Goal: Task Accomplishment & Management: Manage account settings

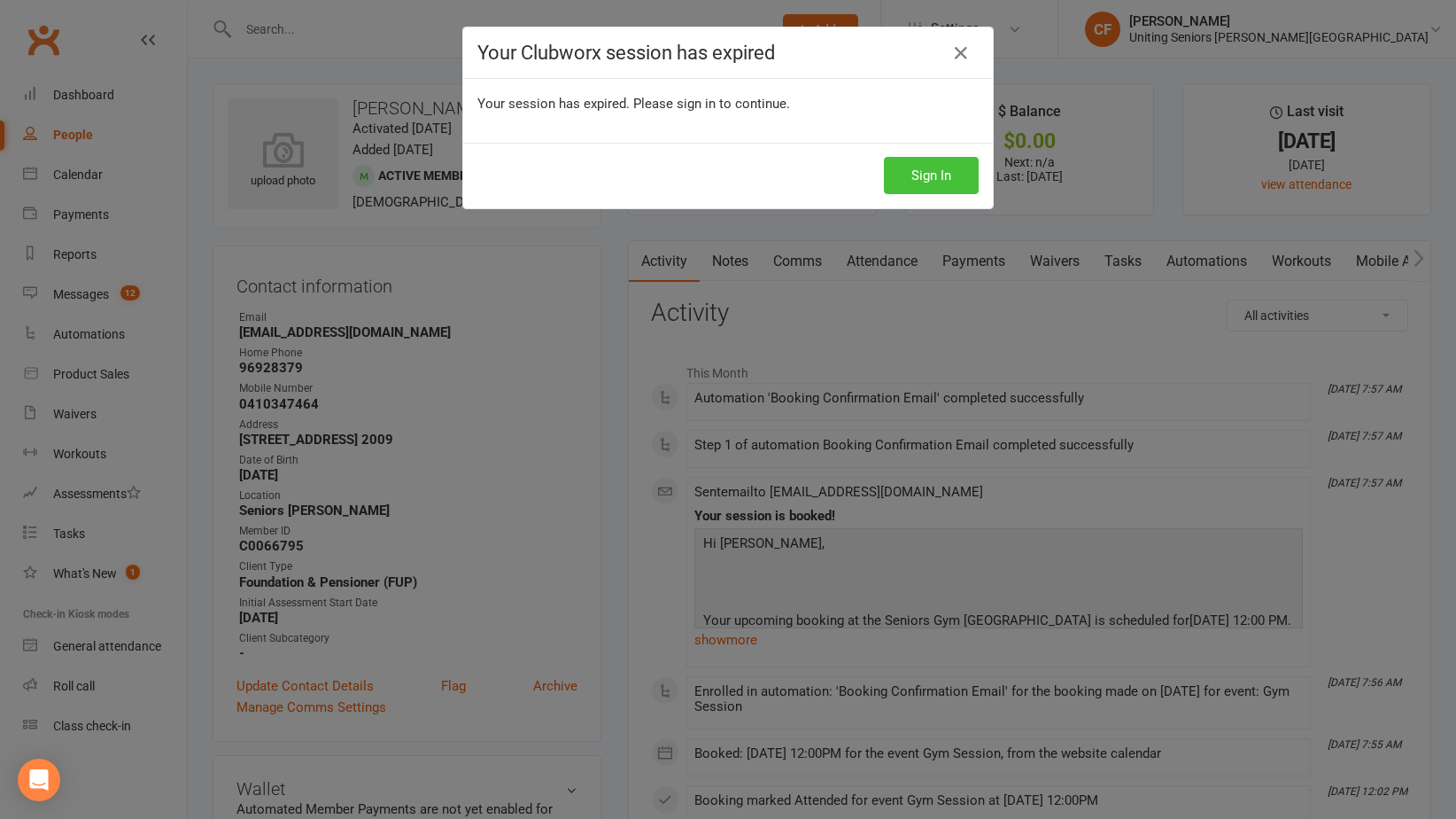
scroll to position [7403, 0]
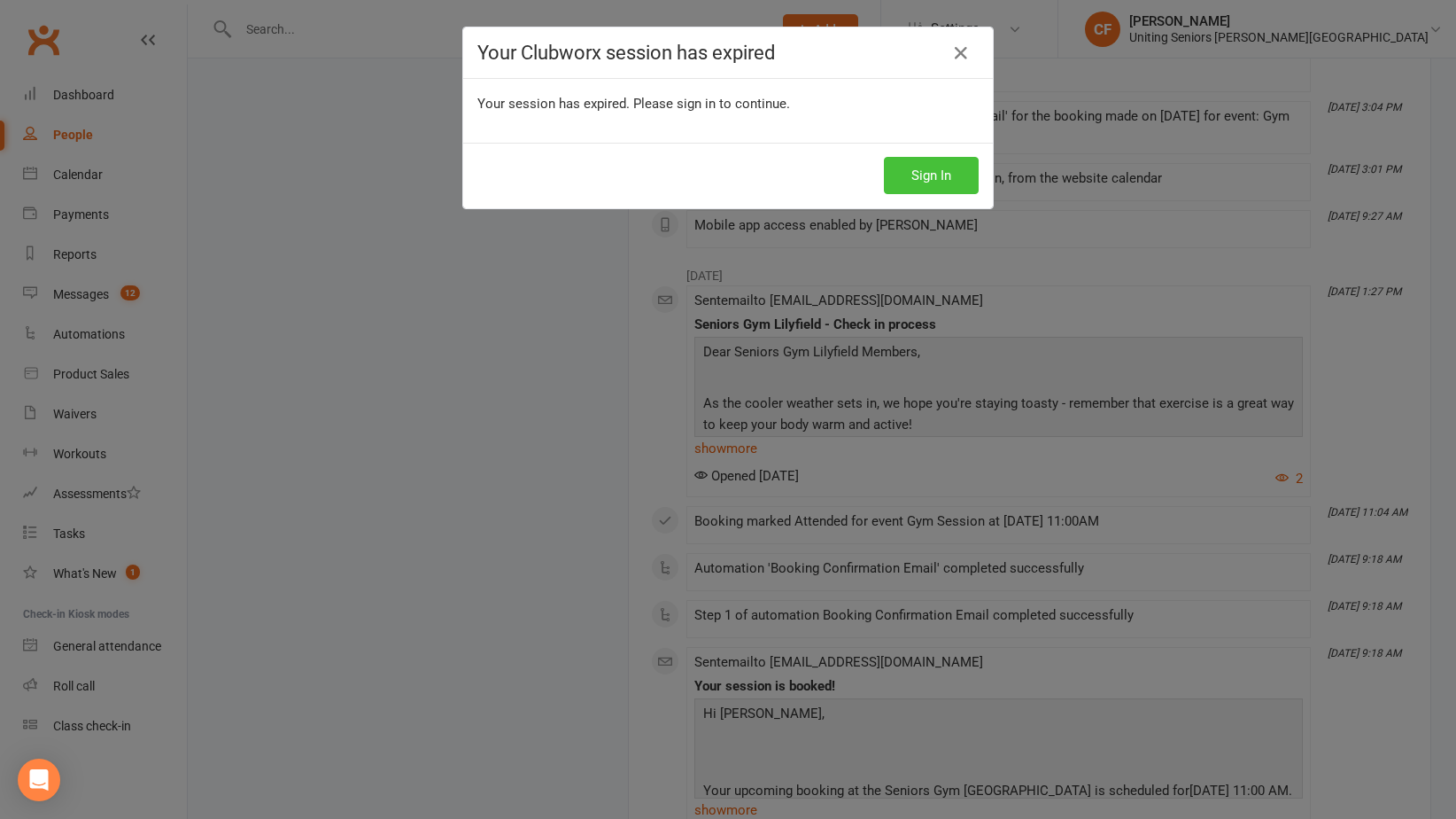
click at [902, 178] on button "Sign In" at bounding box center [931, 175] width 94 height 37
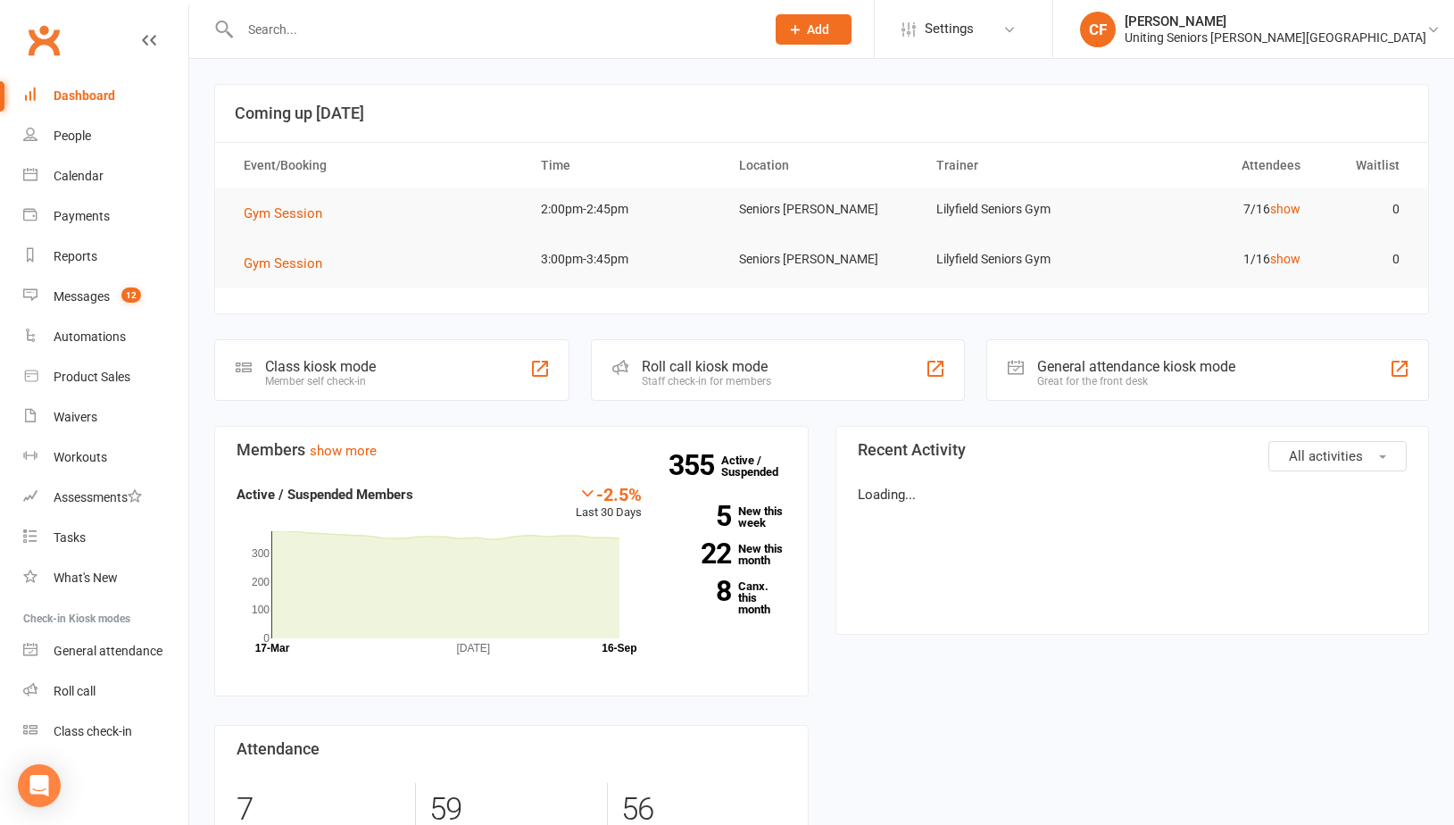
click at [420, 29] on input "text" at bounding box center [494, 29] width 518 height 25
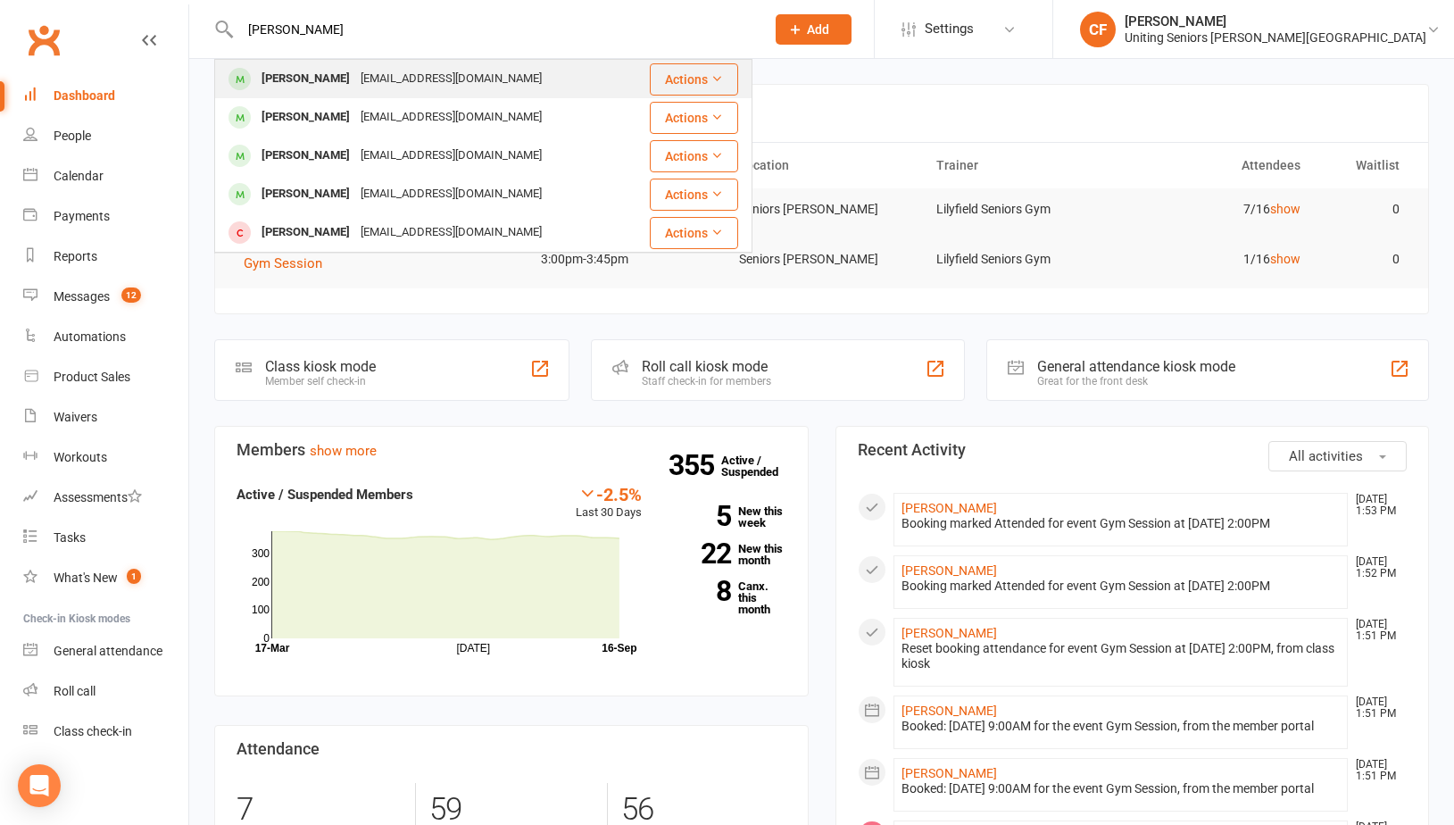
type input "[PERSON_NAME]"
click at [490, 79] on div "[EMAIL_ADDRESS][DOMAIN_NAME]" at bounding box center [451, 79] width 192 height 26
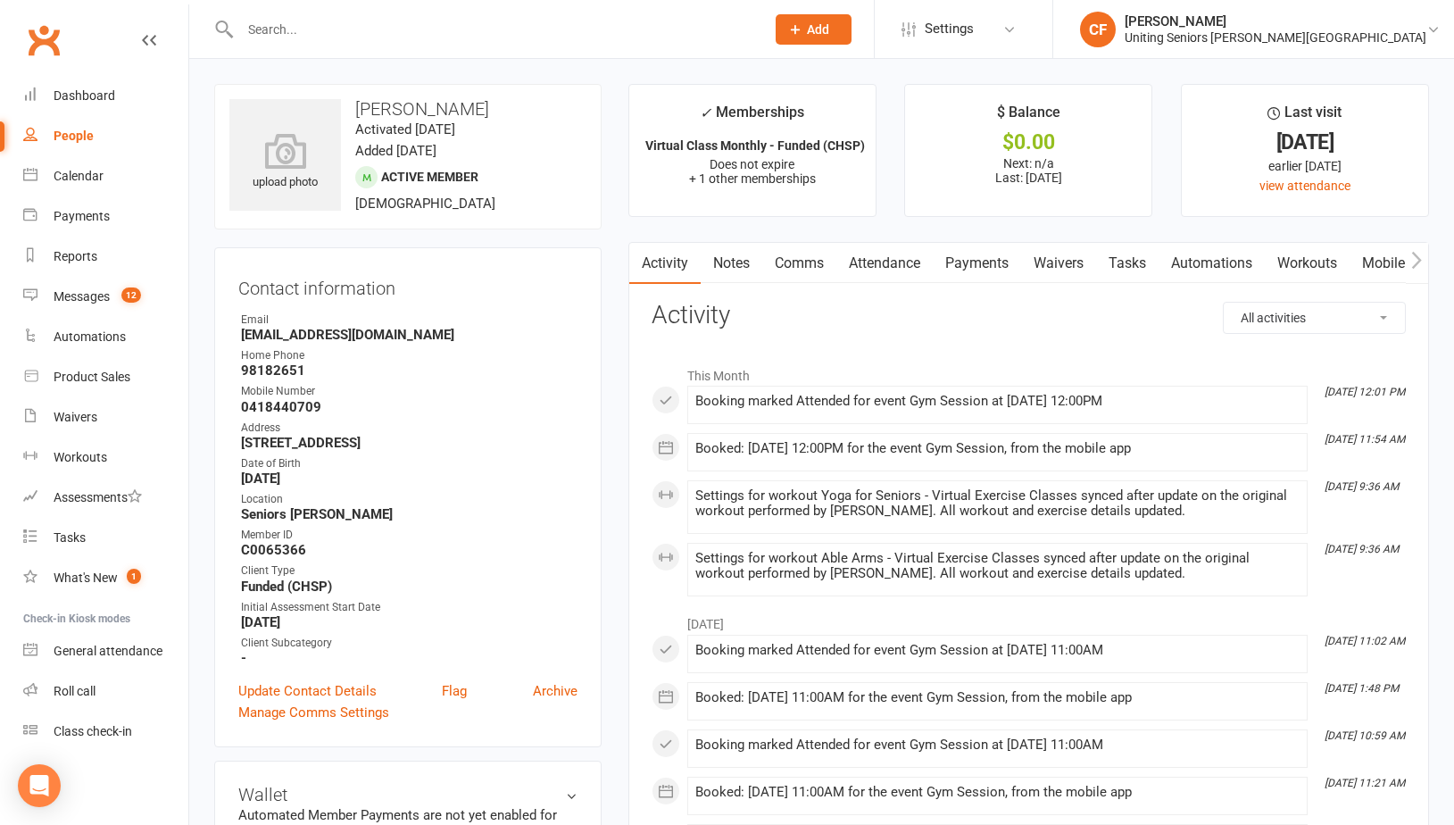
click at [313, 339] on strong "[EMAIL_ADDRESS][DOMAIN_NAME]" at bounding box center [409, 335] width 336 height 16
drag, startPoint x: 313, startPoint y: 339, endPoint x: 343, endPoint y: 436, distance: 101.6
click at [343, 436] on strong "[STREET_ADDRESS]" at bounding box center [409, 443] width 336 height 16
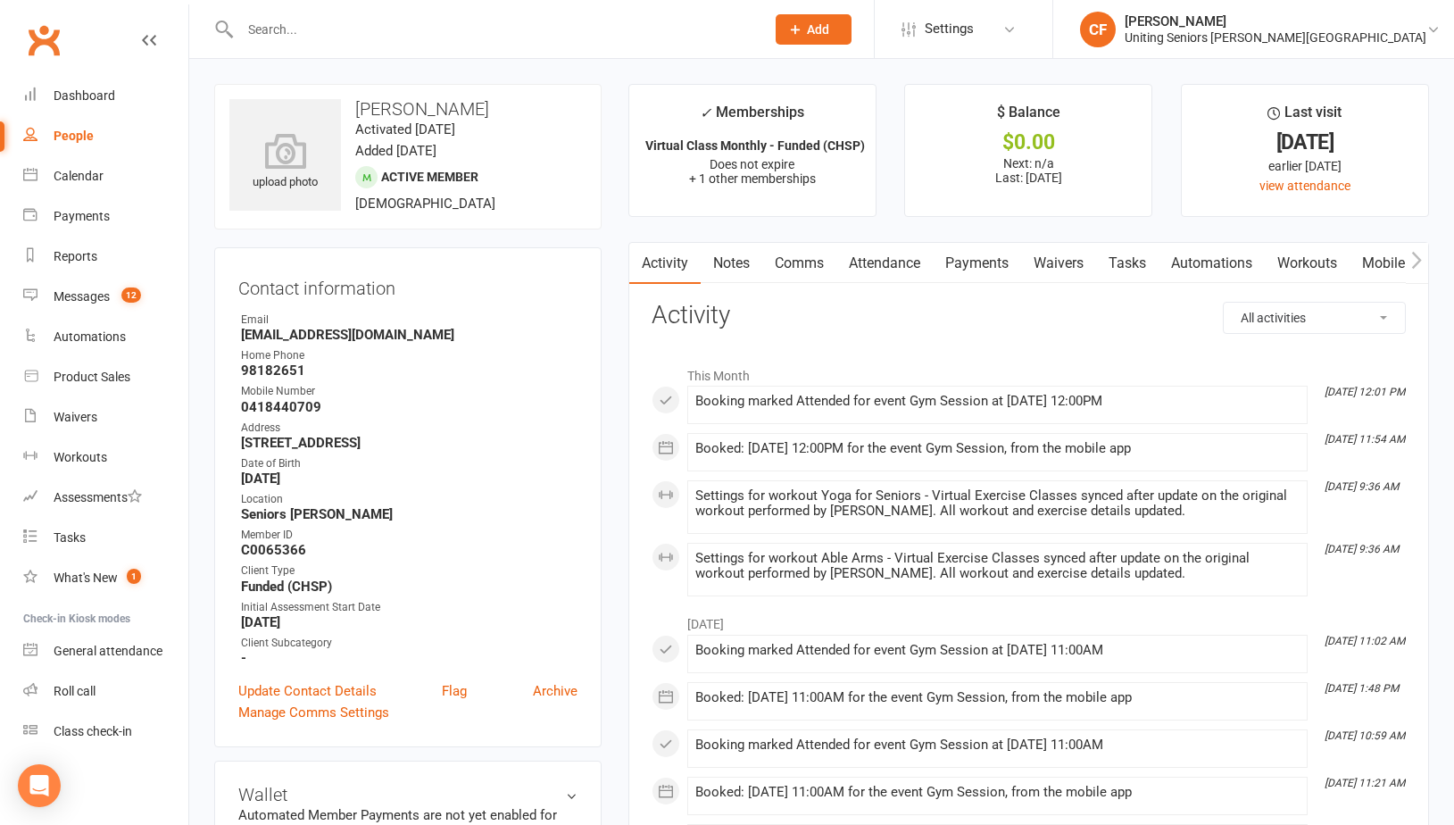
click at [343, 436] on strong "[STREET_ADDRESS]" at bounding box center [409, 443] width 336 height 16
drag, startPoint x: 343, startPoint y: 436, endPoint x: 336, endPoint y: 518, distance: 82.3
click at [336, 518] on strong "Seniors [PERSON_NAME]" at bounding box center [409, 514] width 336 height 16
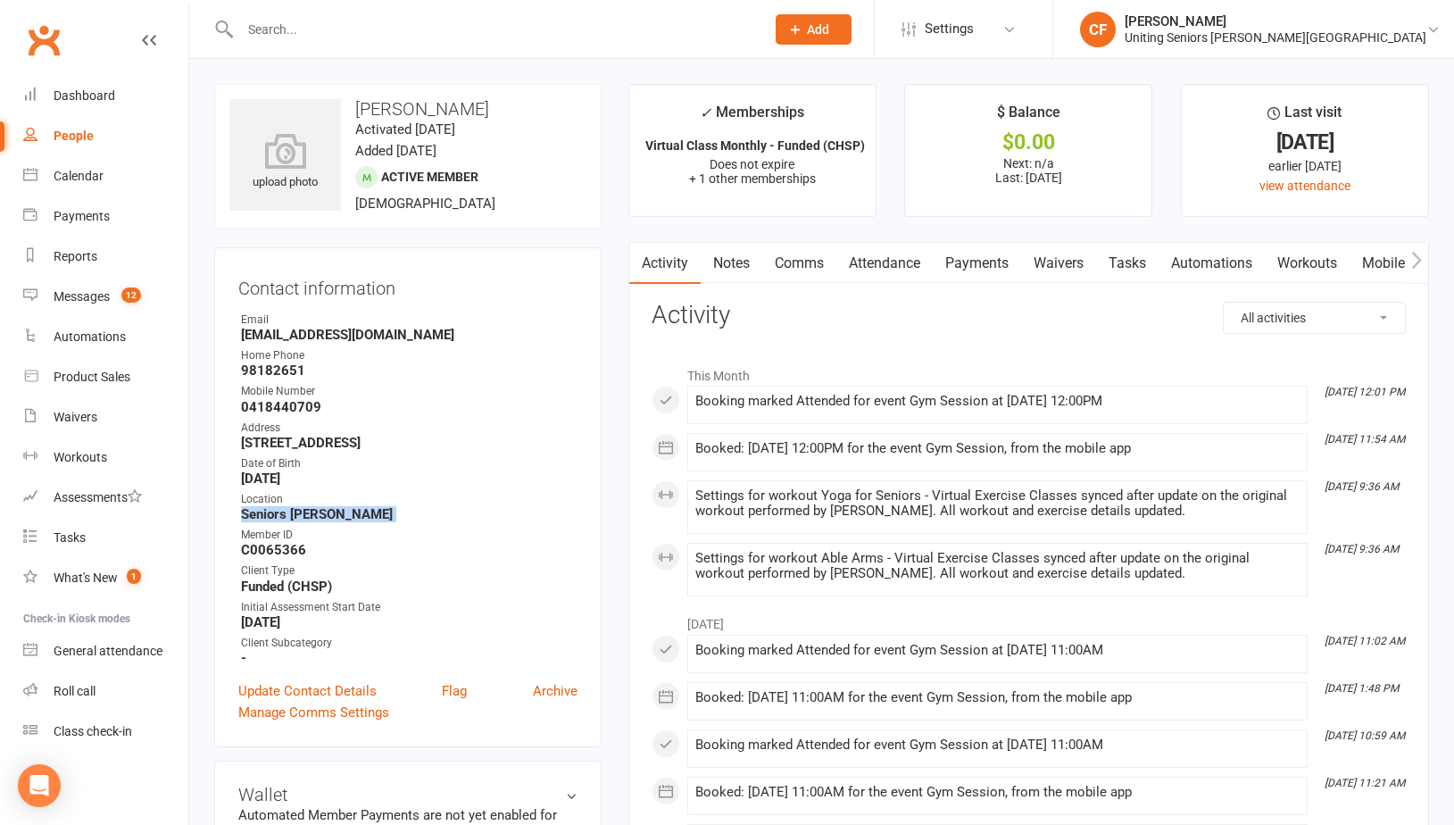
click at [336, 518] on strong "Seniors [PERSON_NAME]" at bounding box center [409, 514] width 336 height 16
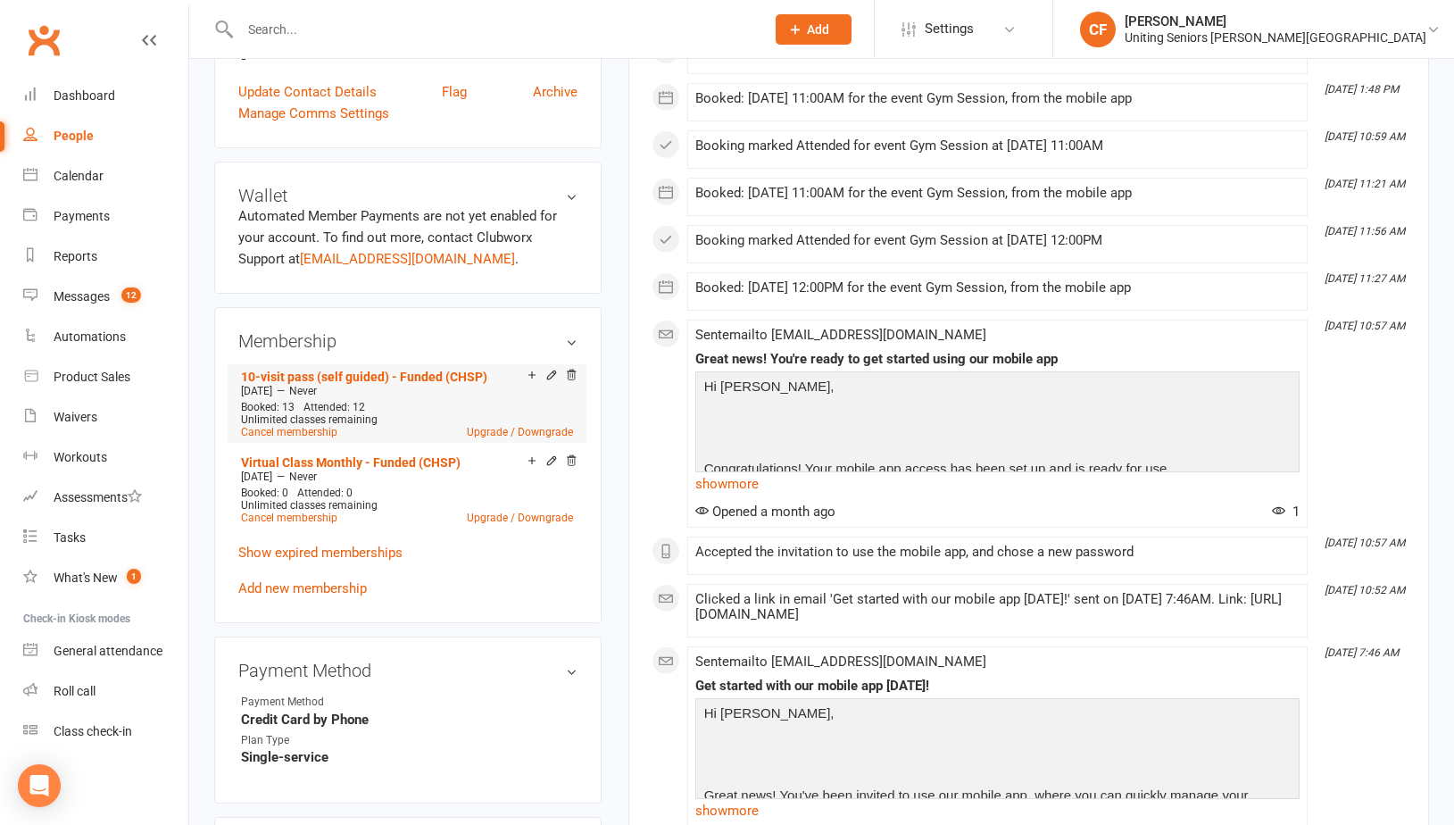
scroll to position [625, 0]
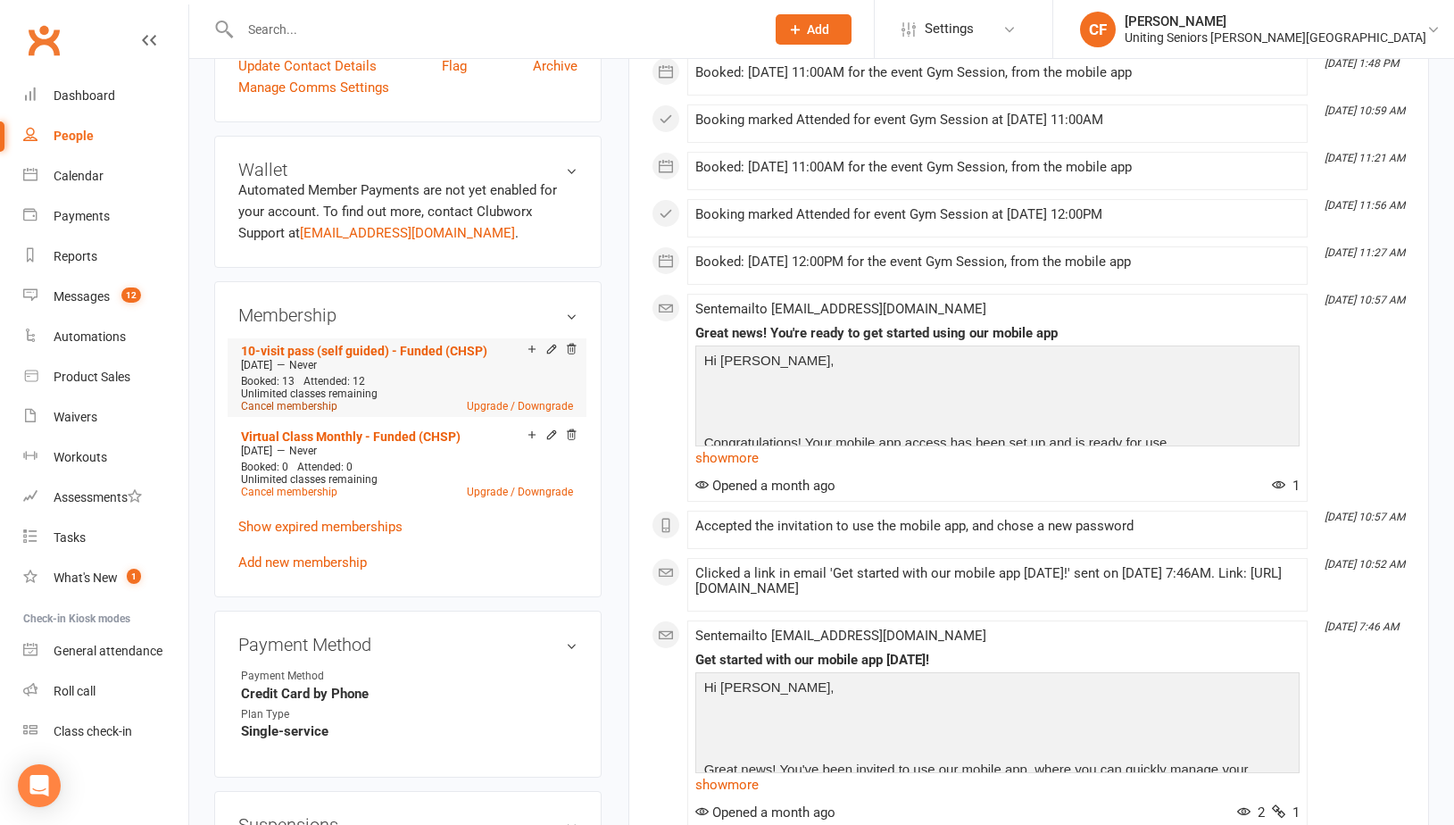
click at [297, 405] on link "Cancel membership" at bounding box center [289, 406] width 96 height 12
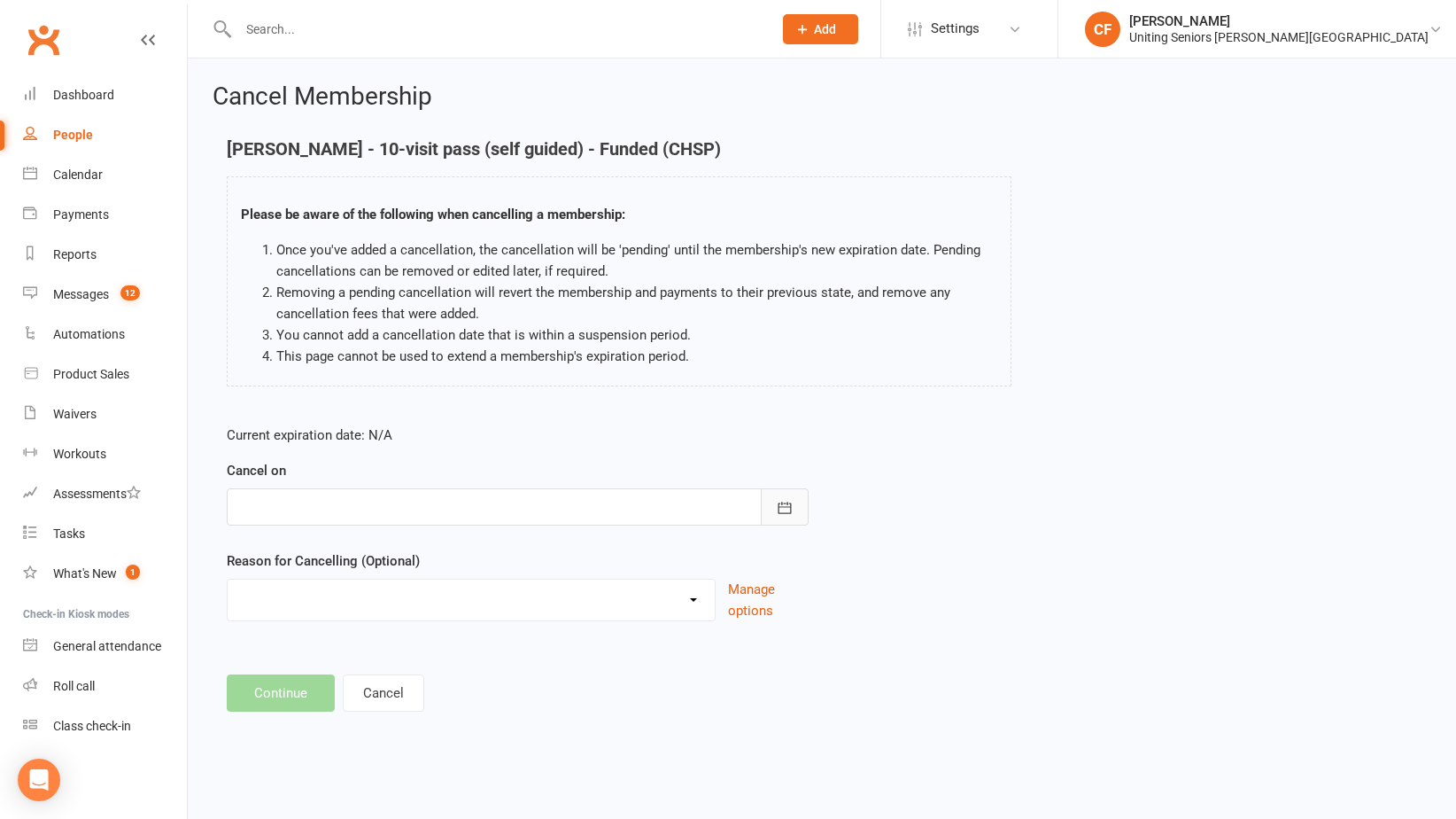
click at [793, 514] on icon "button" at bounding box center [785, 507] width 18 height 18
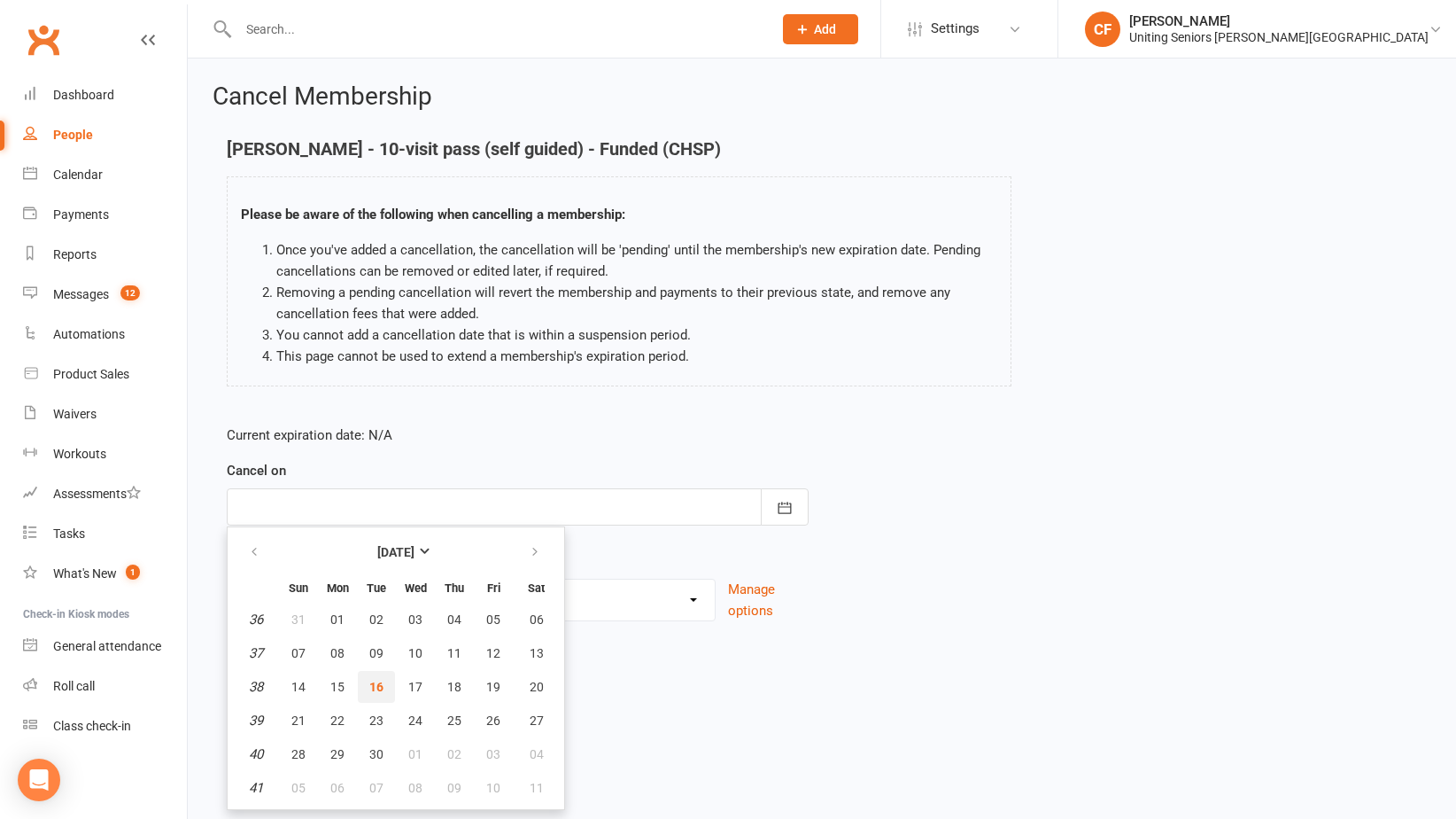
click at [381, 690] on span "16" at bounding box center [376, 687] width 14 height 14
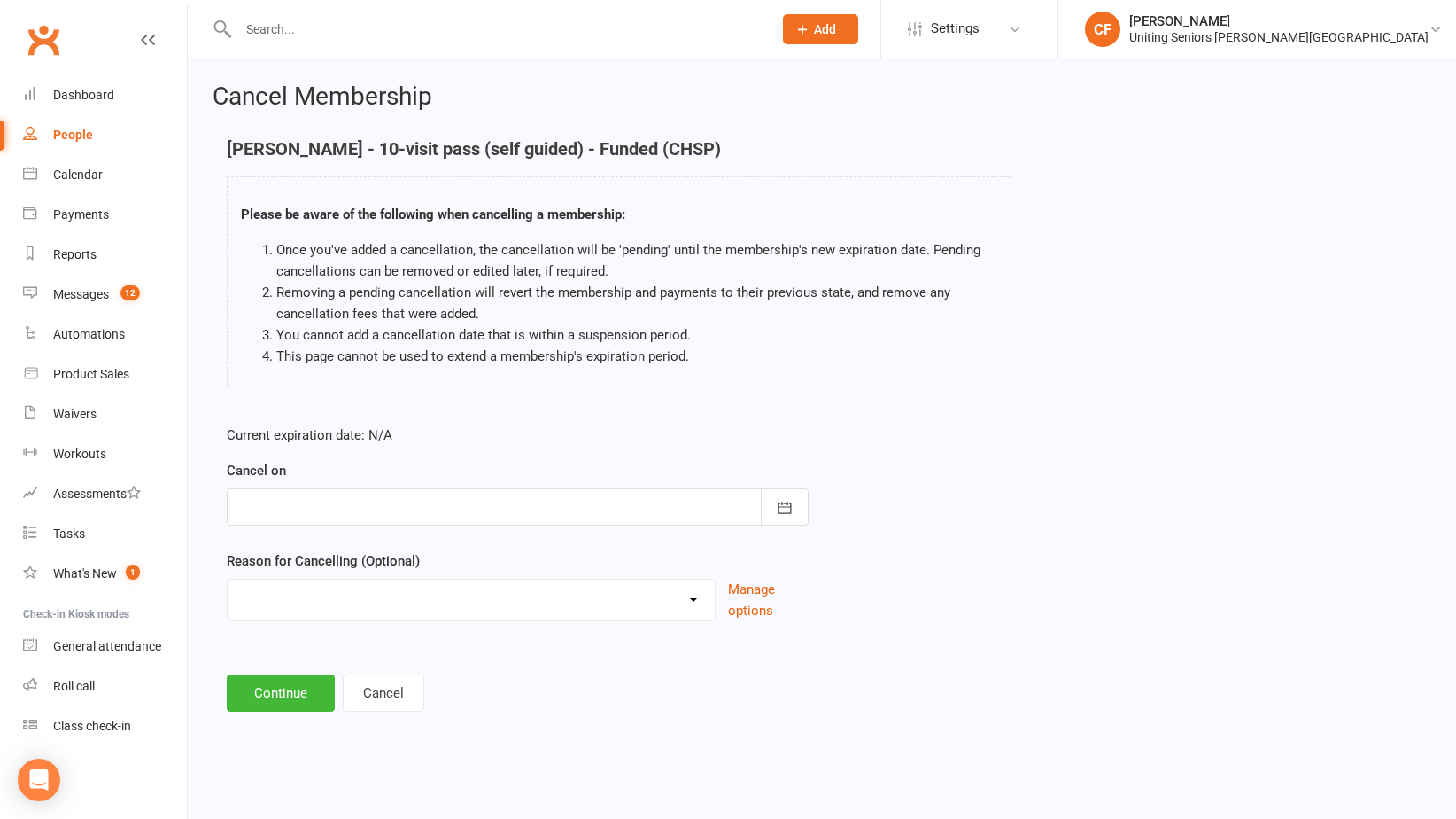
type input "[DATE]"
click at [380, 603] on select "Discharged End 10VP Health Holiday Injury Moving to HCP other Transition to CHS…" at bounding box center [470, 598] width 487 height 36
select select "1"
click at [227, 580] on select "Discharged End 10VP Health Holiday Injury Moving to HCP other Transition to CHS…" at bounding box center [470, 598] width 487 height 36
click at [284, 694] on button "Continue" at bounding box center [280, 692] width 108 height 37
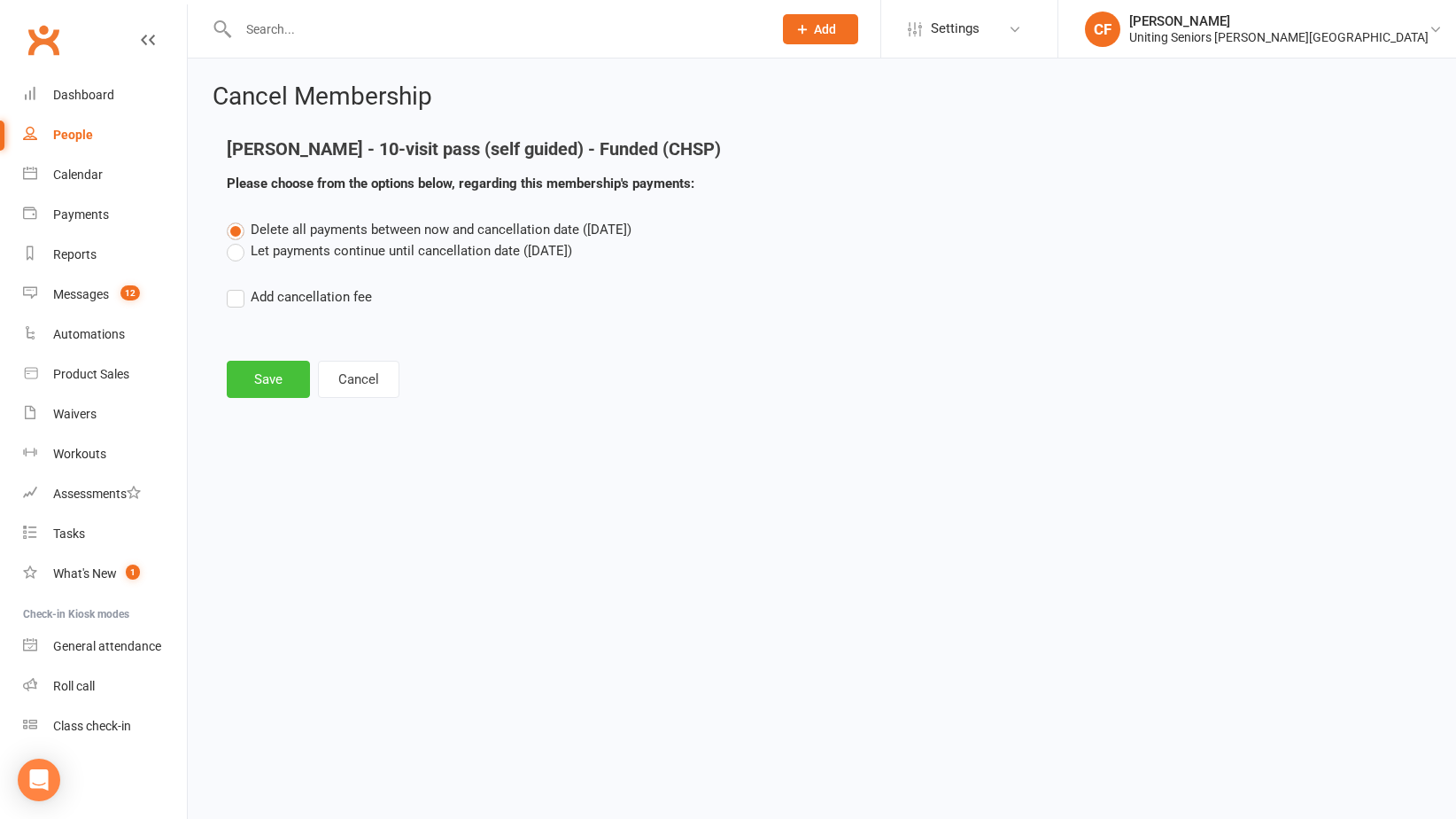
click at [281, 366] on button "Save" at bounding box center [268, 378] width 83 height 37
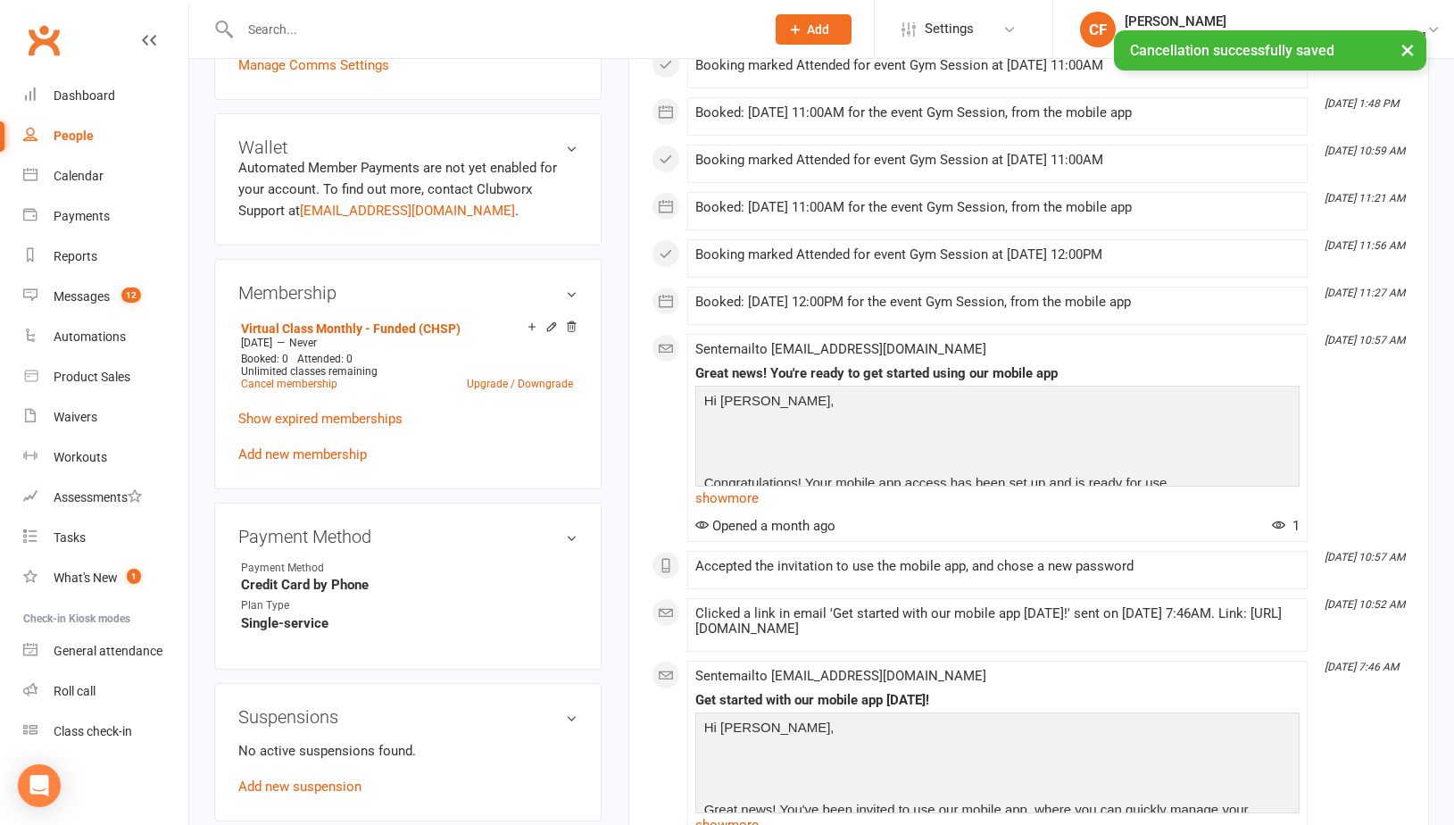
scroll to position [714, 0]
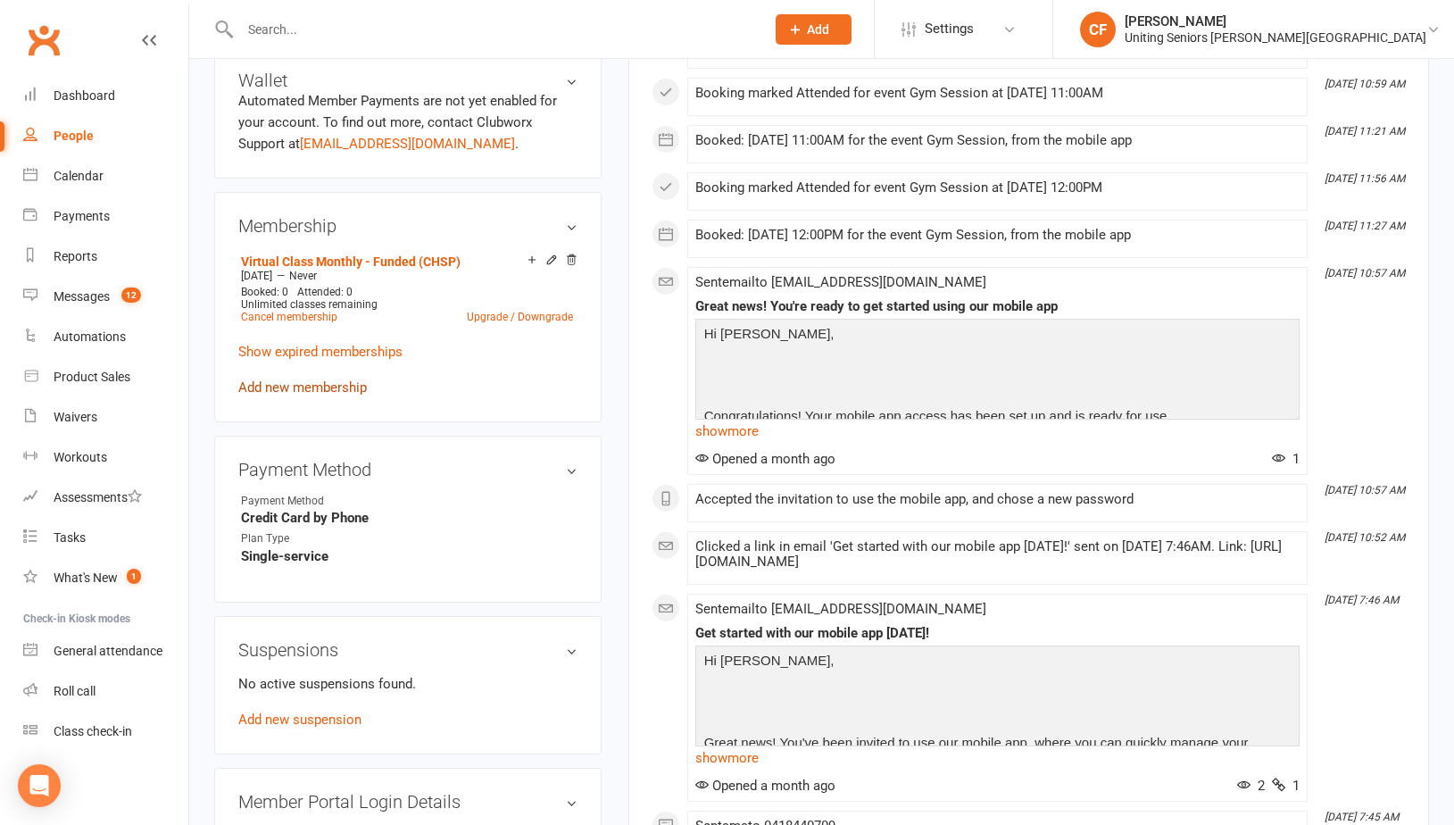
click at [298, 385] on link "Add new membership" at bounding box center [302, 387] width 129 height 16
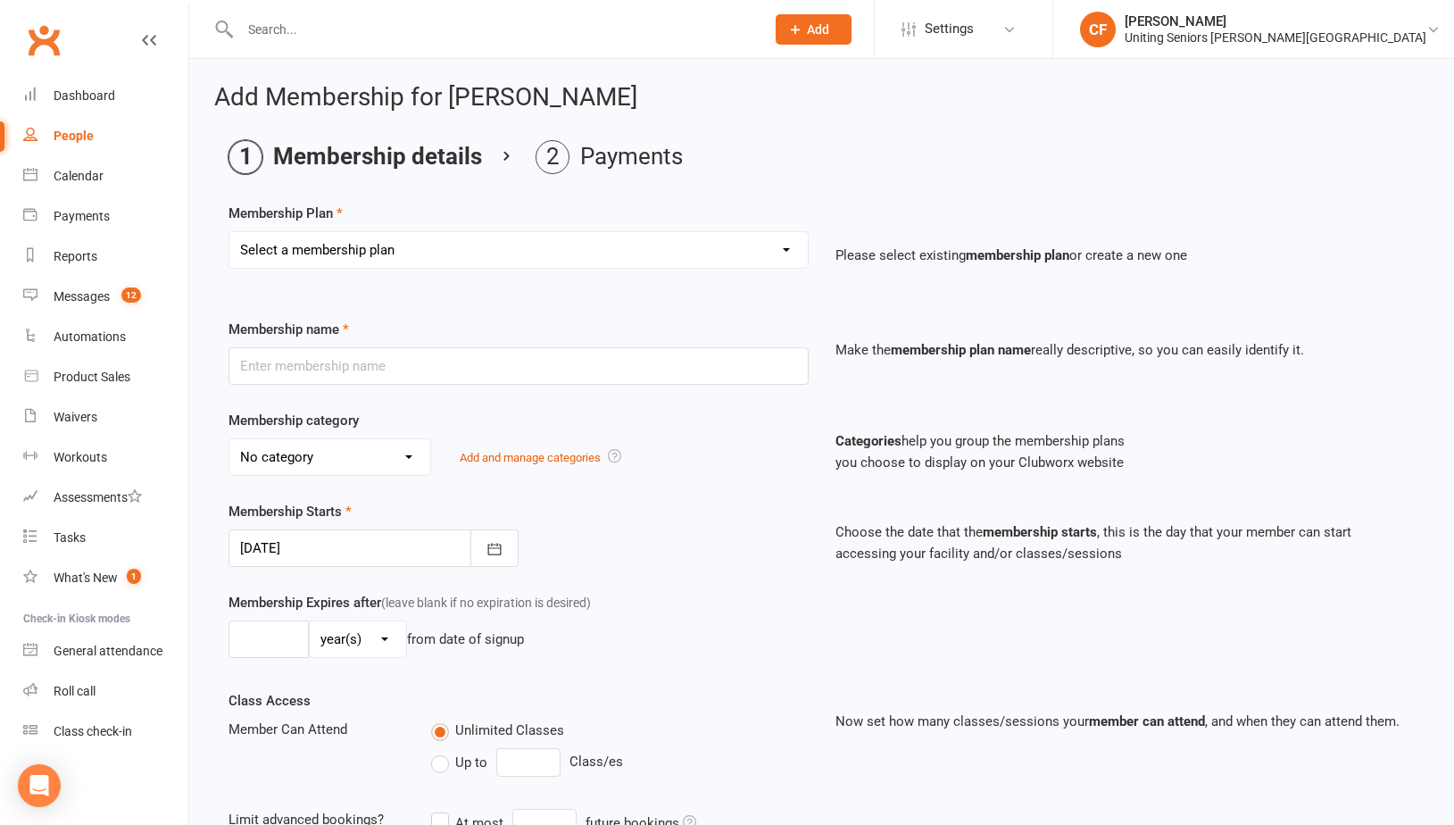
click at [439, 257] on select "Select a membership plan Create new Membership Plan Initial Assessment + Set Up…" at bounding box center [518, 250] width 578 height 36
select select "11"
click at [229, 232] on select "Select a membership plan Create new Membership Plan Initial Assessment + Set Up…" at bounding box center [518, 250] width 578 height 36
type input "10-visit pass (self guided) - Funded (CHSP)"
select select "0"
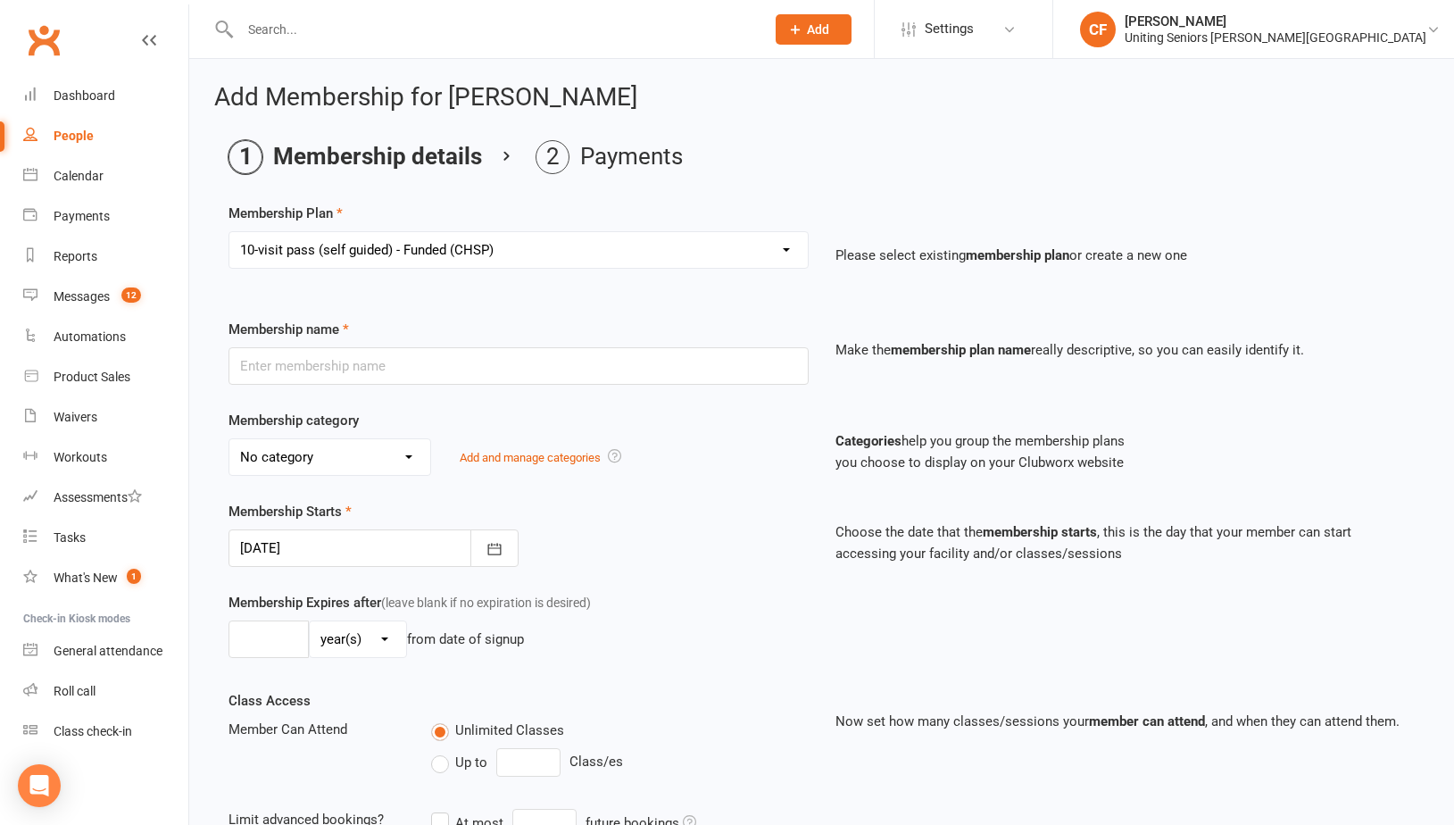
type input "0"
select select "2"
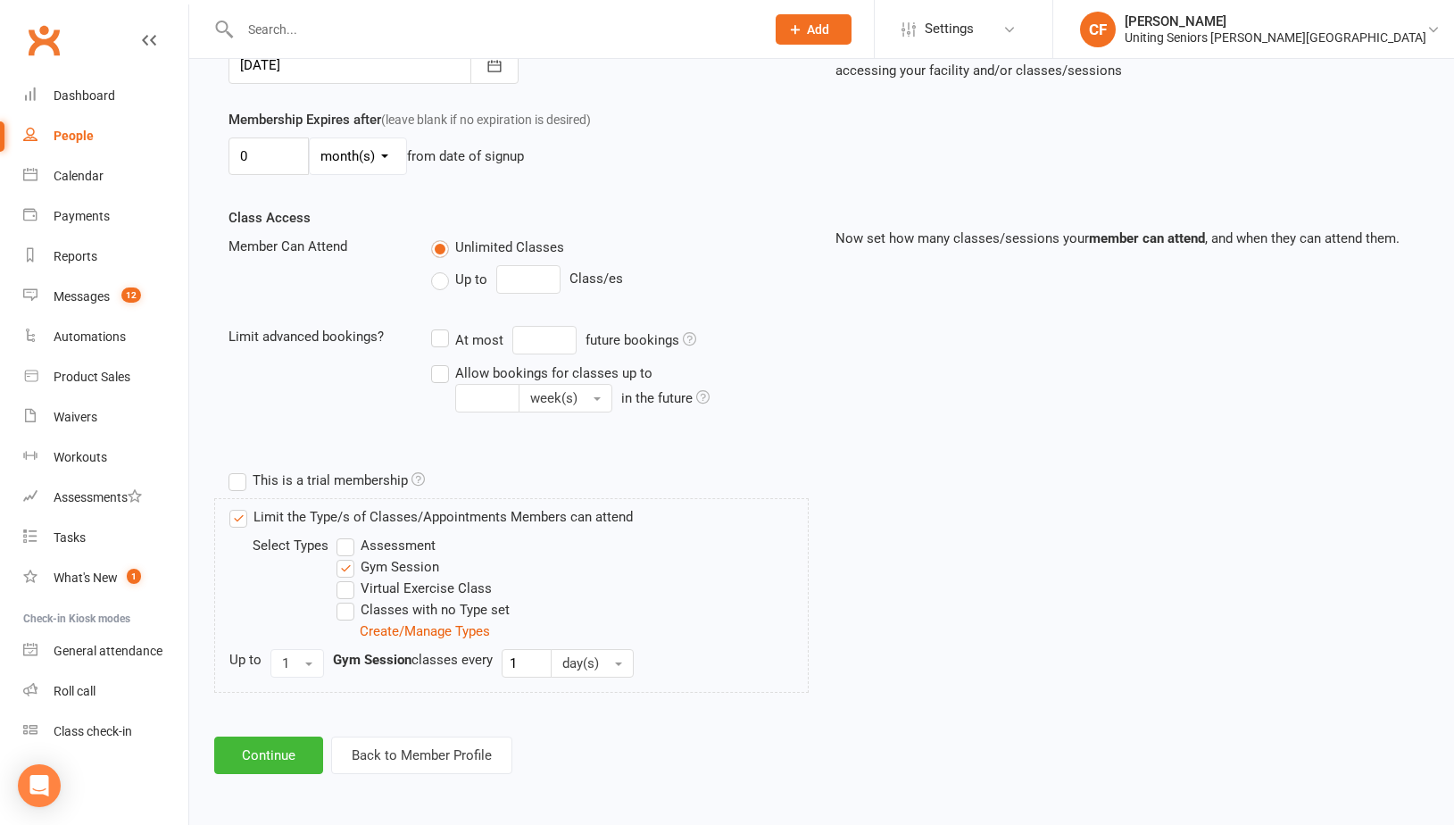
click at [276, 775] on div "Add Membership for [PERSON_NAME] Membership details Payments Membership Plan Se…" at bounding box center [821, 187] width 1265 height 1223
click at [289, 754] on button "Continue" at bounding box center [268, 754] width 109 height 37
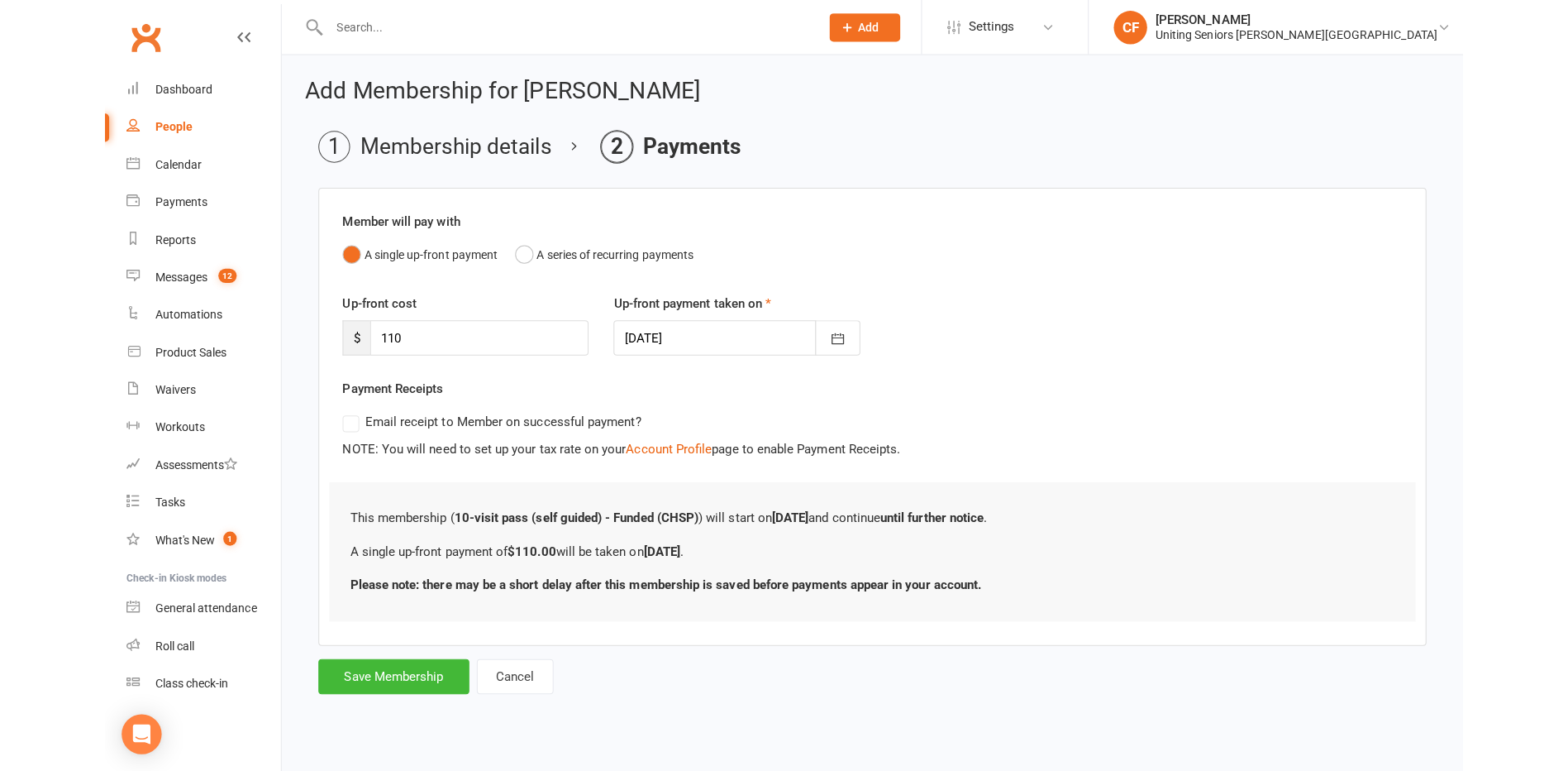
scroll to position [0, 0]
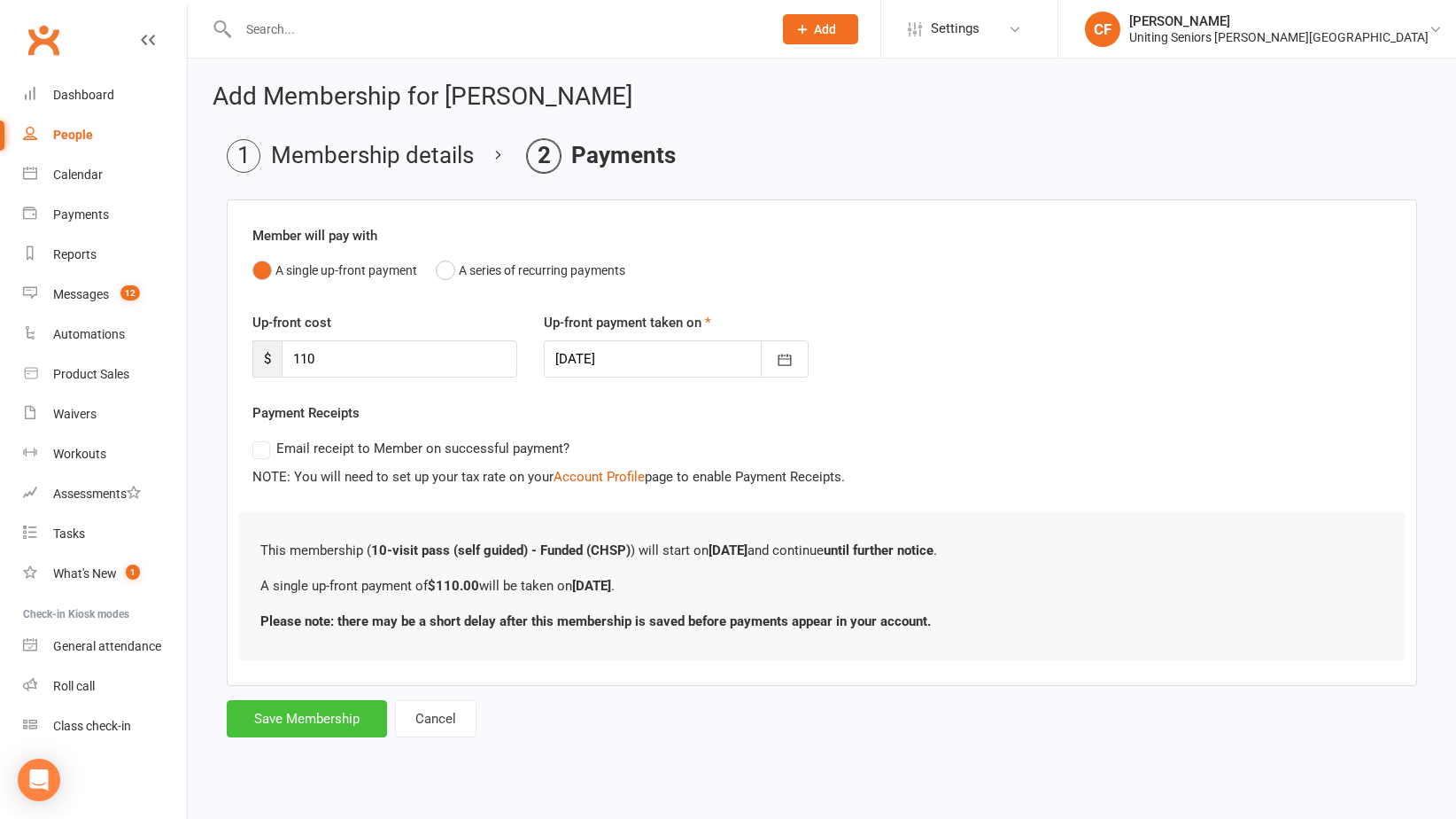
click at [294, 704] on button "Save Membership" at bounding box center [307, 718] width 161 height 37
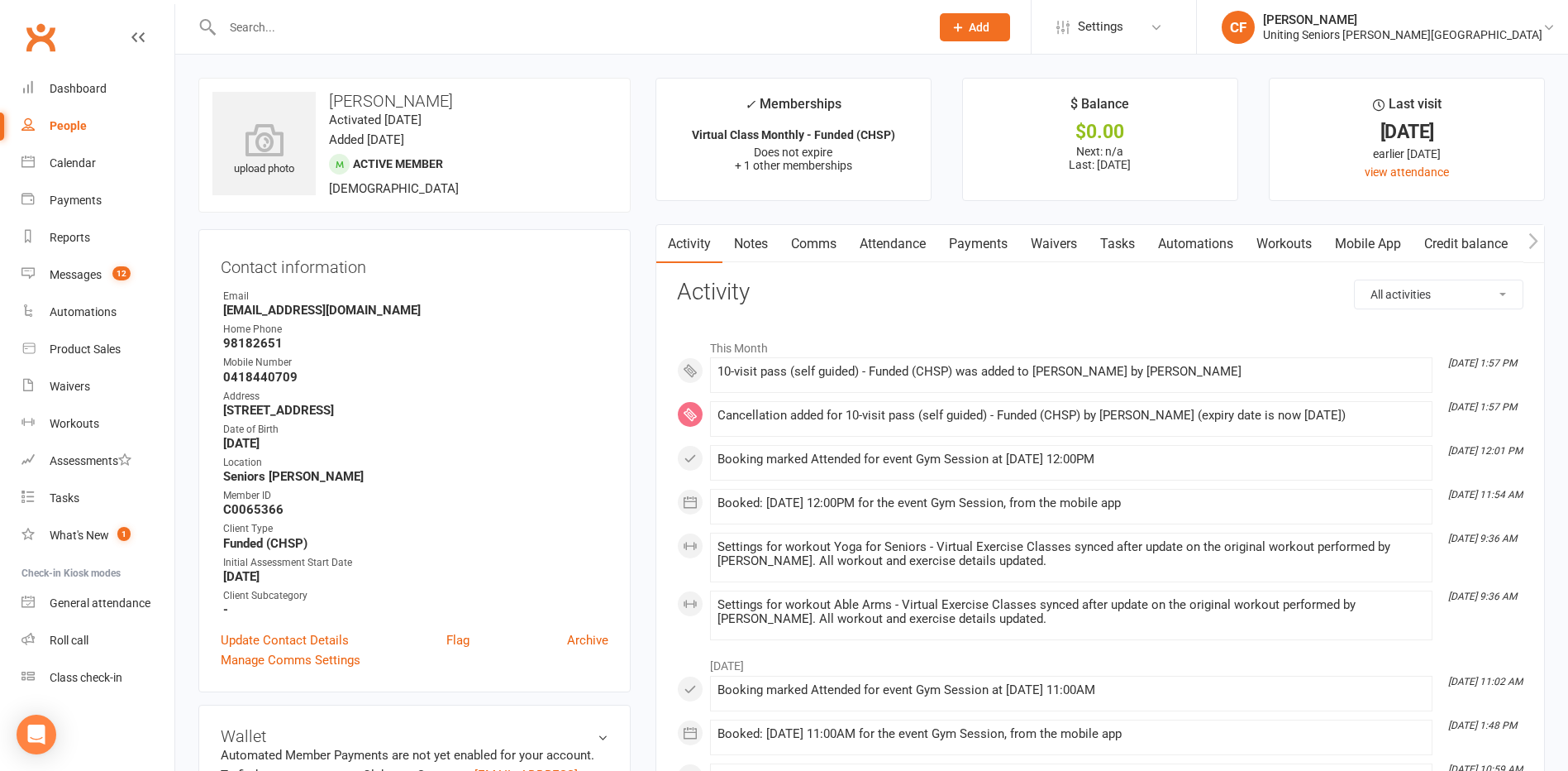
click at [387, 29] on input "text" at bounding box center [568, 27] width 701 height 23
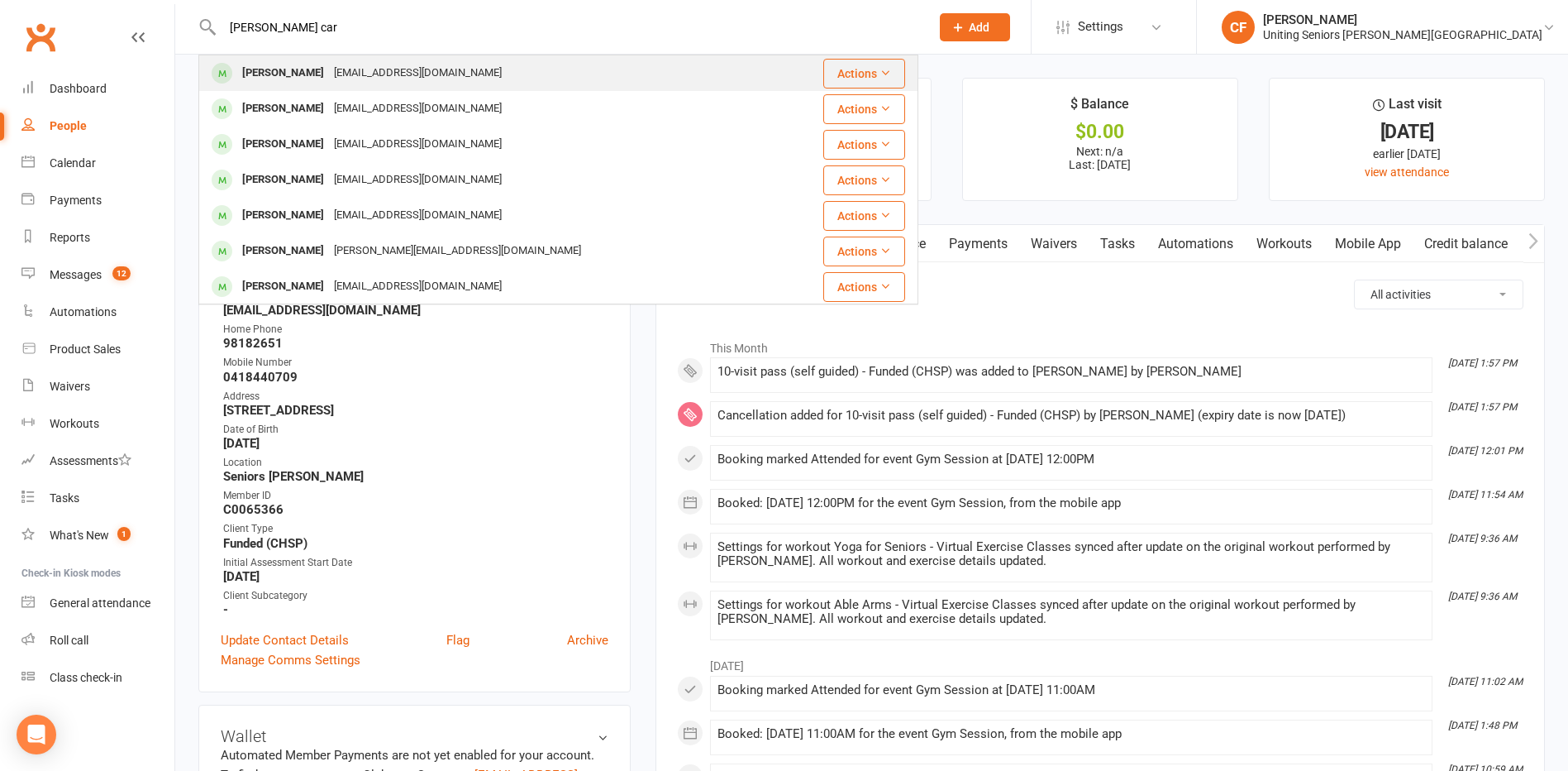
type input "[PERSON_NAME] car"
click at [381, 57] on div "[PERSON_NAME] [PERSON_NAME][EMAIL_ADDRESS][DOMAIN_NAME]" at bounding box center [498, 73] width 596 height 34
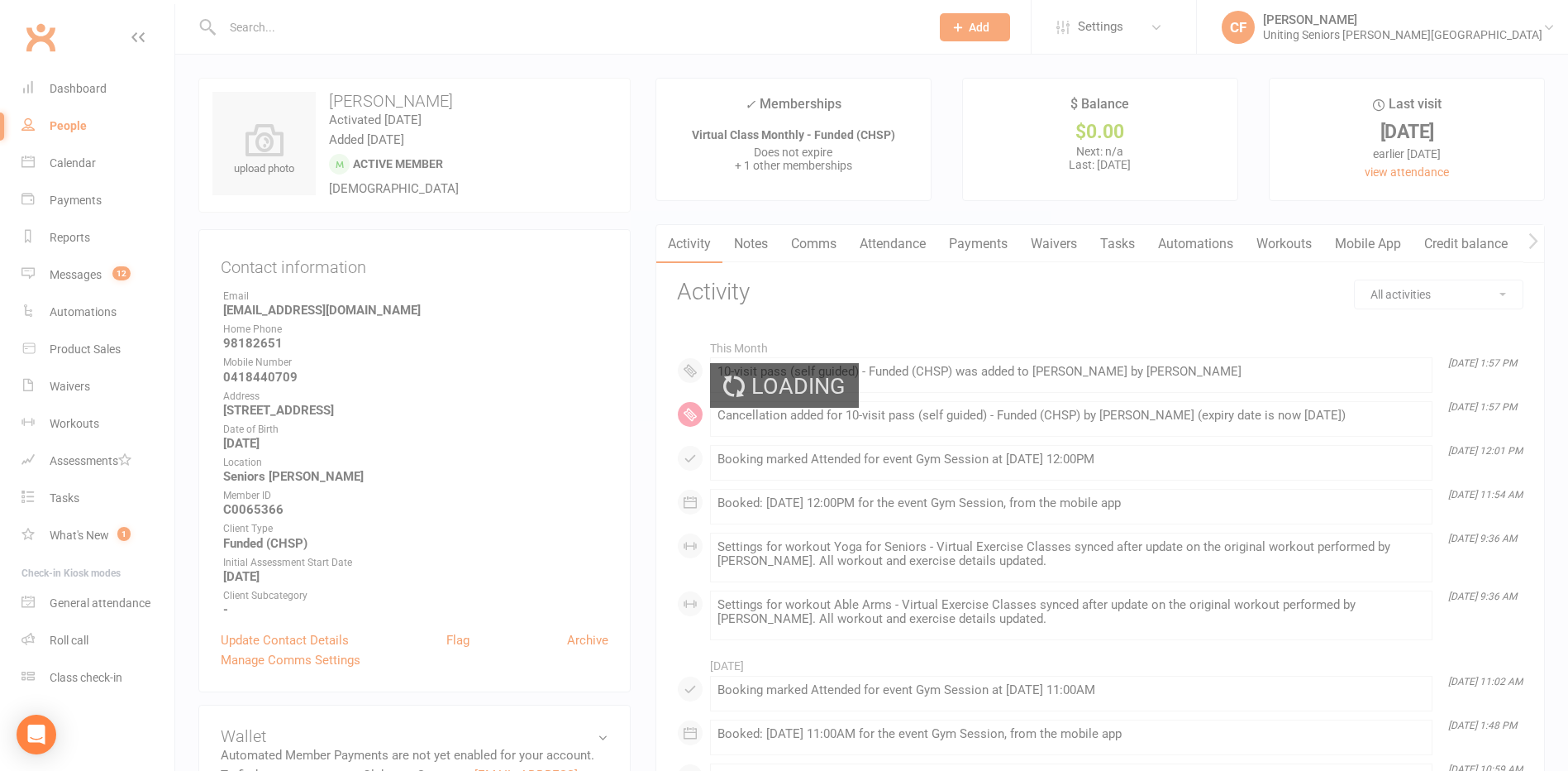
click at [381, 57] on div "Loading" at bounding box center [784, 386] width 1568 height 771
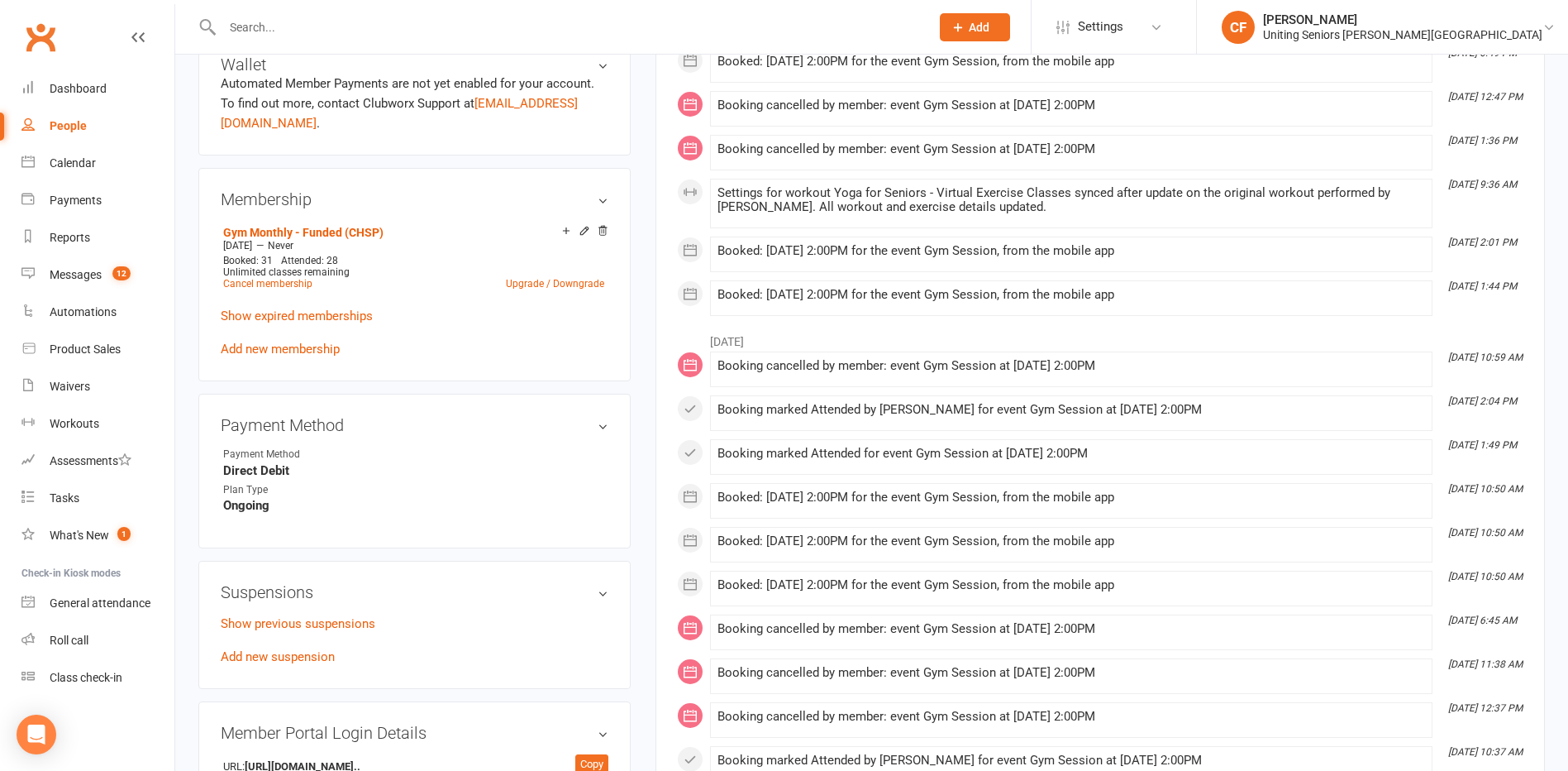
scroll to position [827, 0]
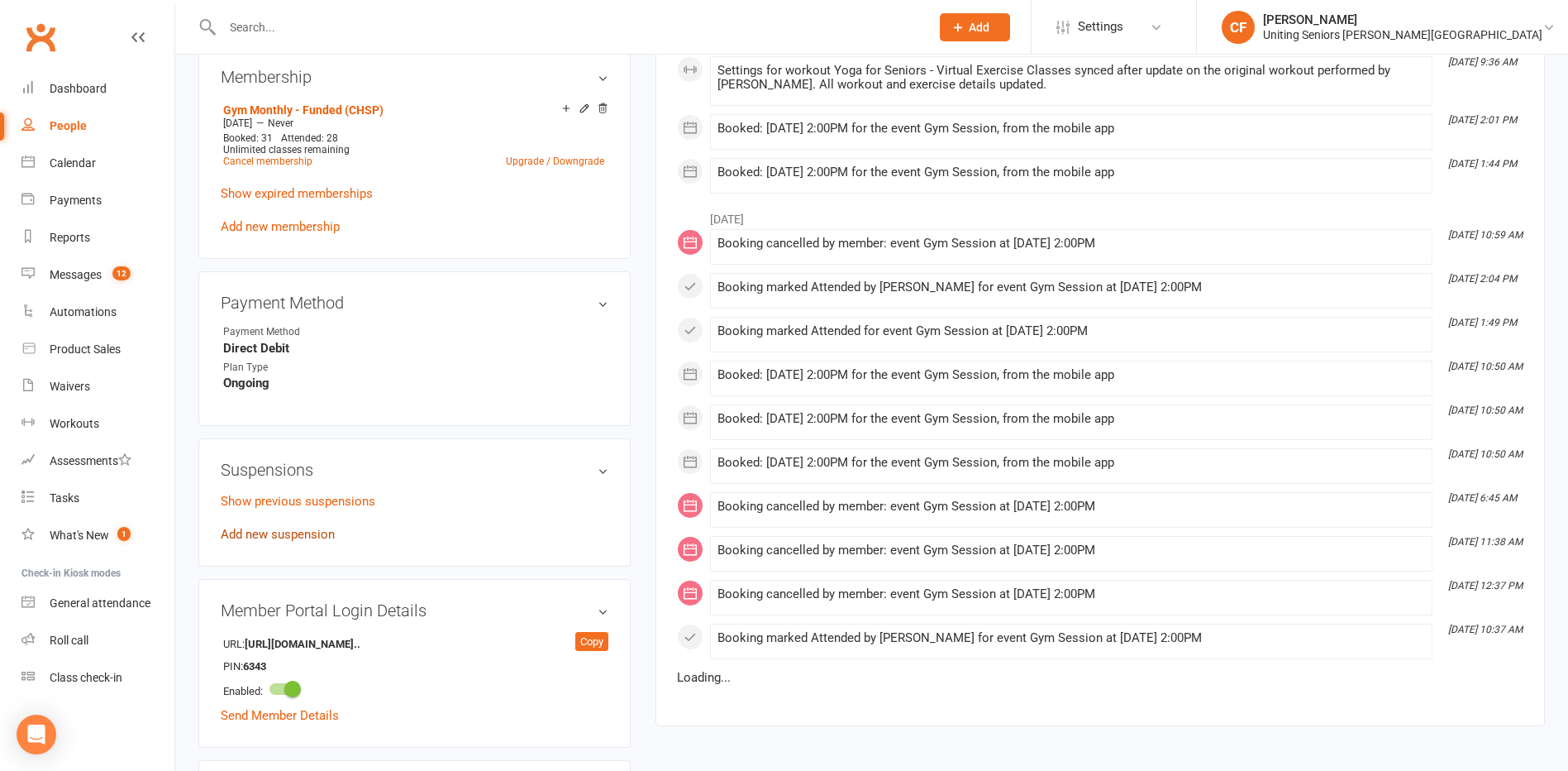
click at [285, 531] on link "Add new suspension" at bounding box center [277, 534] width 114 height 15
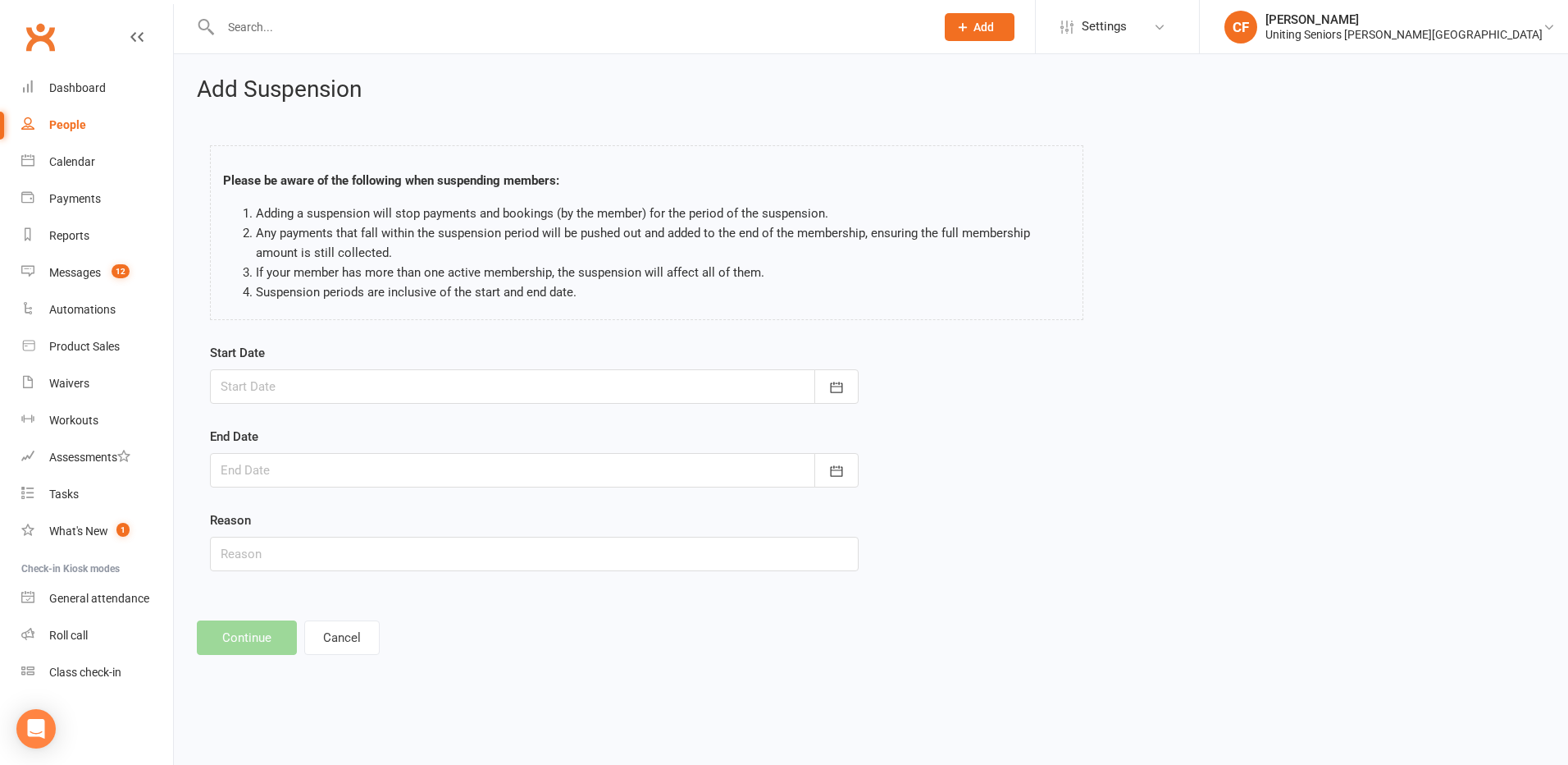
click at [504, 373] on div at bounding box center [534, 386] width 649 height 34
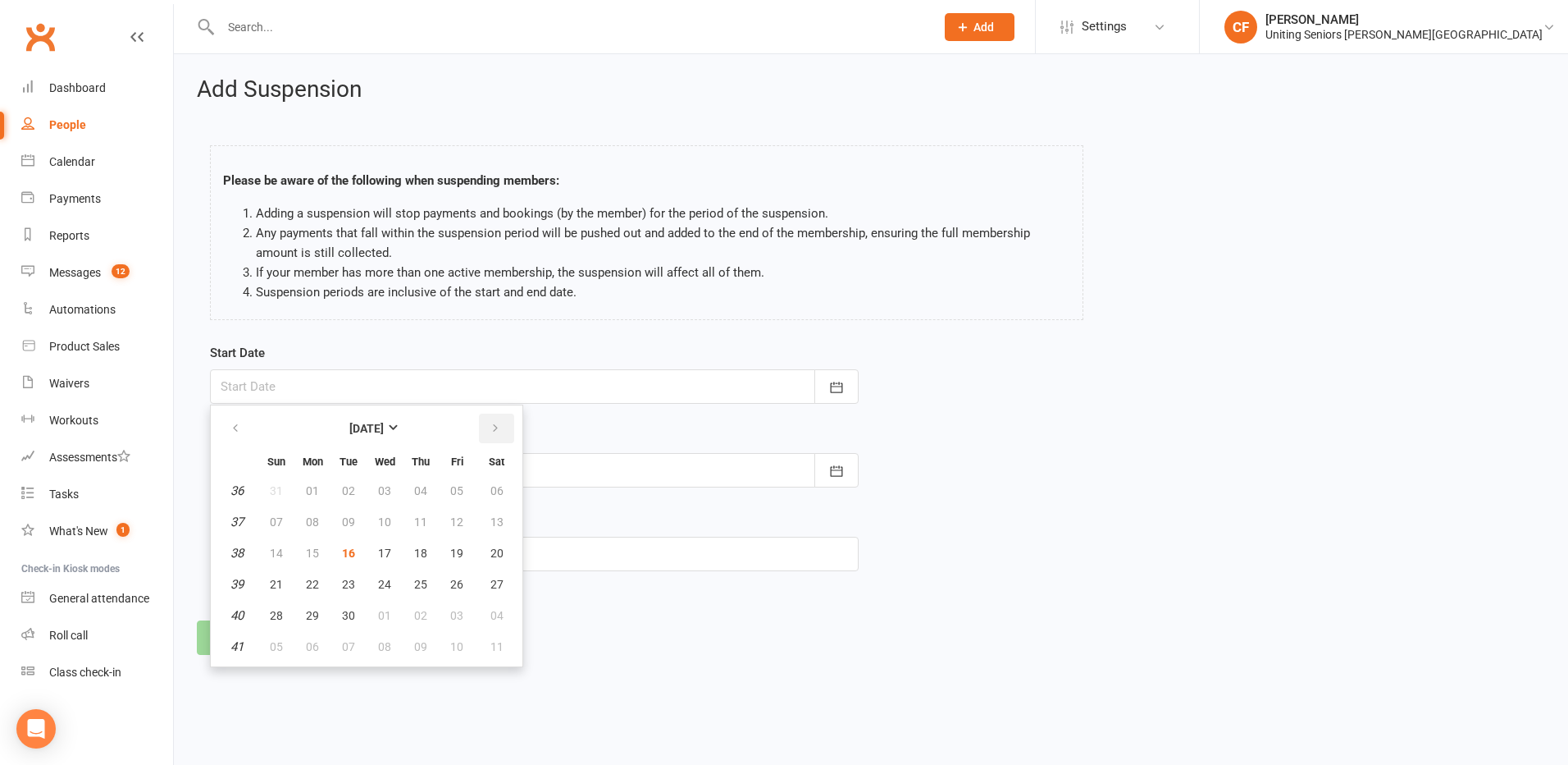
click at [508, 428] on button "button" at bounding box center [496, 428] width 35 height 29
click at [382, 515] on span "08" at bounding box center [384, 521] width 13 height 13
type input "[DATE]"
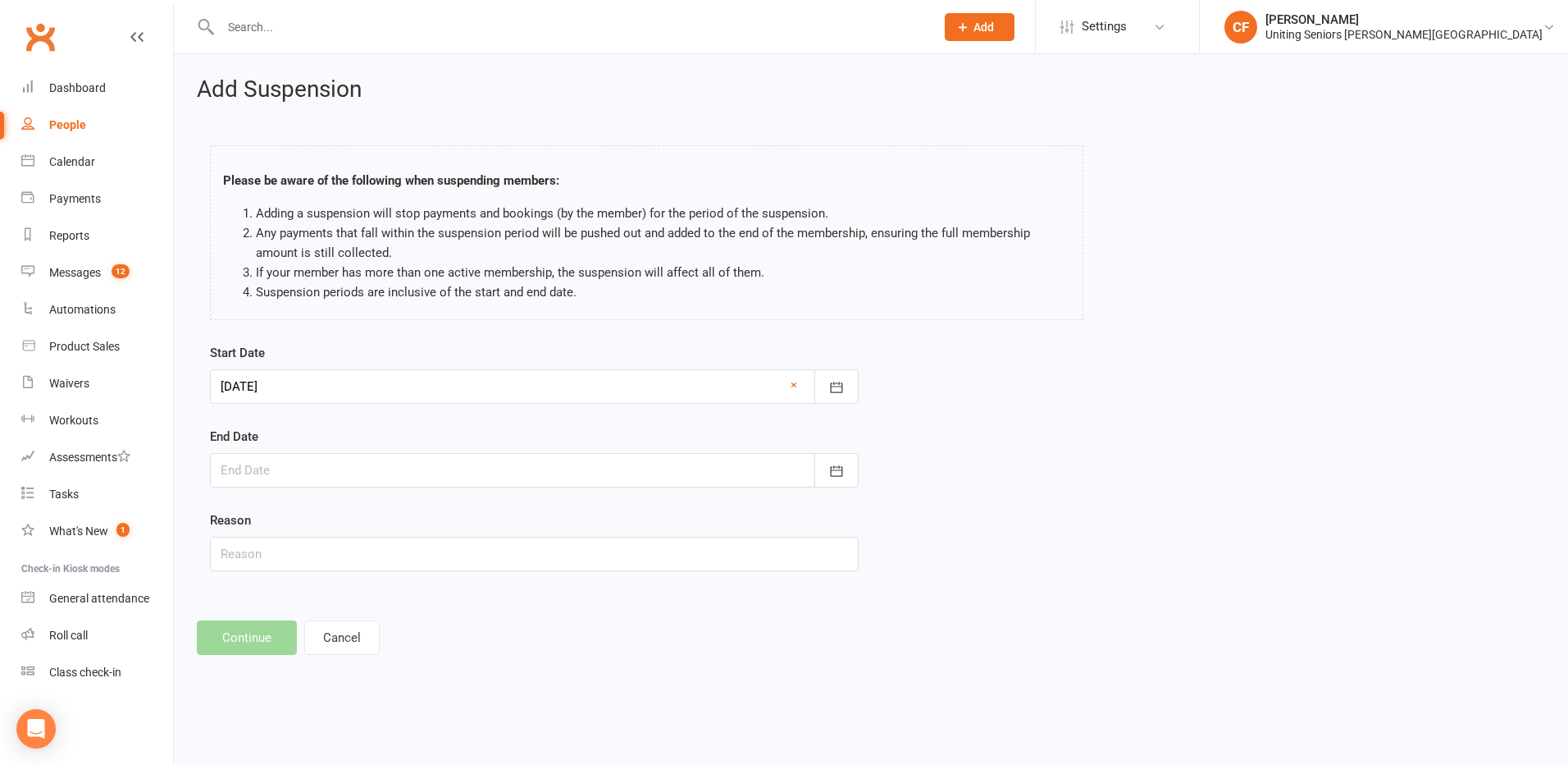
click at [456, 458] on div at bounding box center [534, 470] width 649 height 34
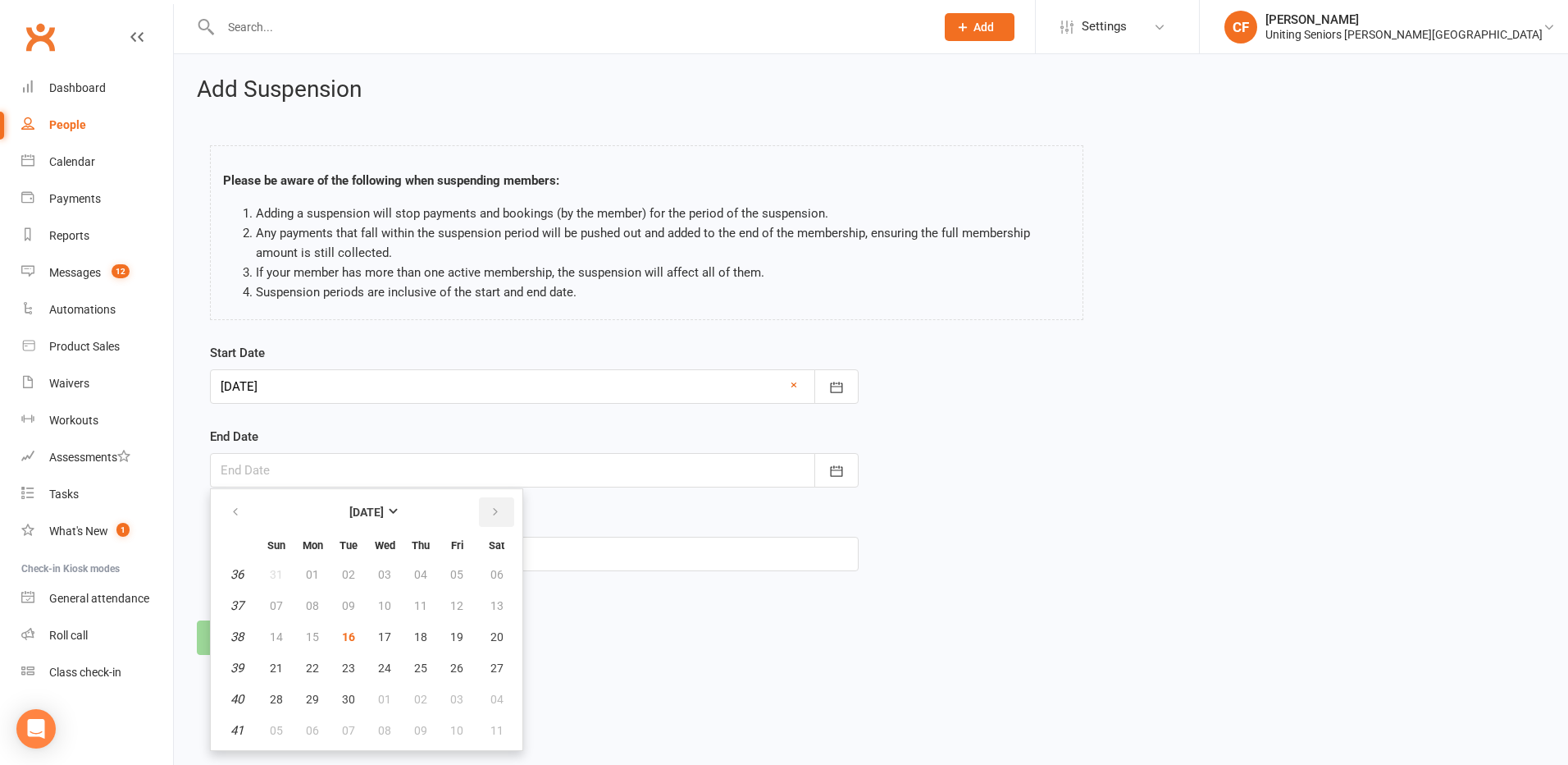
click at [490, 502] on button "button" at bounding box center [496, 512] width 35 height 29
click at [307, 607] on span "03" at bounding box center [312, 605] width 13 height 13
type input "[DATE]"
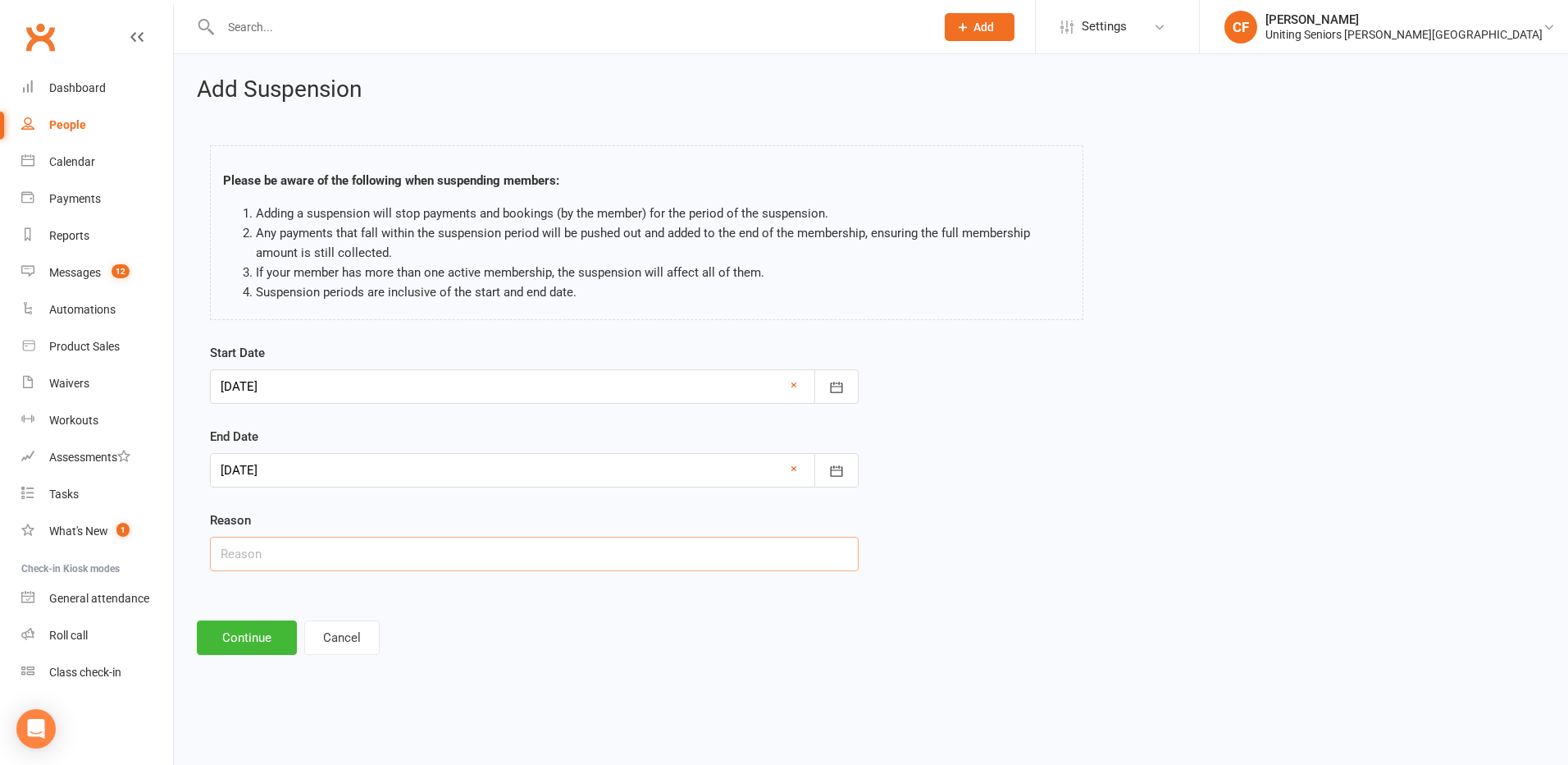
click at [336, 554] on input "text" at bounding box center [534, 554] width 649 height 34
type input "Holidays."
click at [225, 634] on button "Continue" at bounding box center [246, 637] width 100 height 34
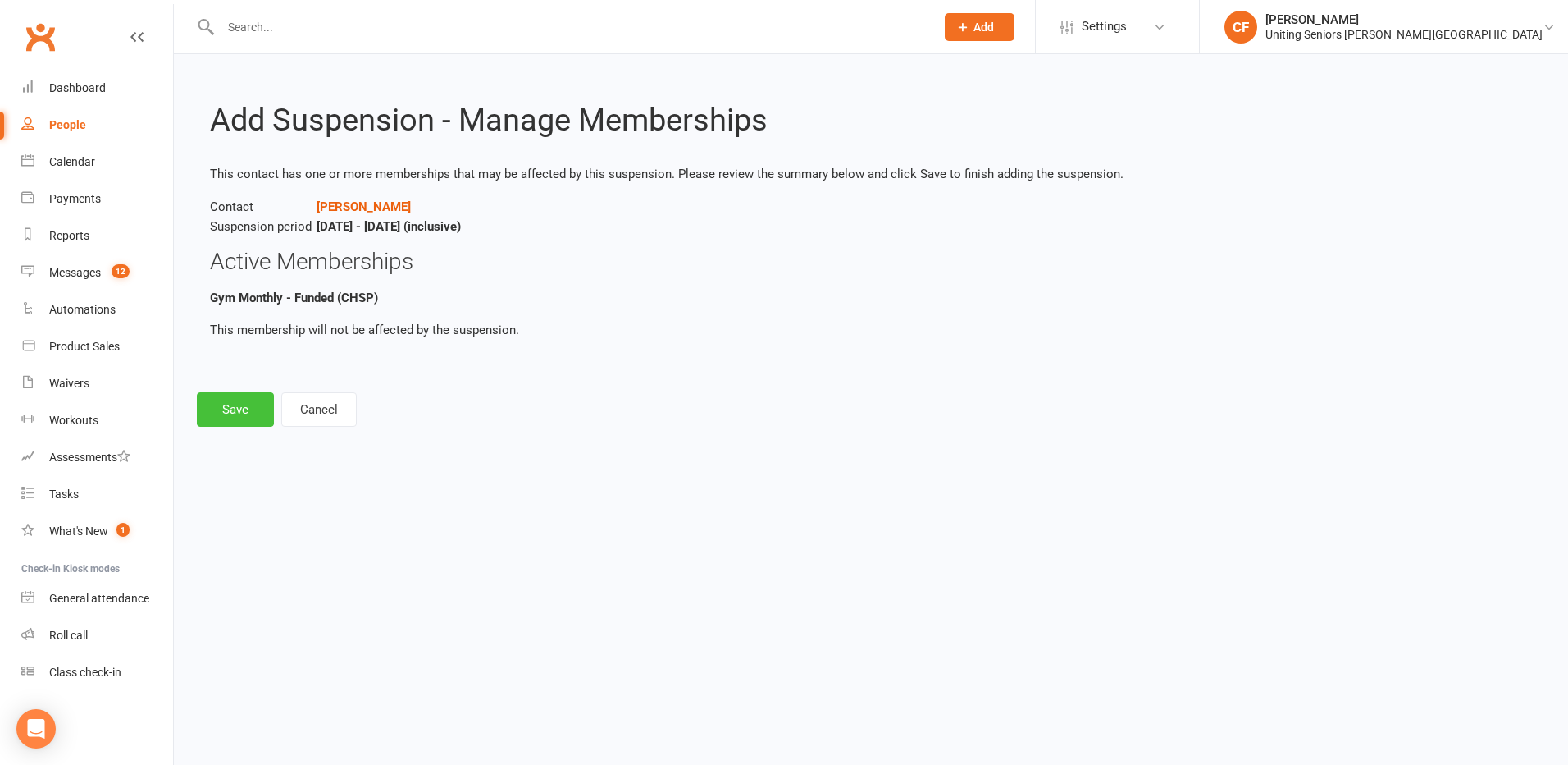
click at [233, 418] on button "Save" at bounding box center [235, 409] width 77 height 34
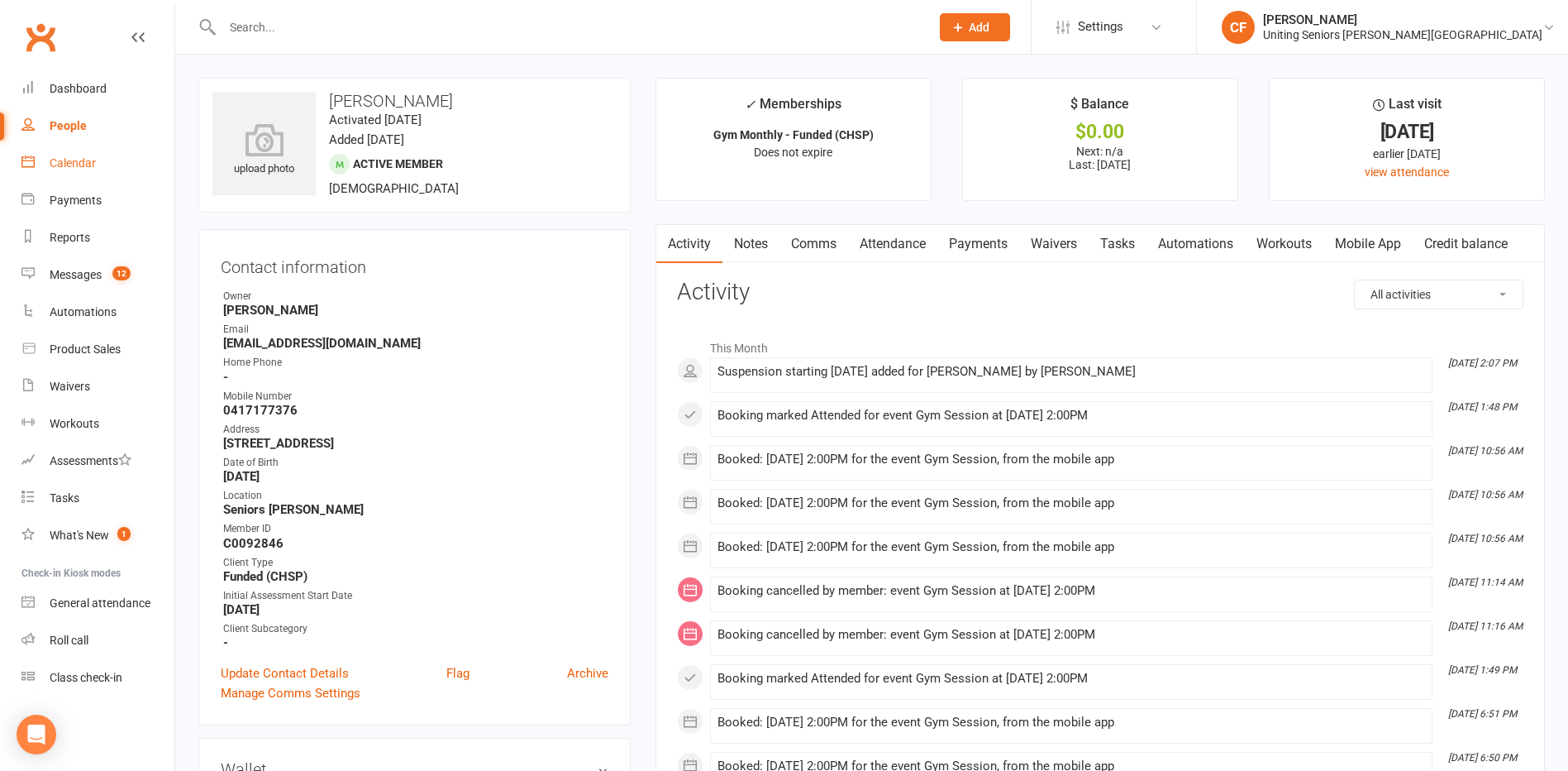
click at [73, 162] on div "Calendar" at bounding box center [73, 163] width 46 height 13
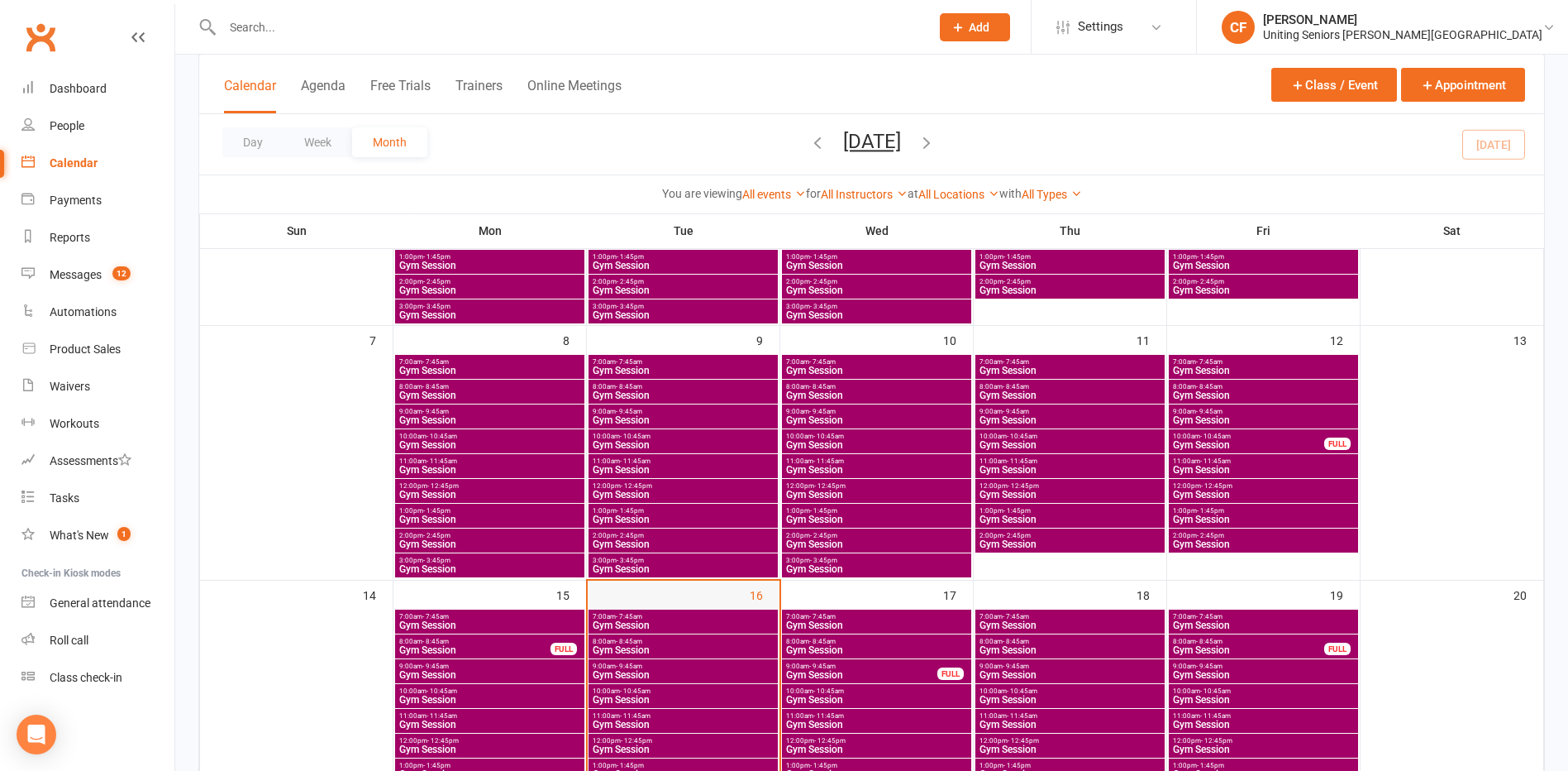
scroll to position [331, 0]
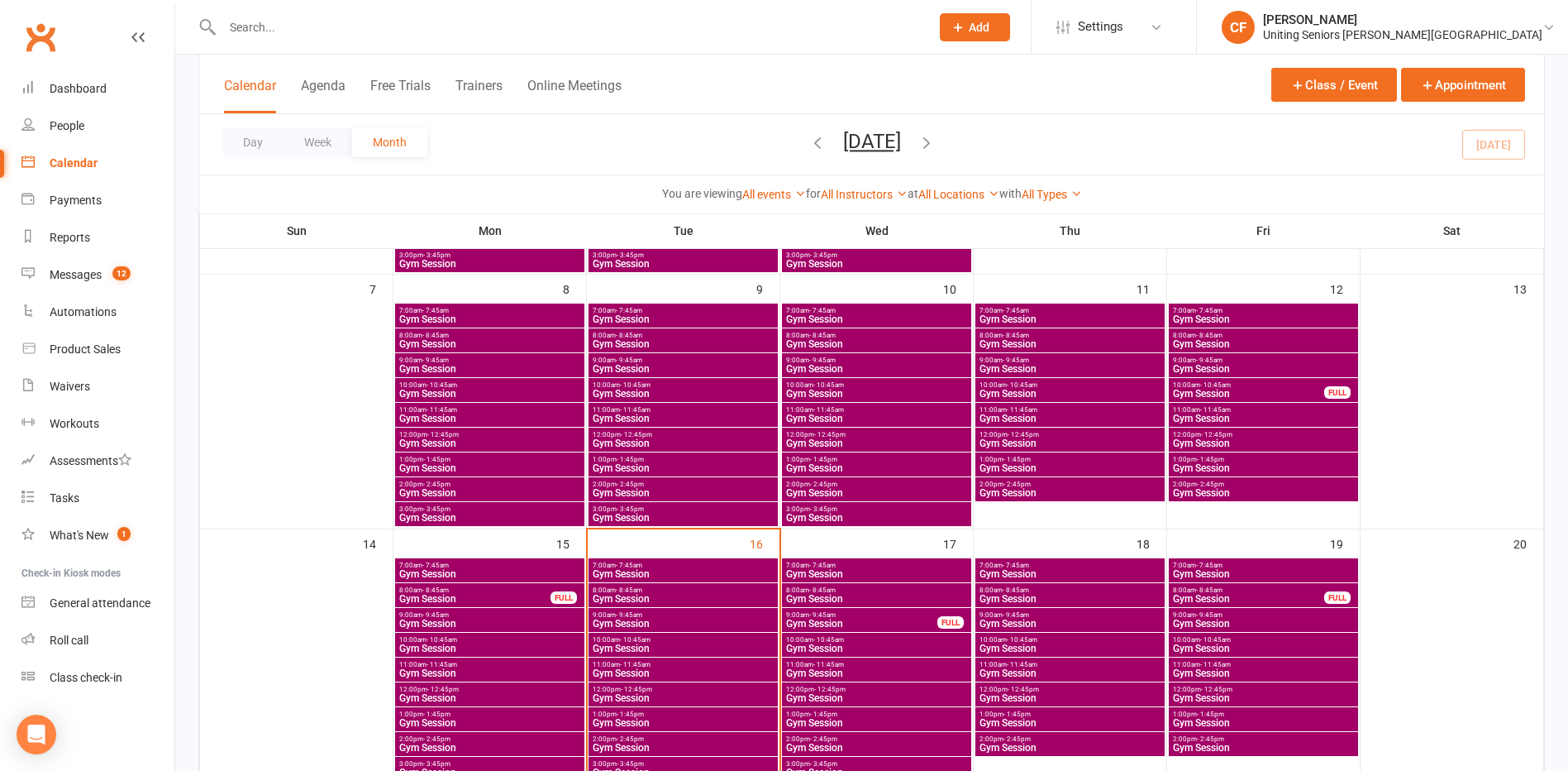
click at [632, 696] on span "Gym Session" at bounding box center [683, 698] width 182 height 10
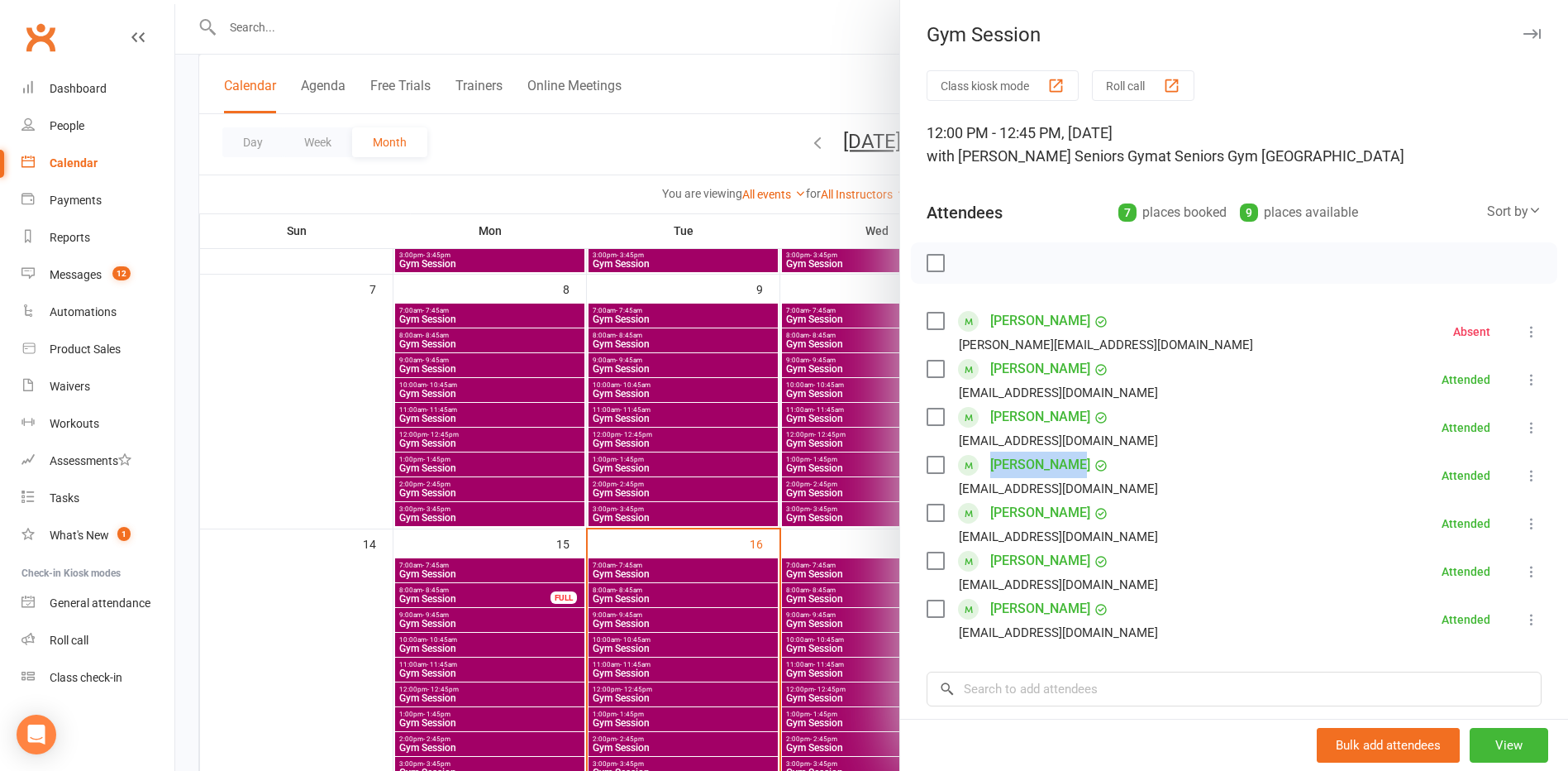
drag, startPoint x: 1060, startPoint y: 463, endPoint x: 978, endPoint y: 464, distance: 82.0
click at [978, 464] on div "[PERSON_NAME] [EMAIL_ADDRESS][DOMAIN_NAME]" at bounding box center [1045, 475] width 238 height 48
copy link "[PERSON_NAME]"
click at [669, 120] on div at bounding box center [872, 386] width 1393 height 771
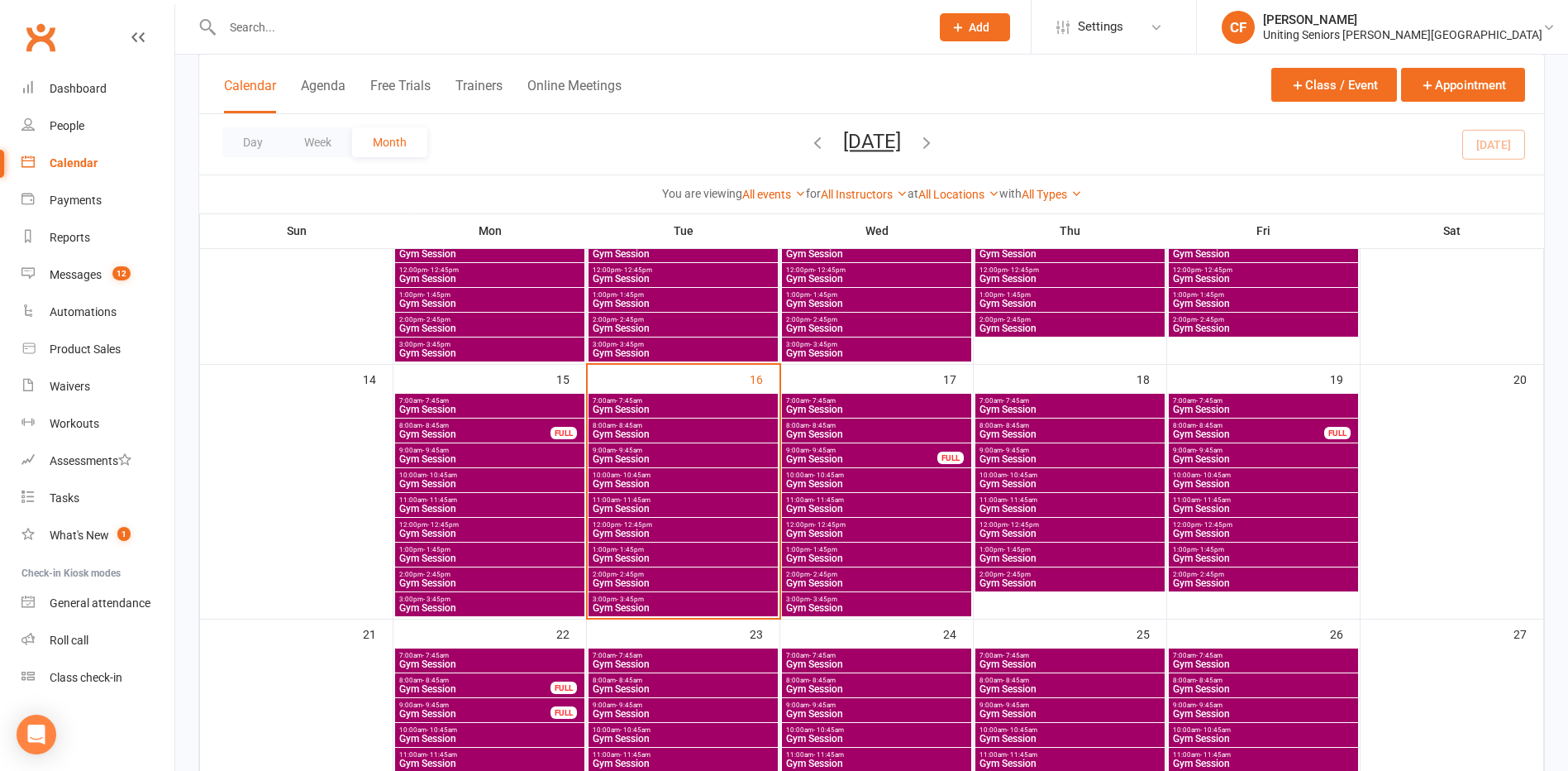
scroll to position [496, 0]
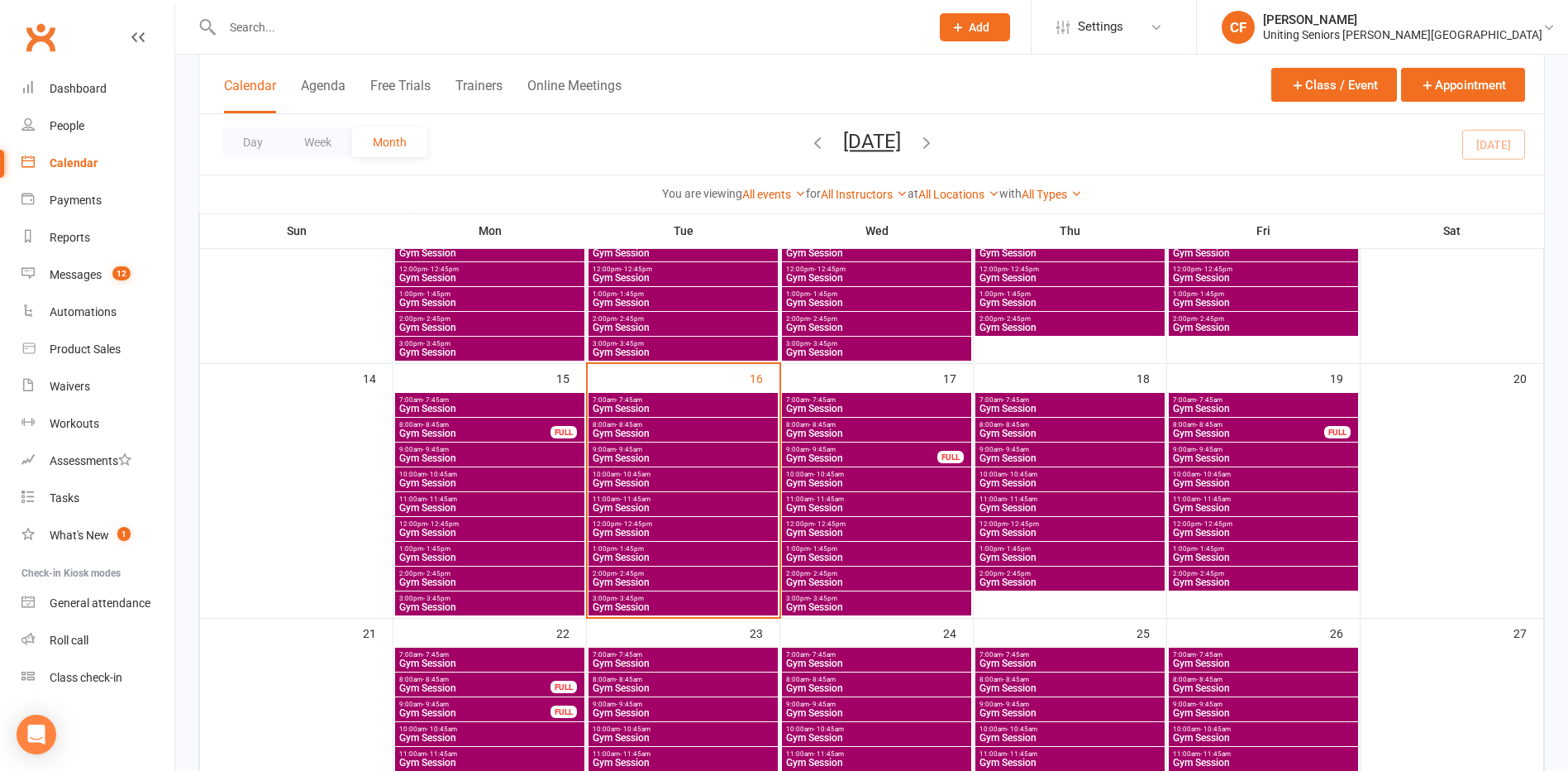
click at [688, 401] on span "7:00am - 7:45am" at bounding box center [683, 399] width 182 height 7
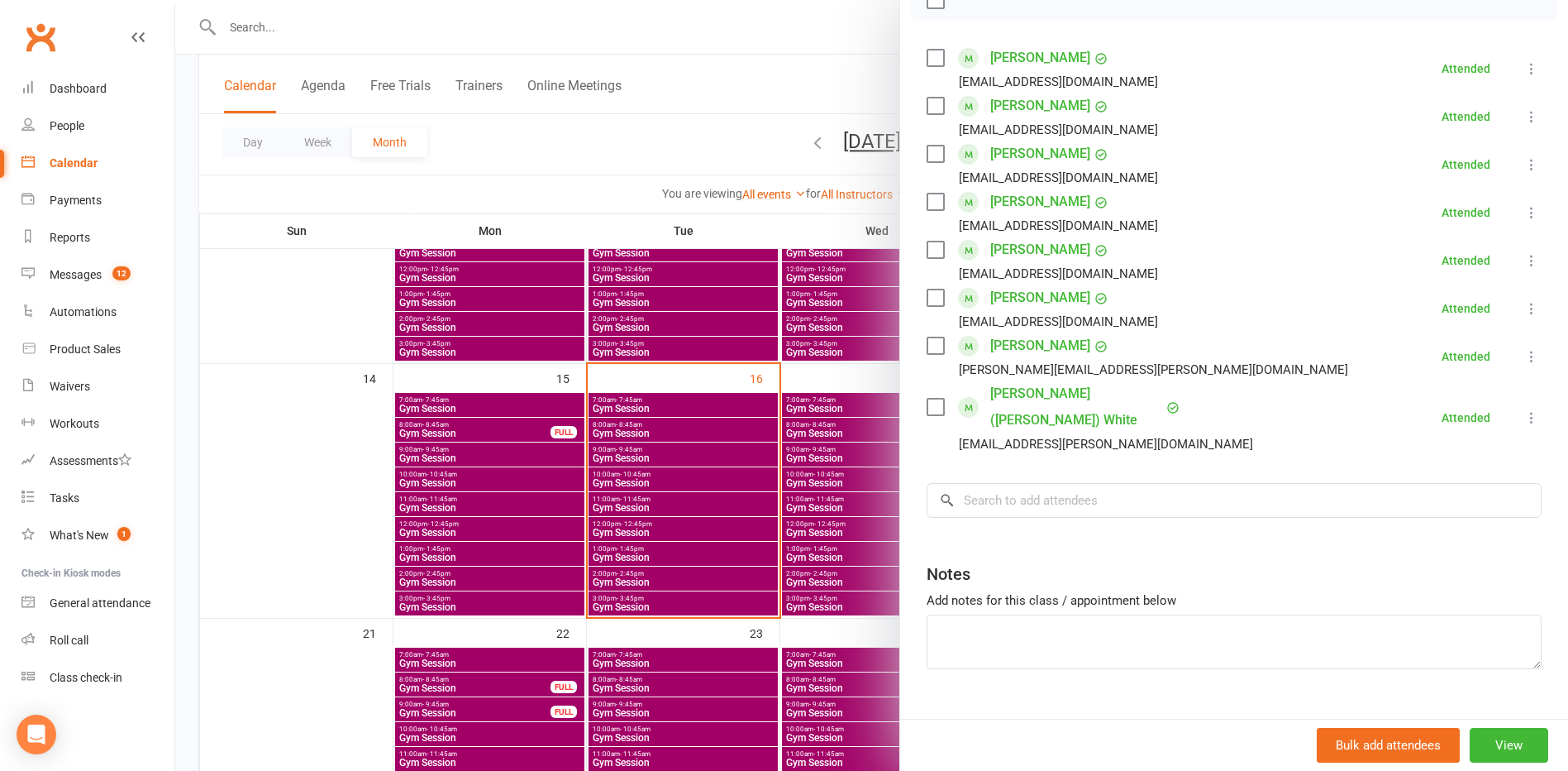
scroll to position [270, 0]
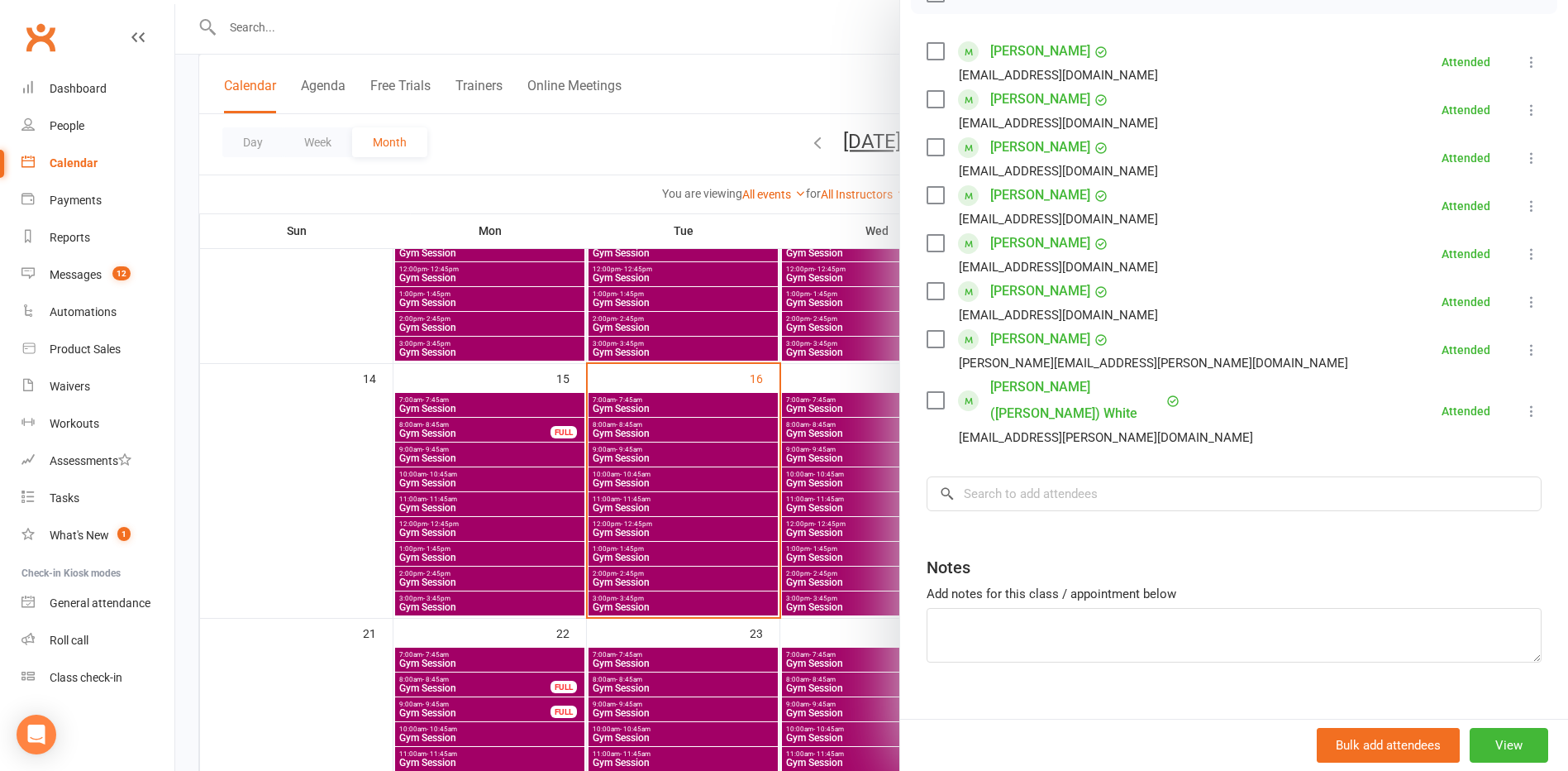
click at [757, 435] on div at bounding box center [872, 386] width 1393 height 771
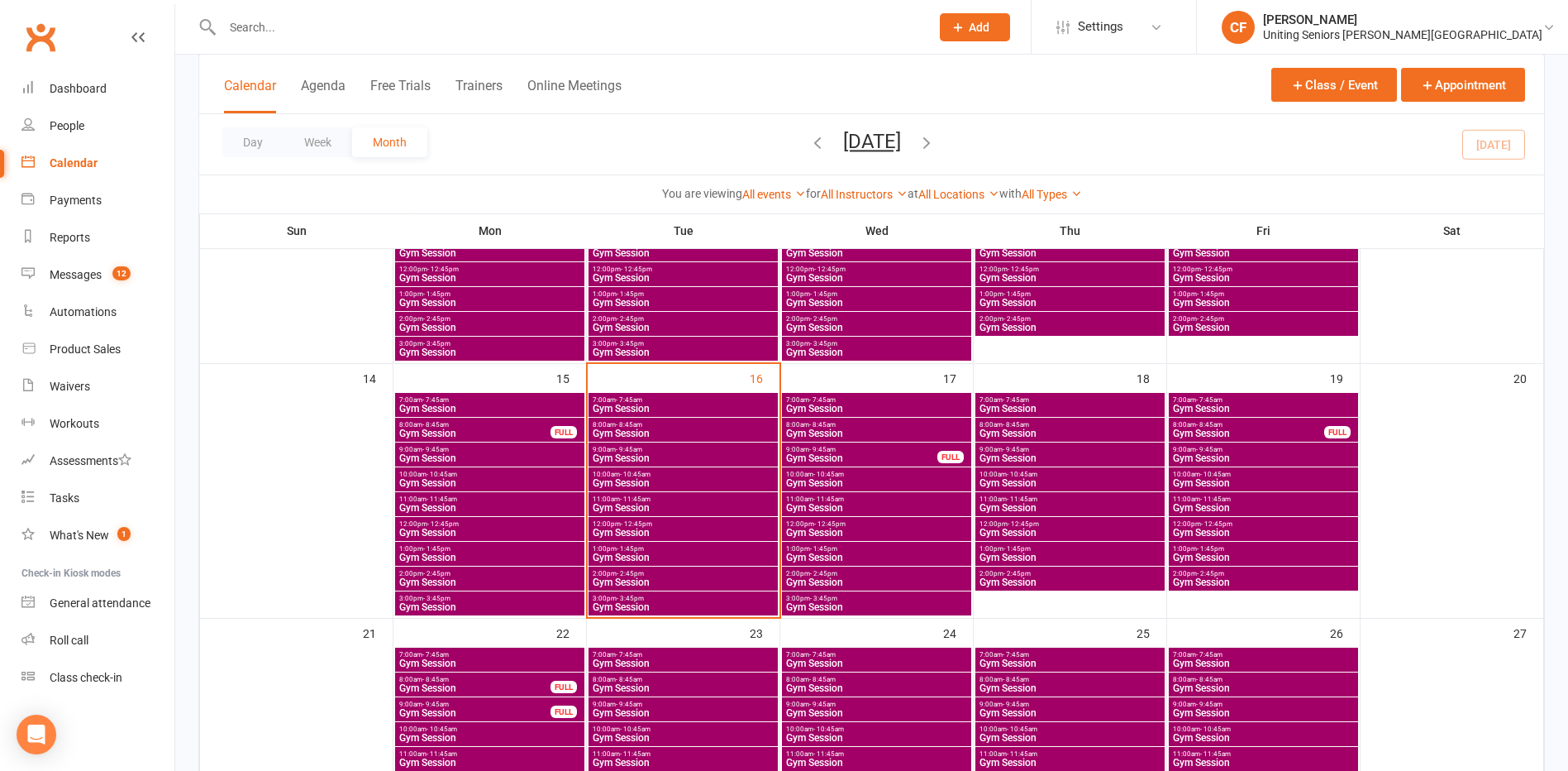
click at [658, 432] on span "Gym Session" at bounding box center [683, 433] width 182 height 10
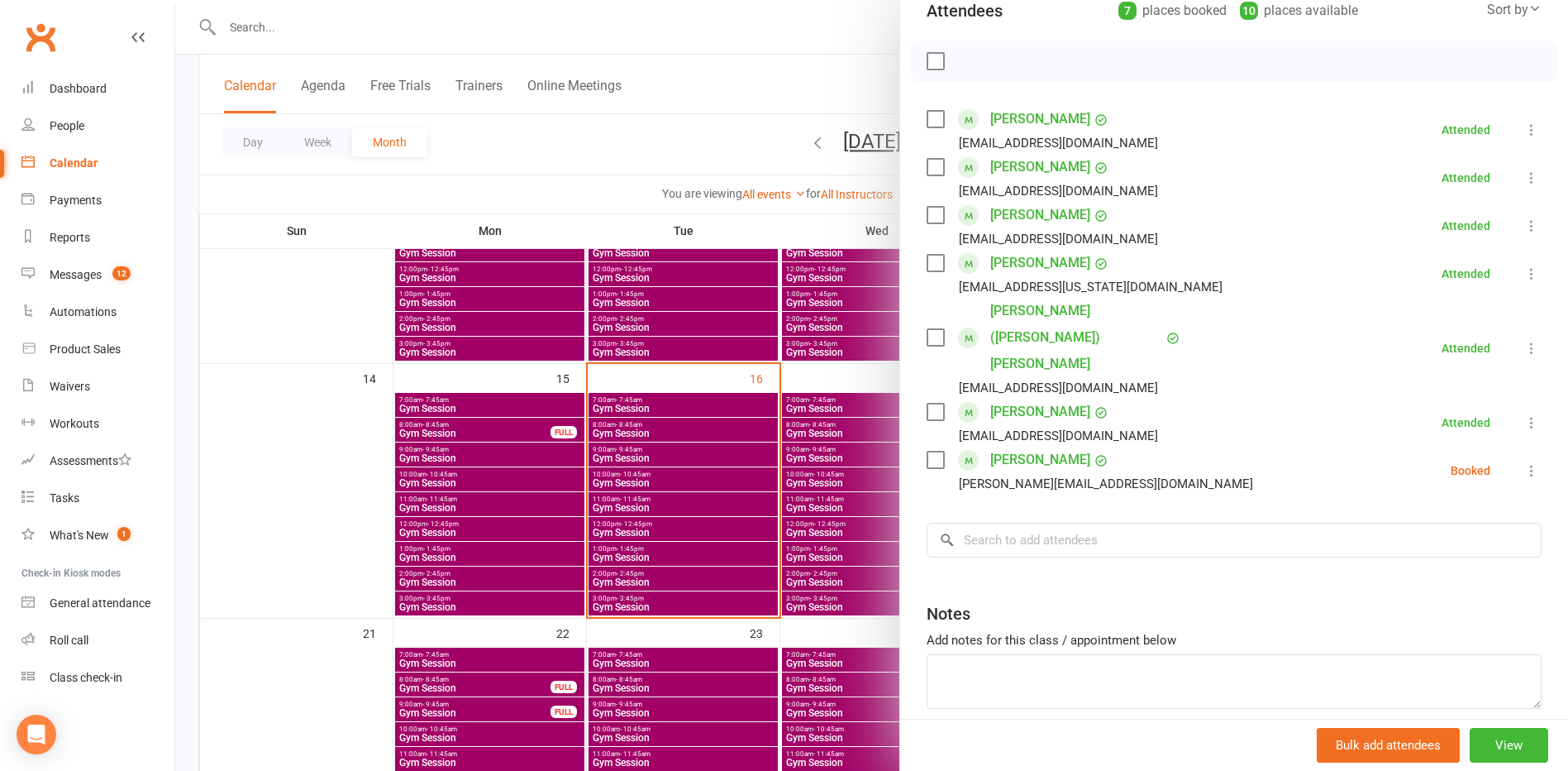
scroll to position [221, 0]
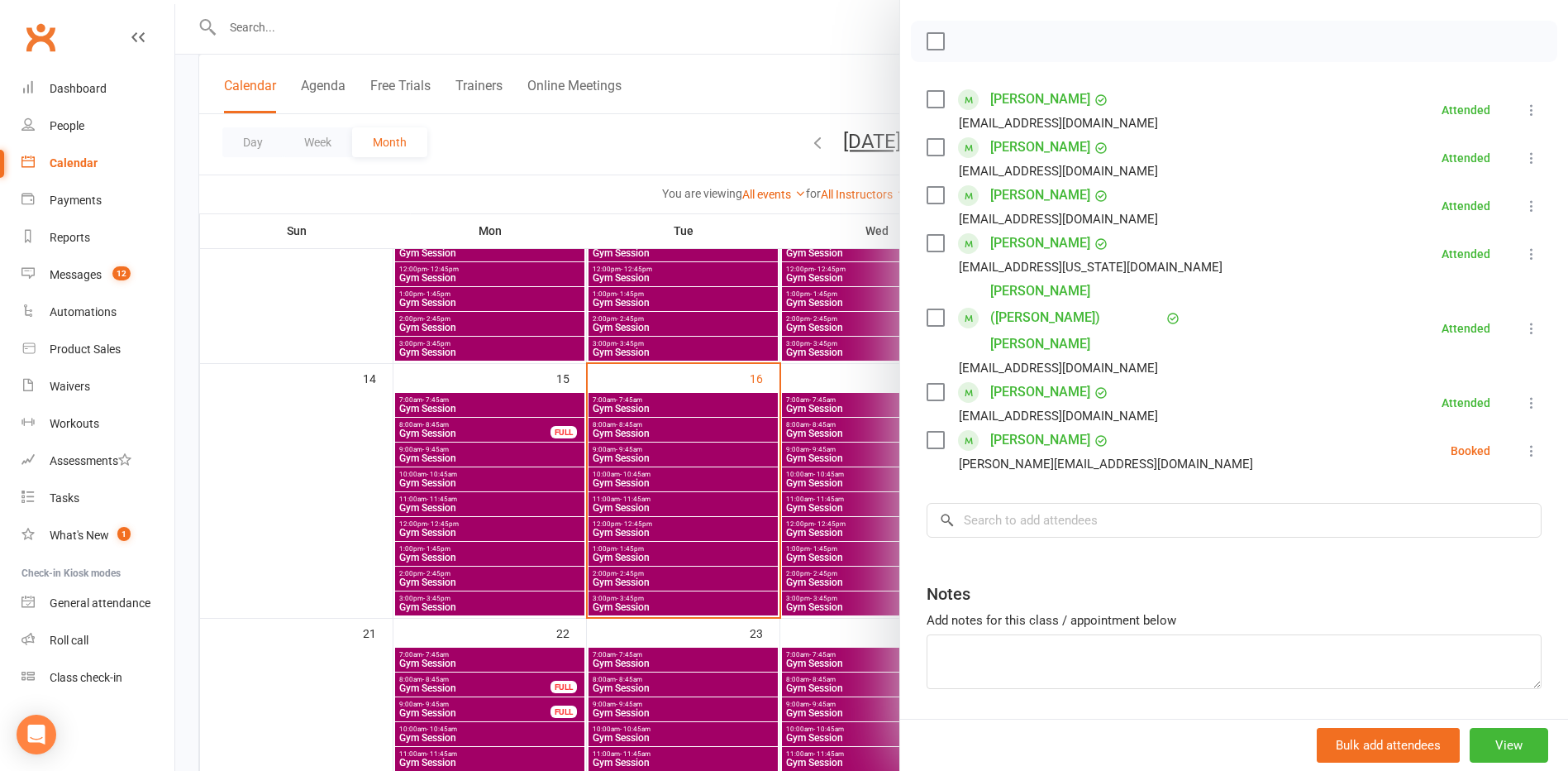
click at [657, 435] on div at bounding box center [872, 386] width 1393 height 771
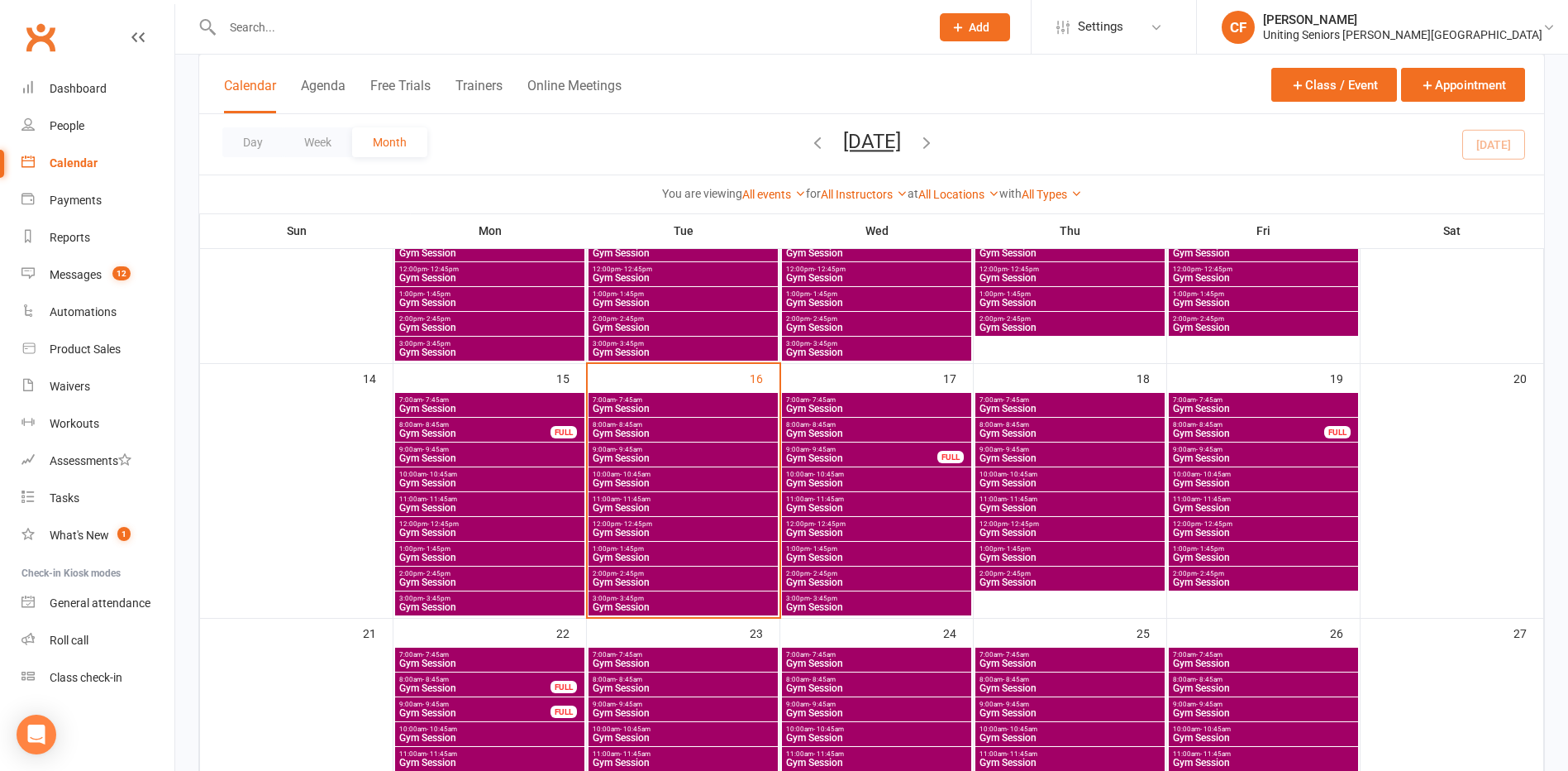
click at [655, 449] on span "9:00am - 9:45am" at bounding box center [683, 449] width 182 height 7
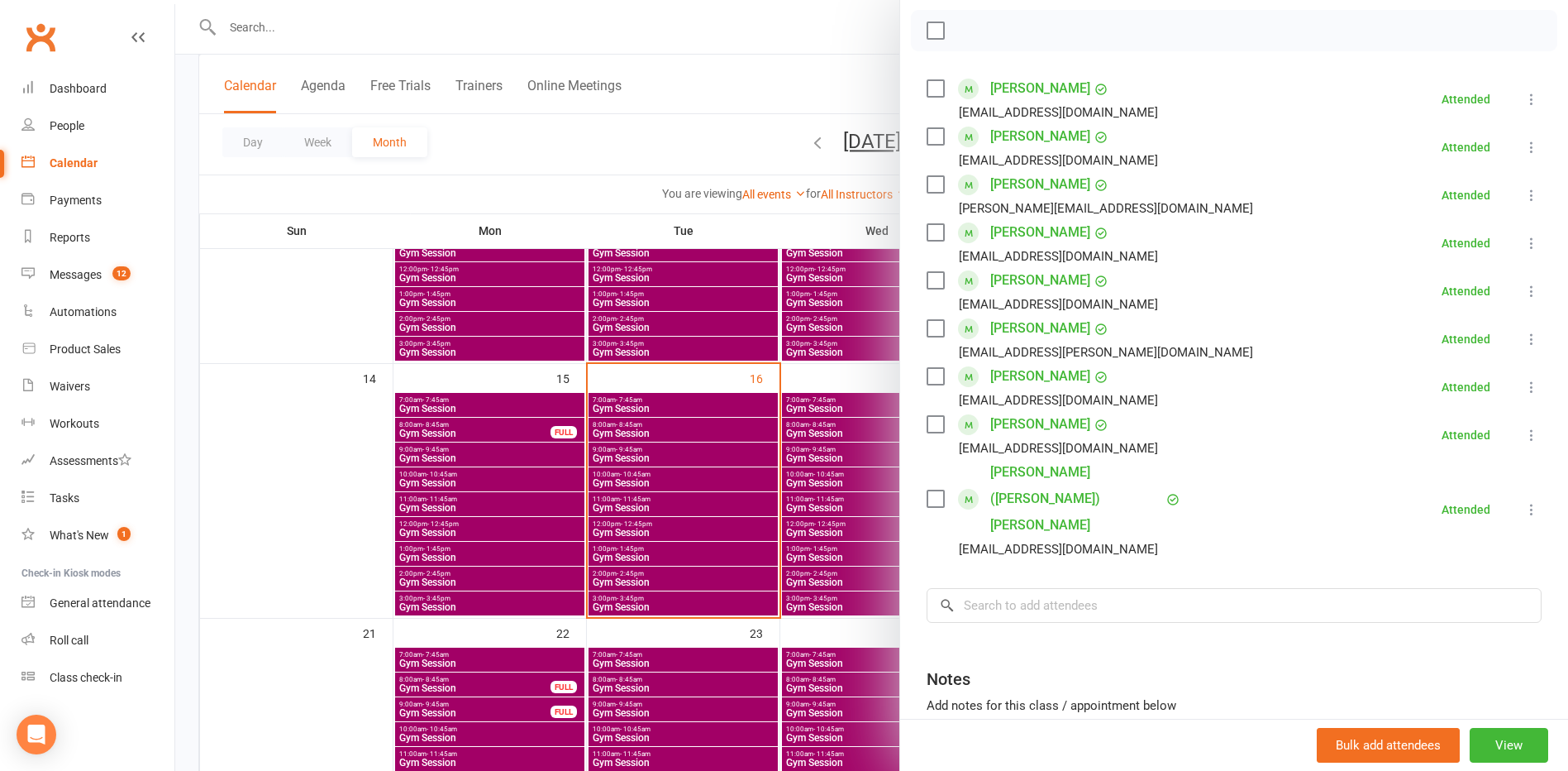
scroll to position [318, 0]
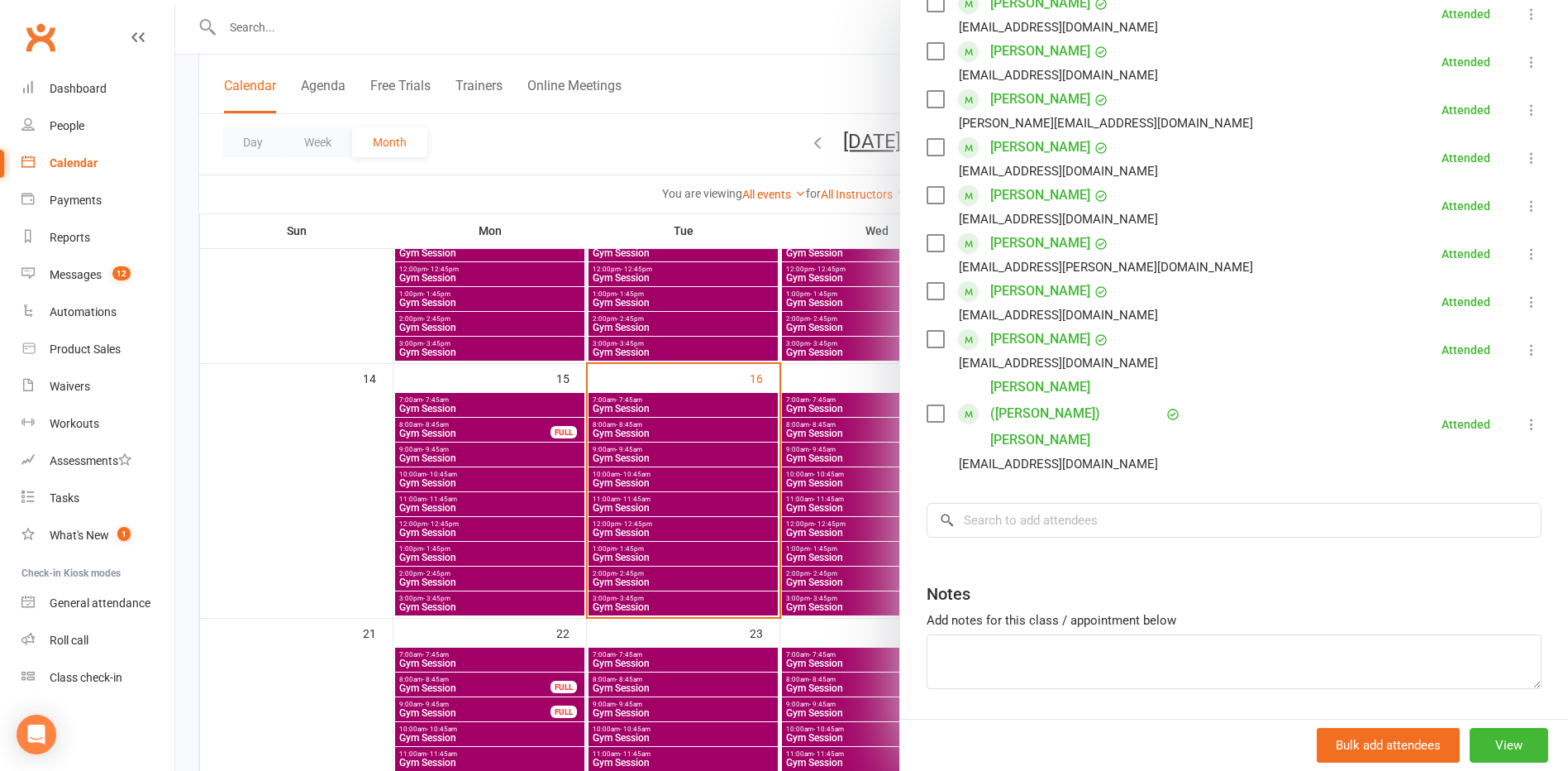
click at [815, 488] on div at bounding box center [872, 386] width 1393 height 771
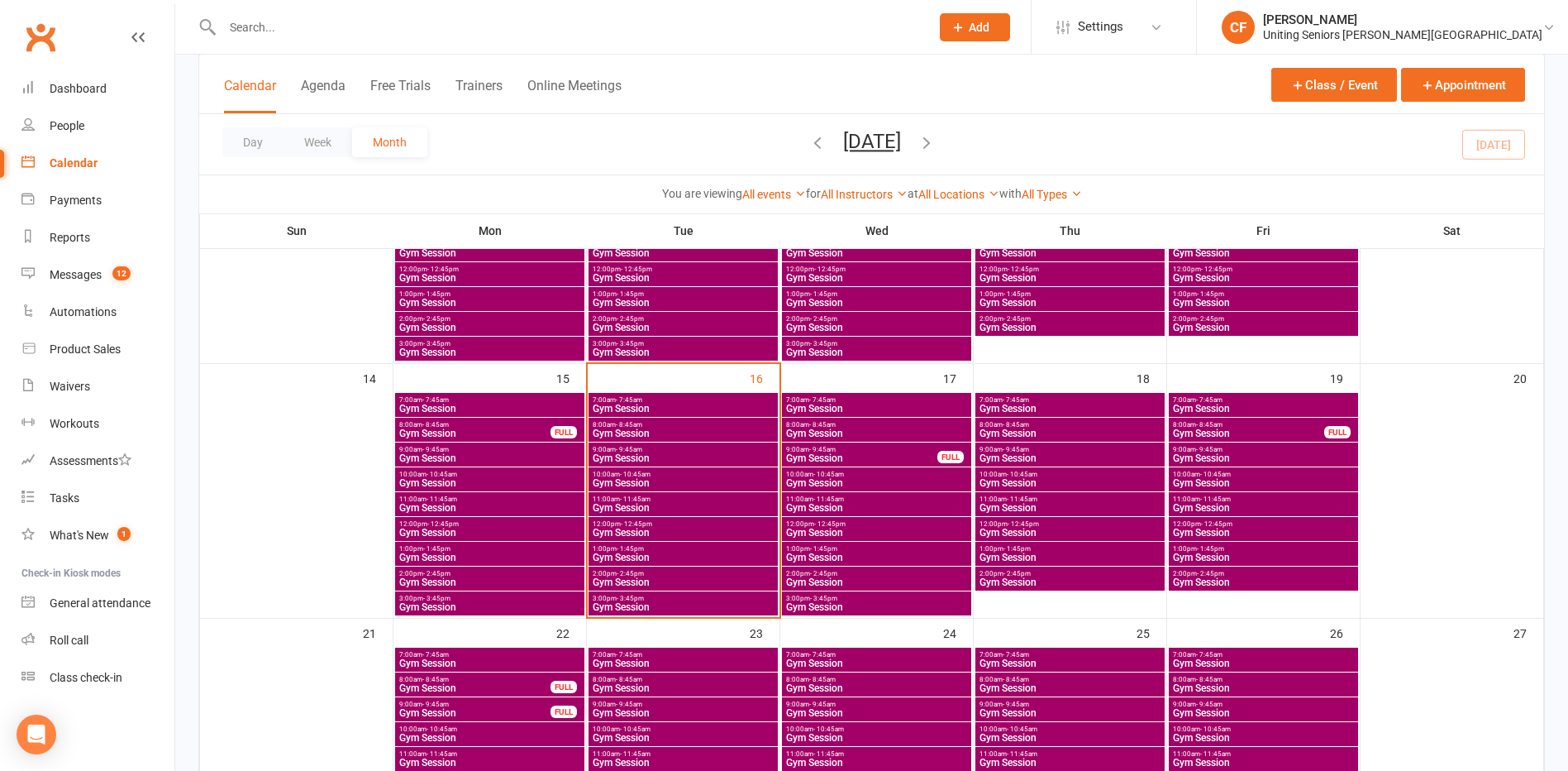
click at [639, 499] on span "- 11:45am" at bounding box center [634, 499] width 31 height 7
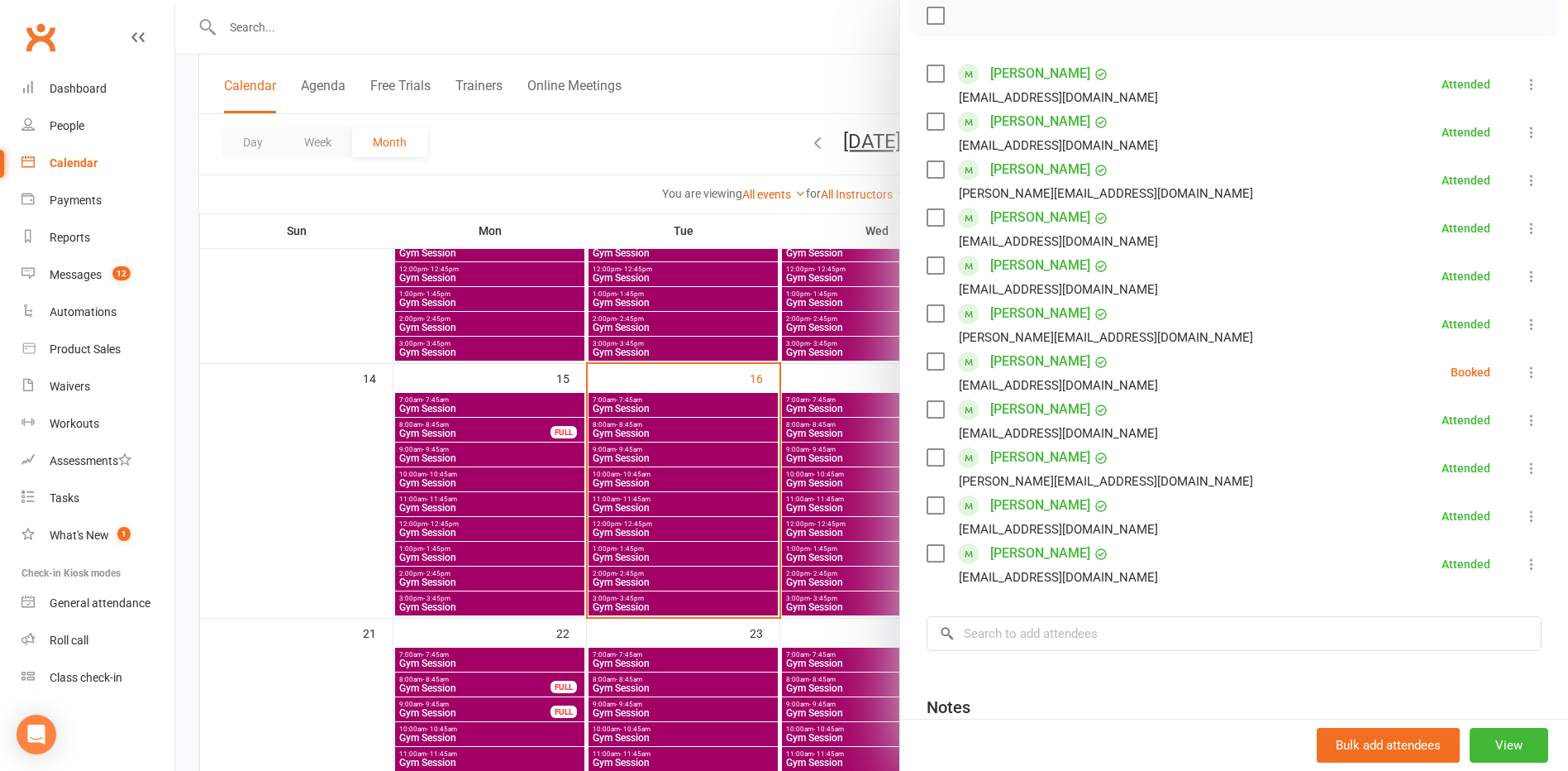
scroll to position [248, 0]
click at [672, 526] on div at bounding box center [872, 386] width 1393 height 771
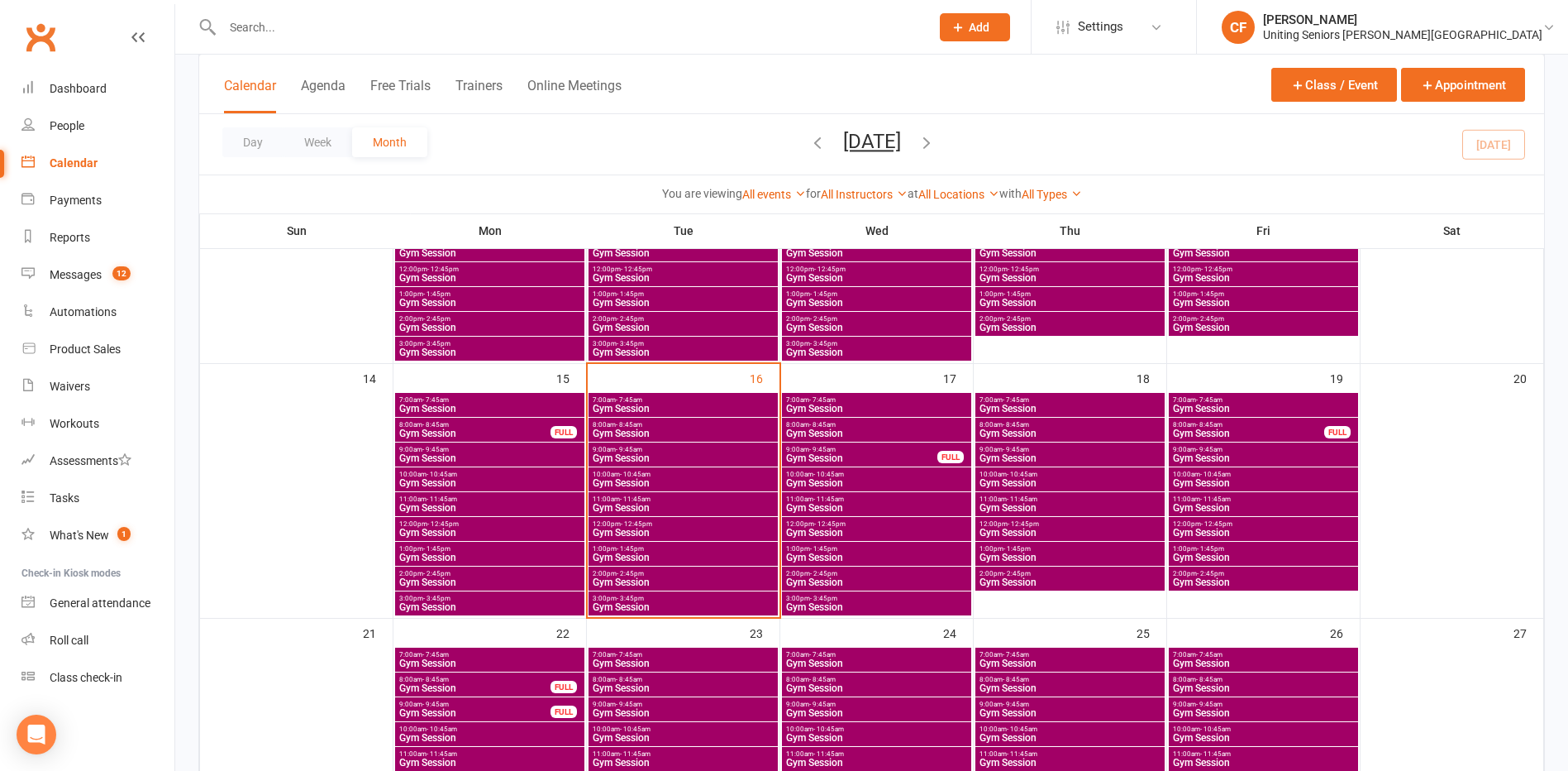
click at [637, 529] on span "Gym Session" at bounding box center [683, 532] width 182 height 10
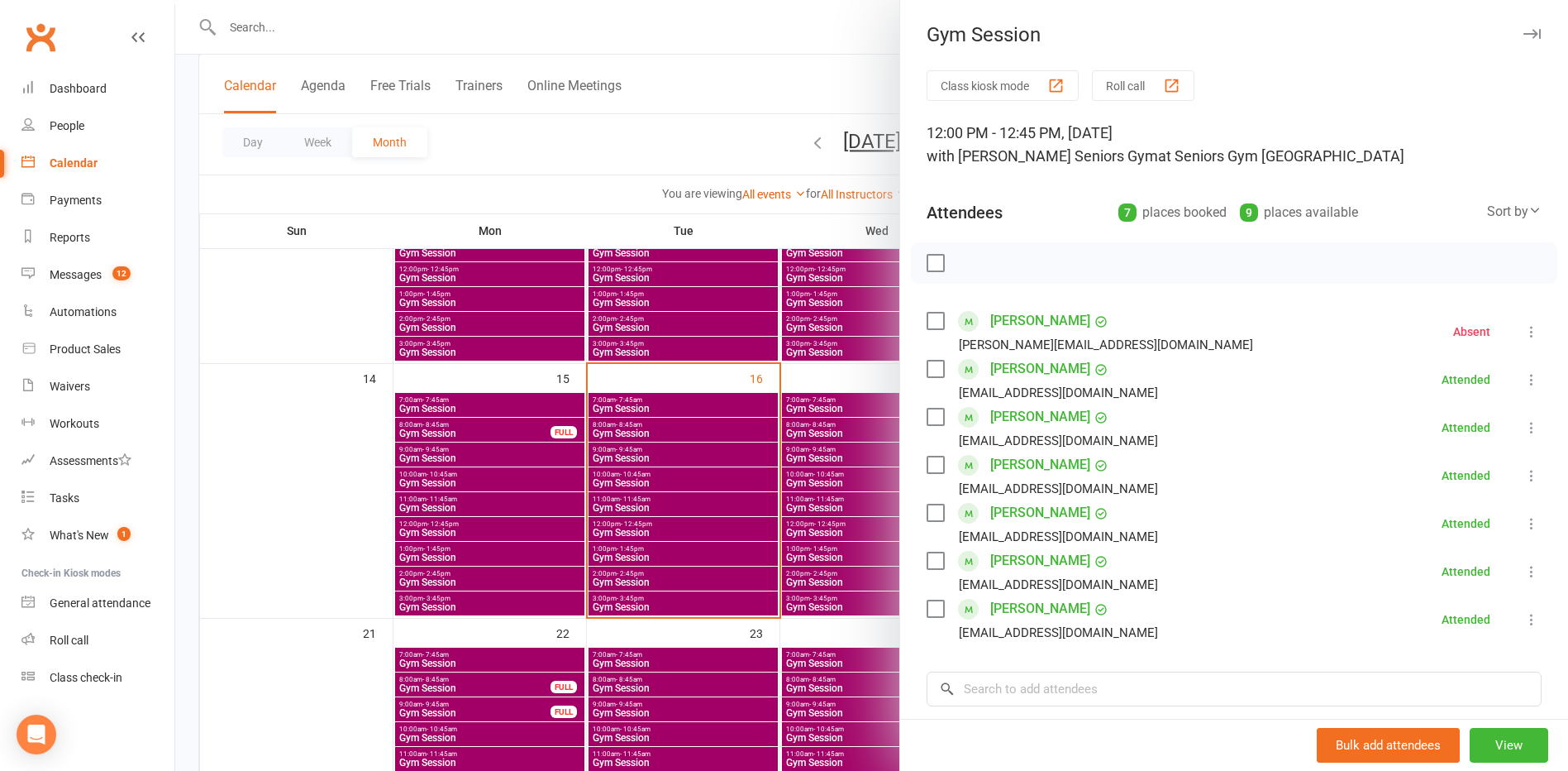
click at [749, 511] on div at bounding box center [872, 386] width 1393 height 771
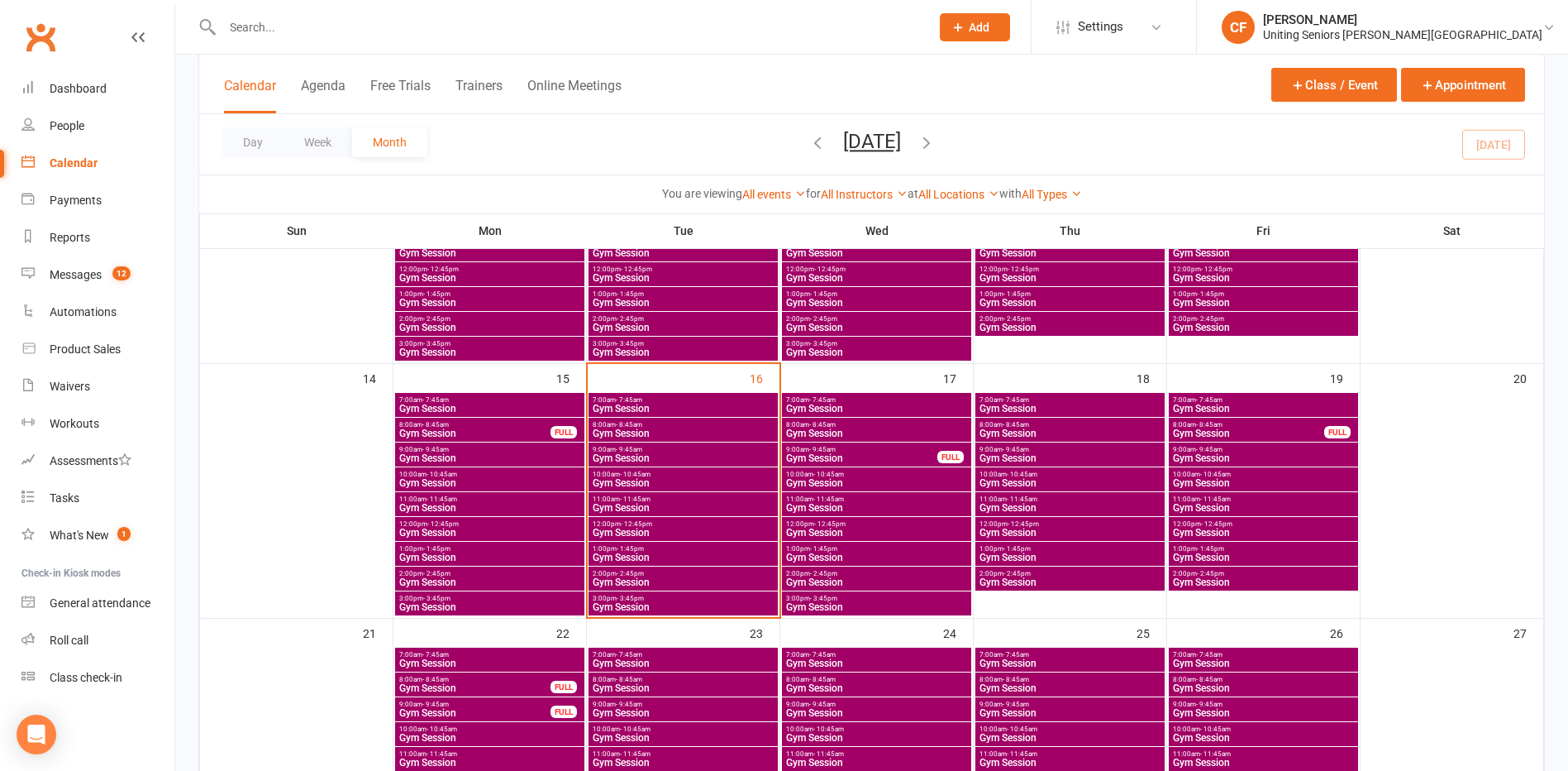
click at [667, 561] on span "Gym Session" at bounding box center [683, 557] width 182 height 10
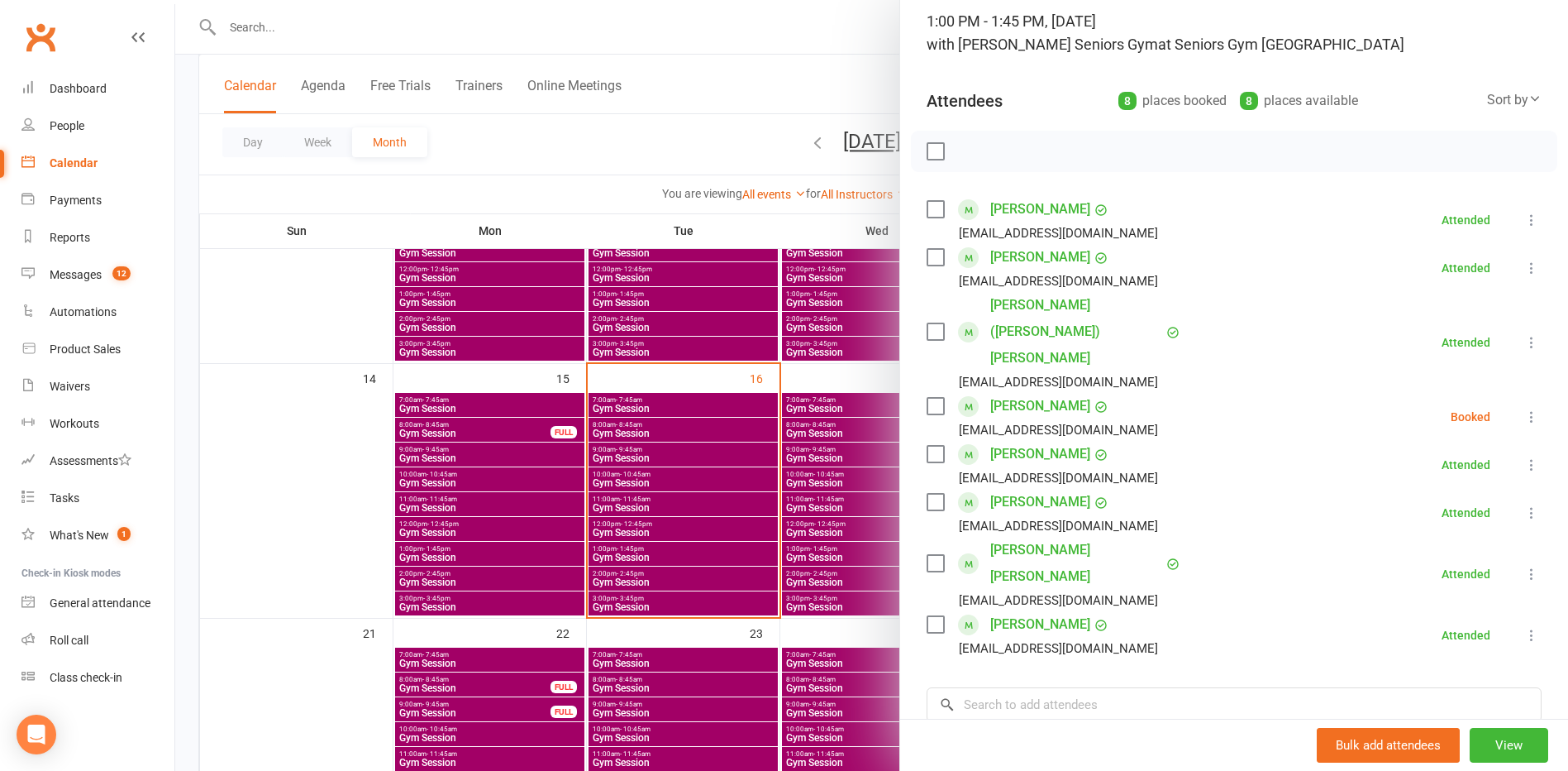
scroll to position [82, 0]
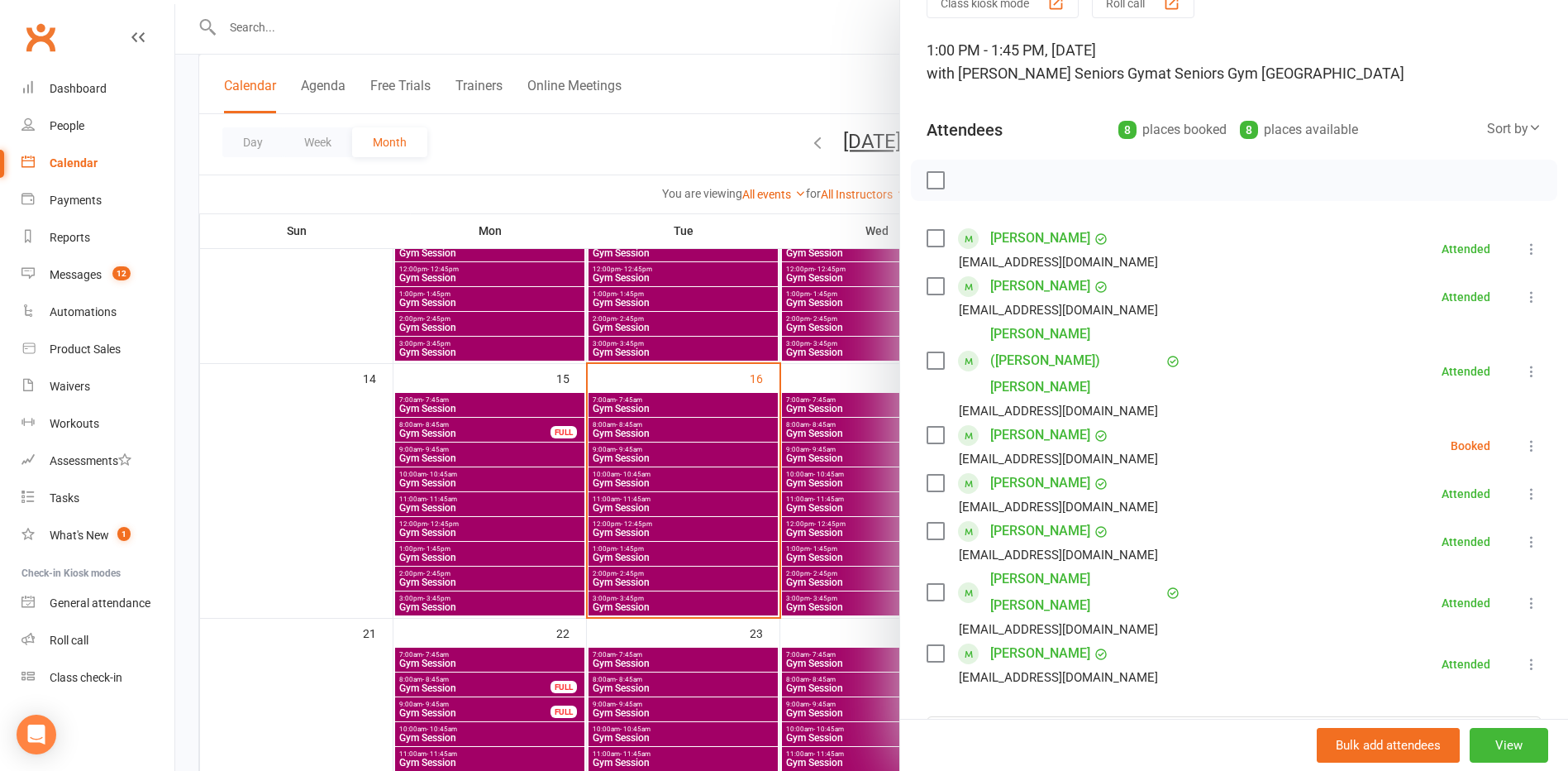
click at [1011, 422] on link "[PERSON_NAME]" at bounding box center [1040, 435] width 100 height 27
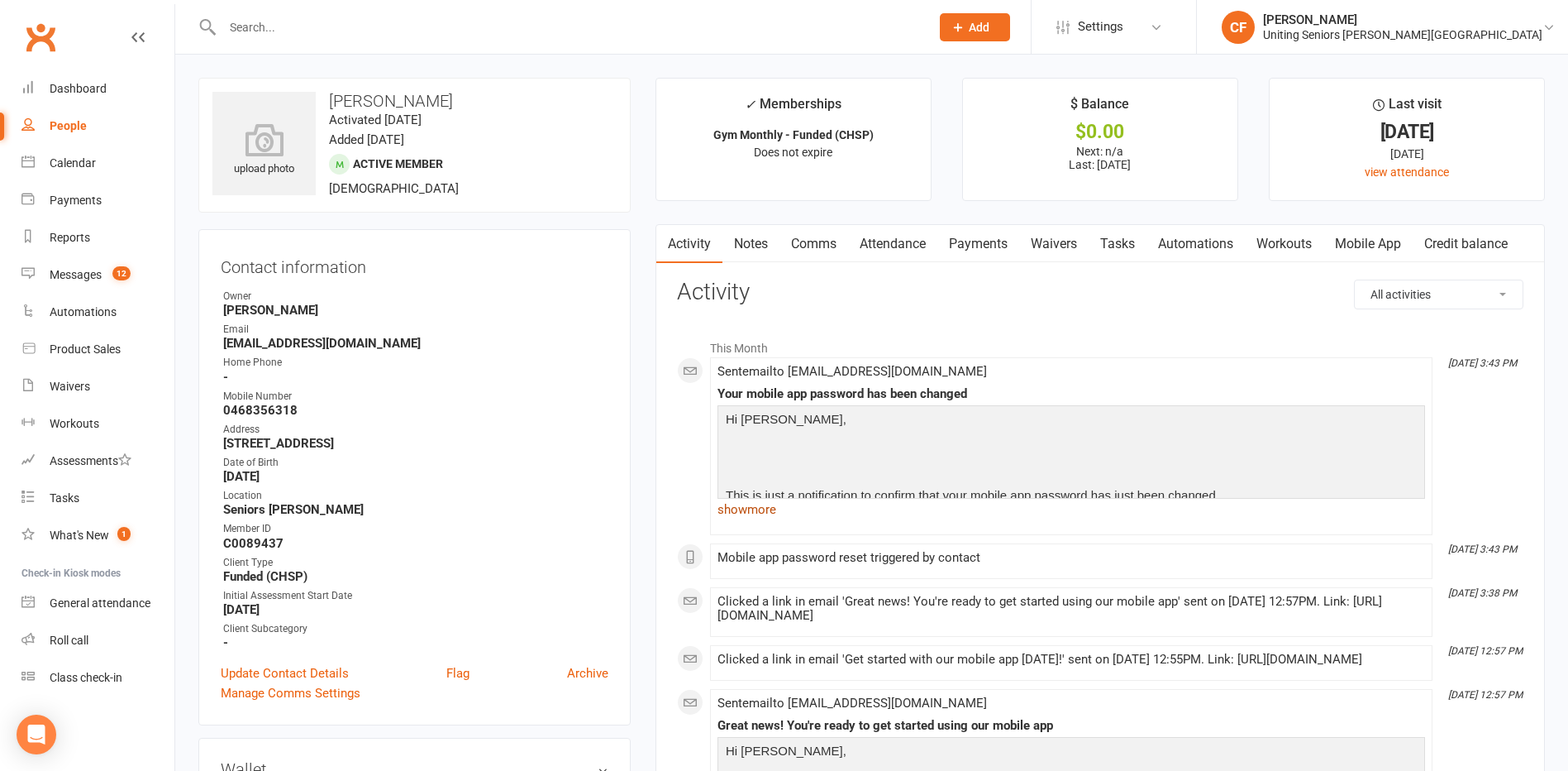
click at [759, 508] on link "show more" at bounding box center [1072, 509] width 708 height 23
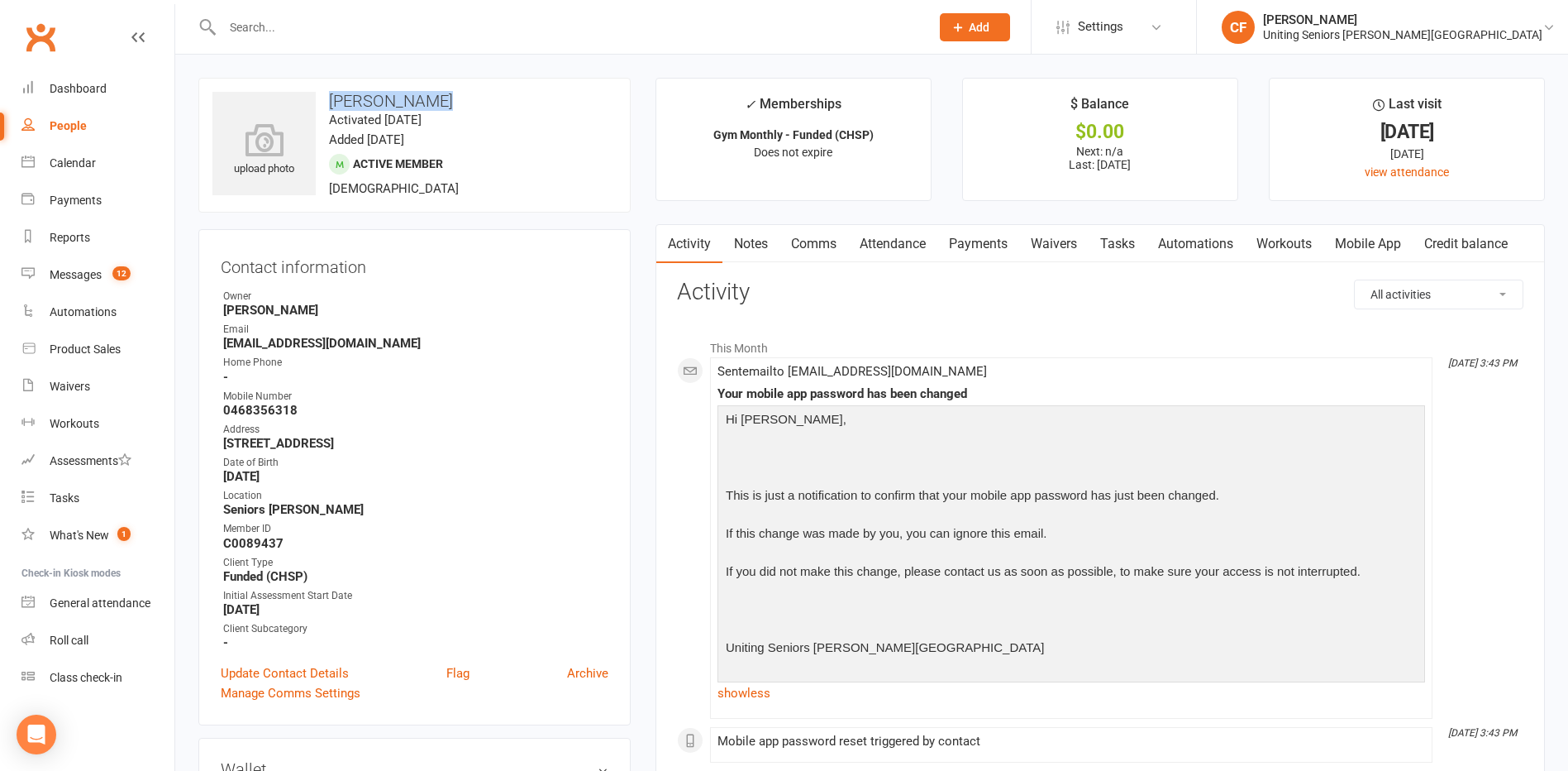
drag, startPoint x: 435, startPoint y: 106, endPoint x: 324, endPoint y: 101, distance: 111.1
click at [324, 101] on h3 "[PERSON_NAME]" at bounding box center [414, 101] width 404 height 19
copy h3 "[PERSON_NAME]"
click at [516, 126] on div "upload photo [PERSON_NAME] Activated [DATE] Added [DATE] Active member [DEMOGRA…" at bounding box center [414, 145] width 433 height 134
click at [110, 158] on link "Calendar" at bounding box center [97, 163] width 153 height 37
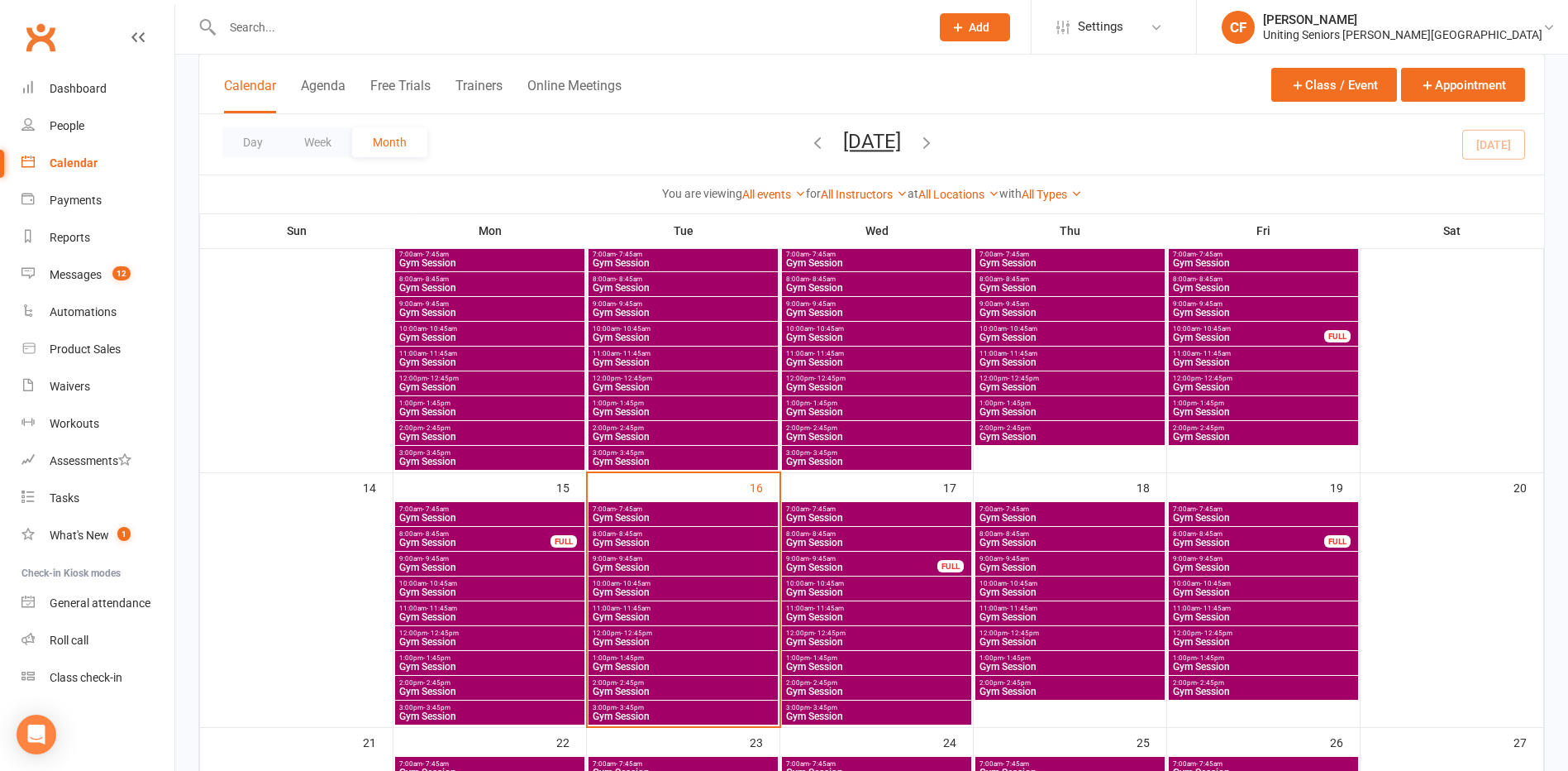
scroll to position [579, 0]
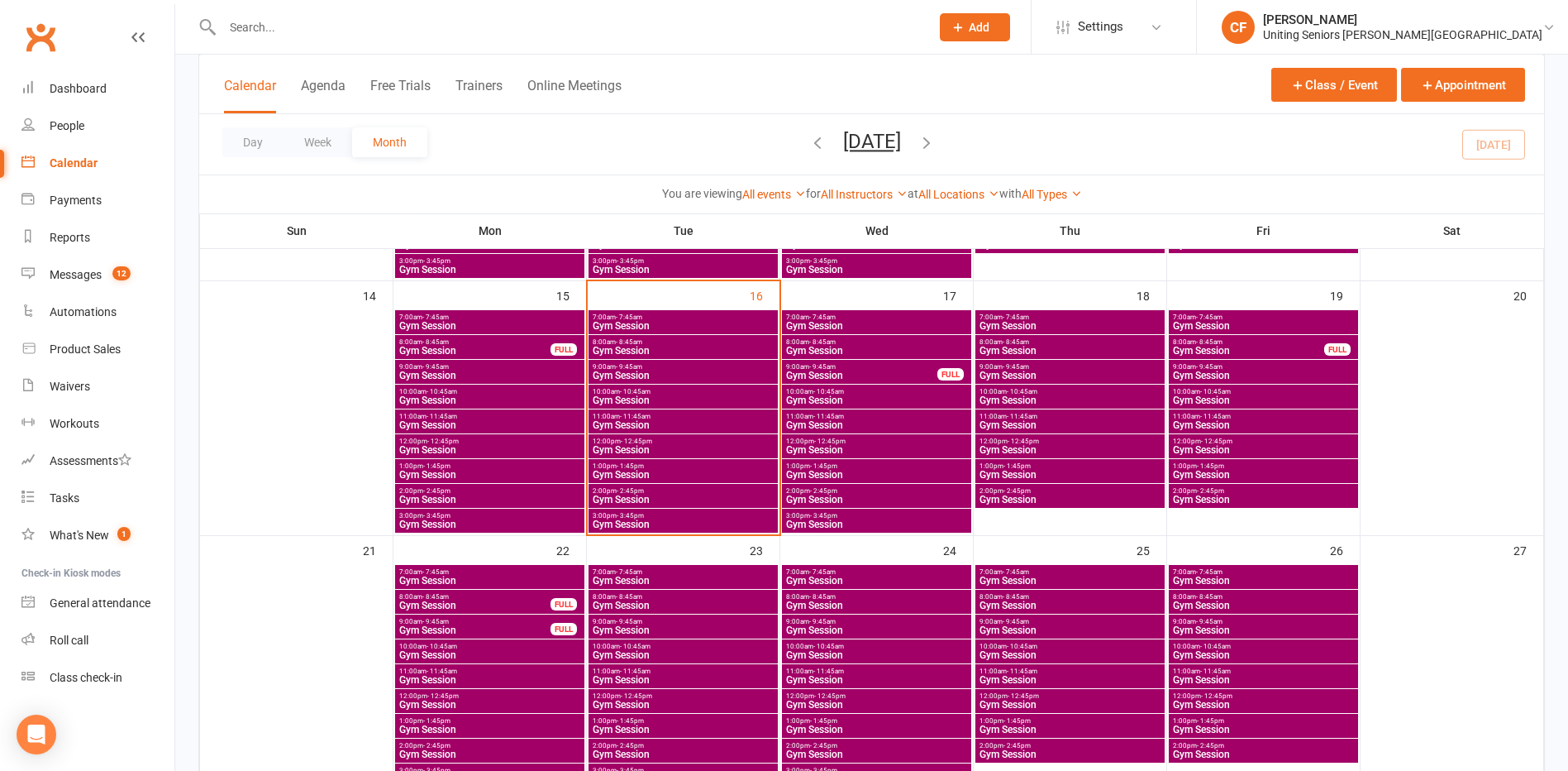
click at [731, 404] on span "Gym Session" at bounding box center [683, 400] width 182 height 10
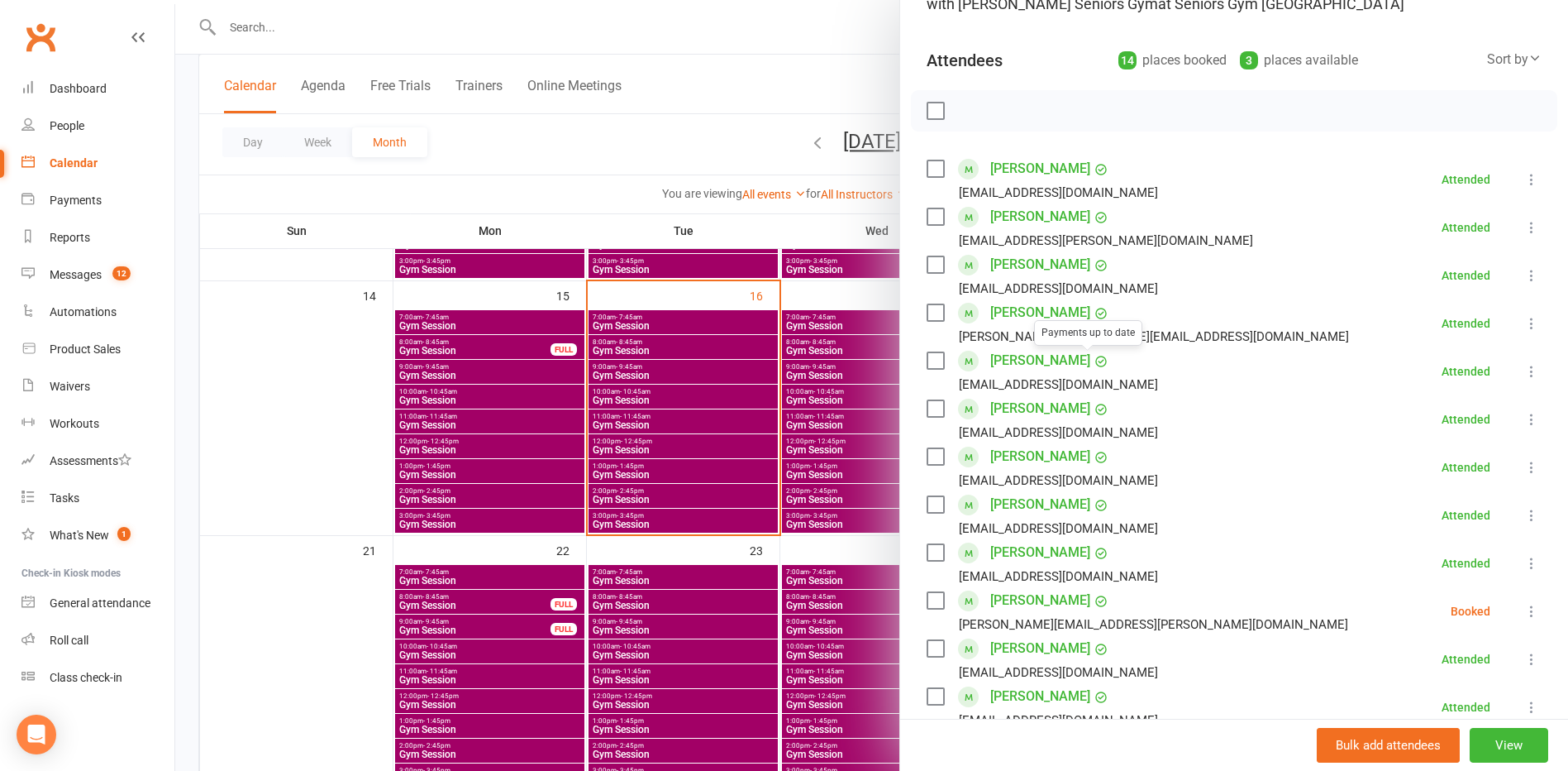
scroll to position [248, 0]
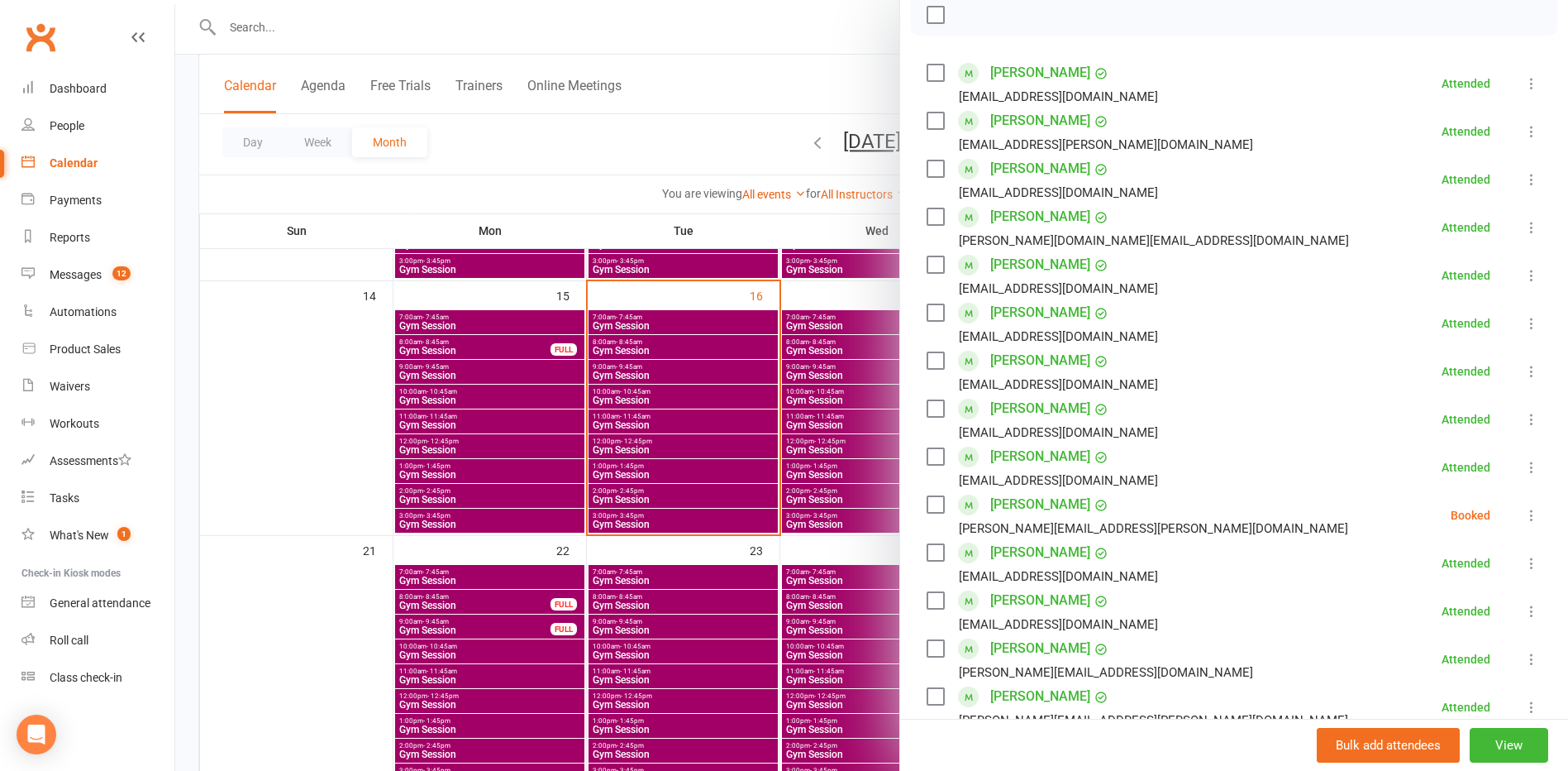
click at [734, 468] on div at bounding box center [872, 386] width 1393 height 771
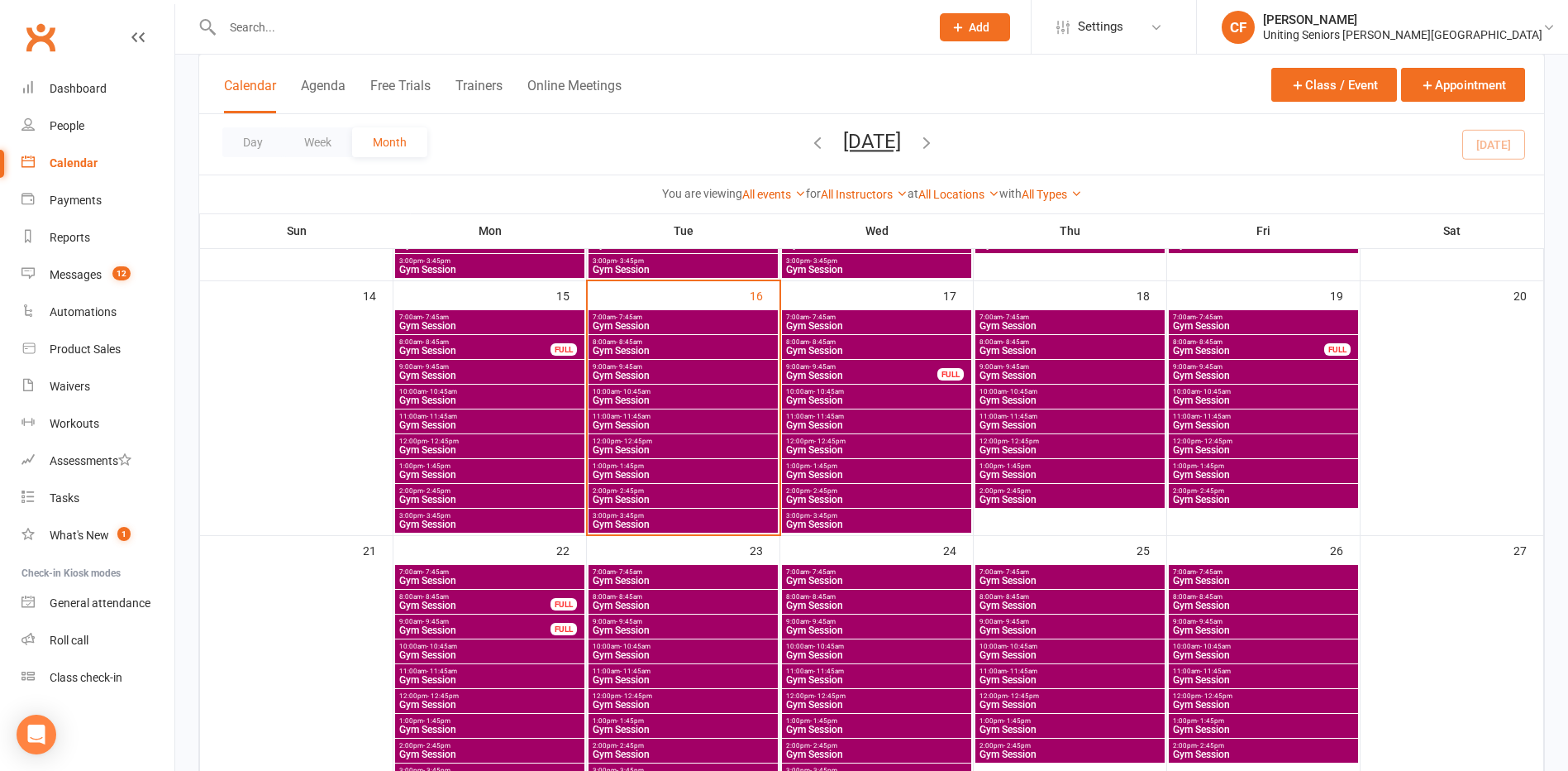
click at [711, 493] on span "2:00pm - 2:45pm" at bounding box center [683, 491] width 182 height 7
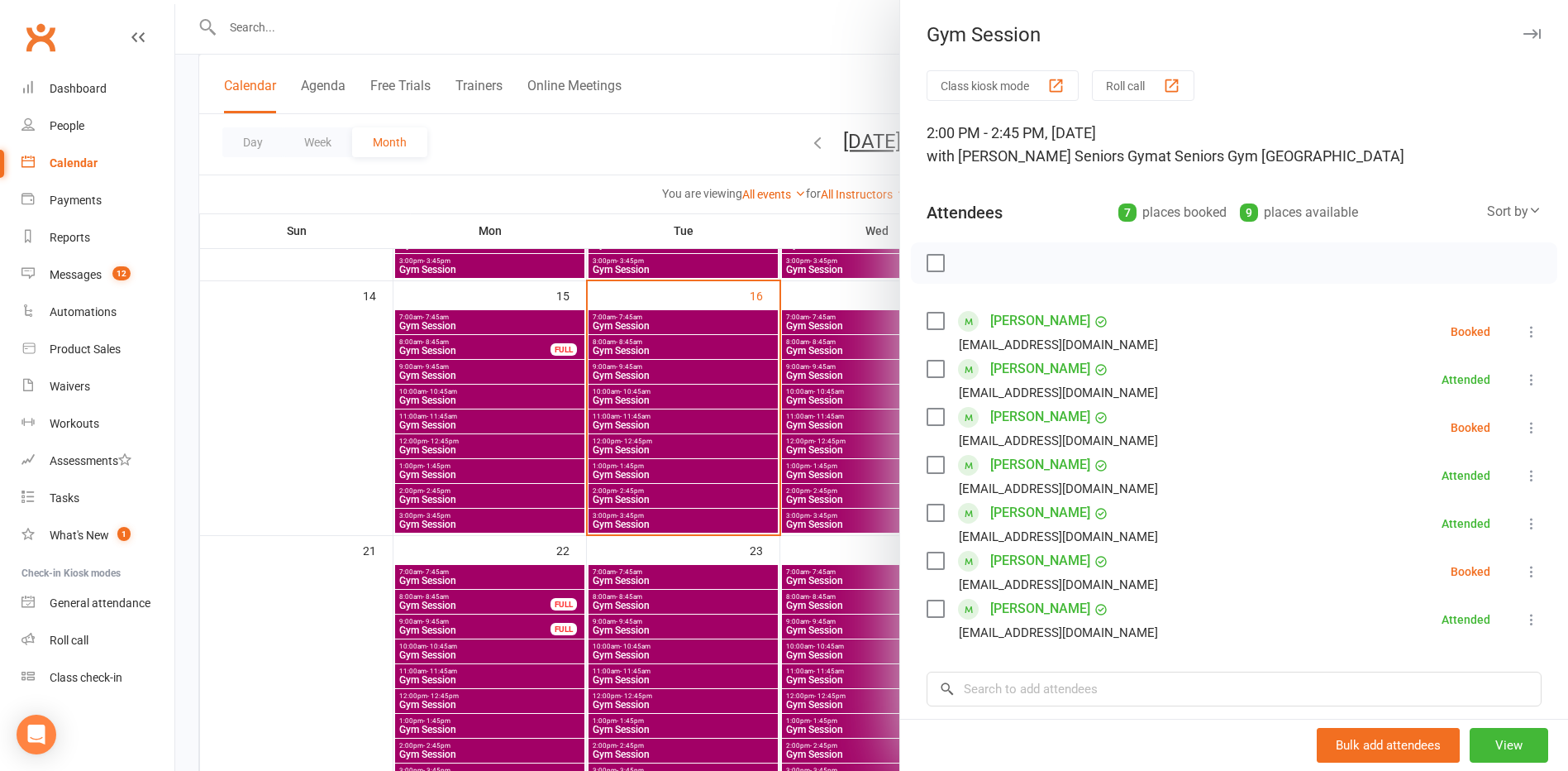
click at [1346, 581] on button at bounding box center [1531, 571] width 19 height 19
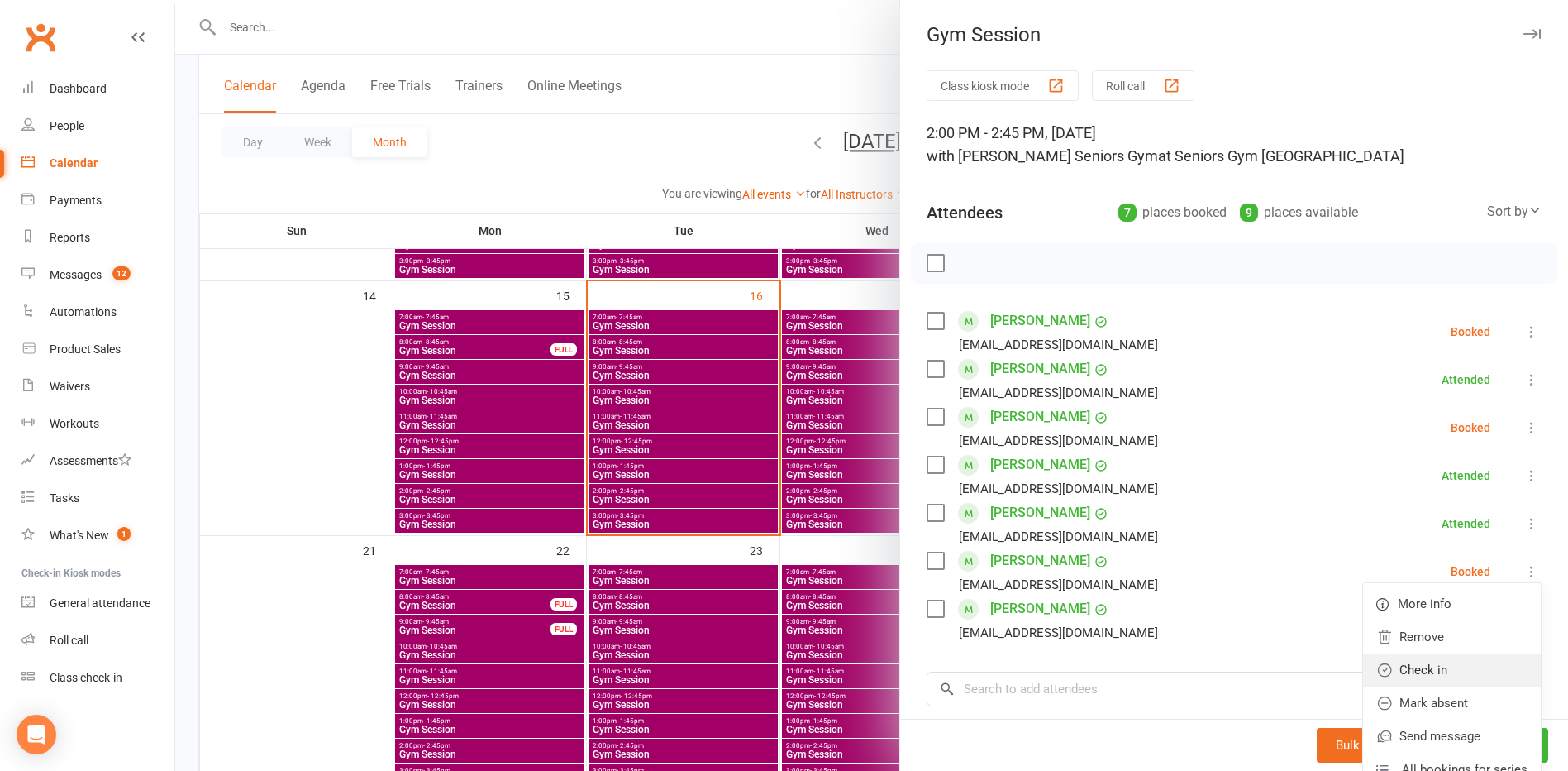
click at [1346, 674] on link "Check in" at bounding box center [1452, 670] width 178 height 33
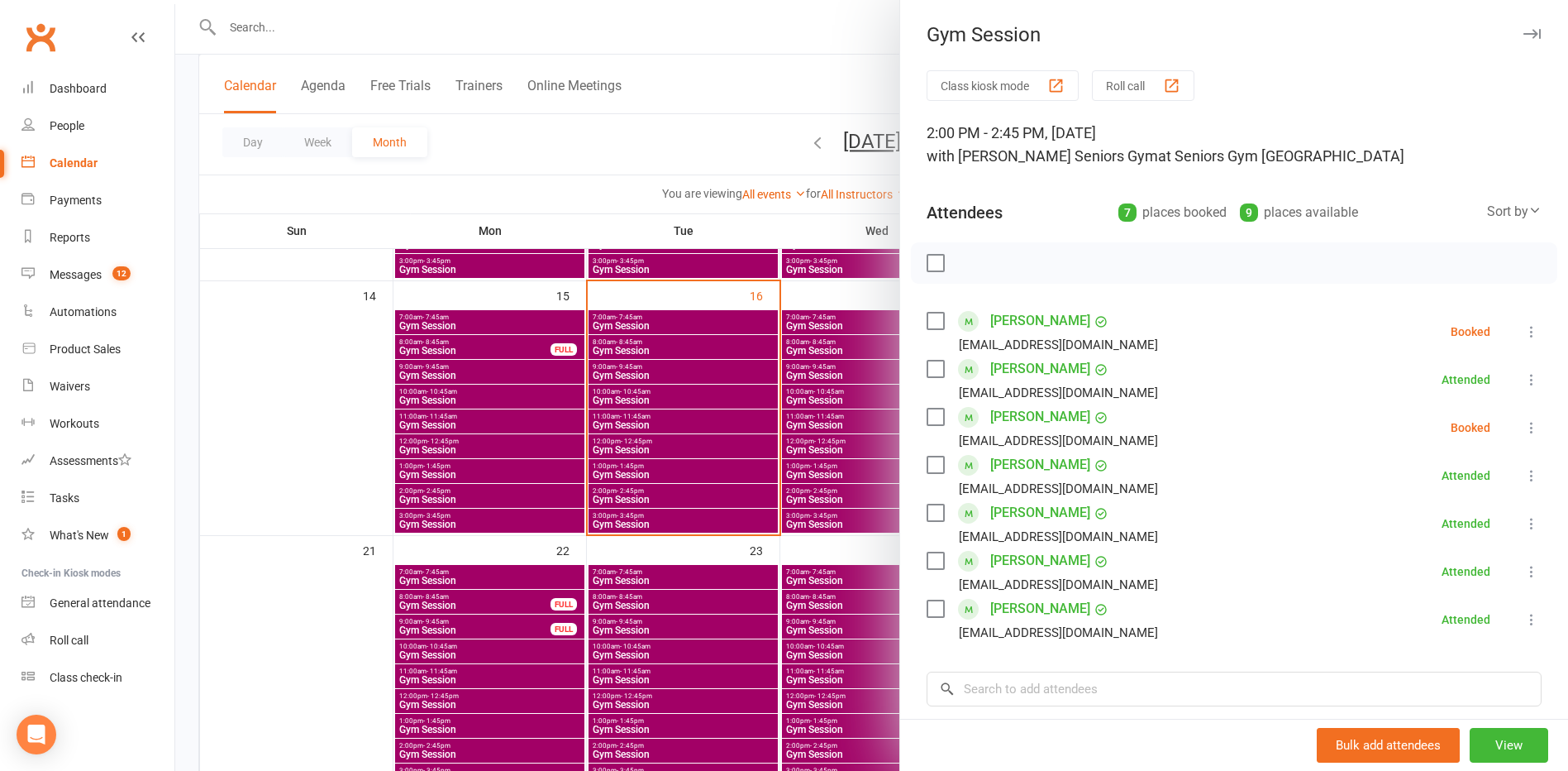
click at [686, 461] on div at bounding box center [872, 386] width 1393 height 771
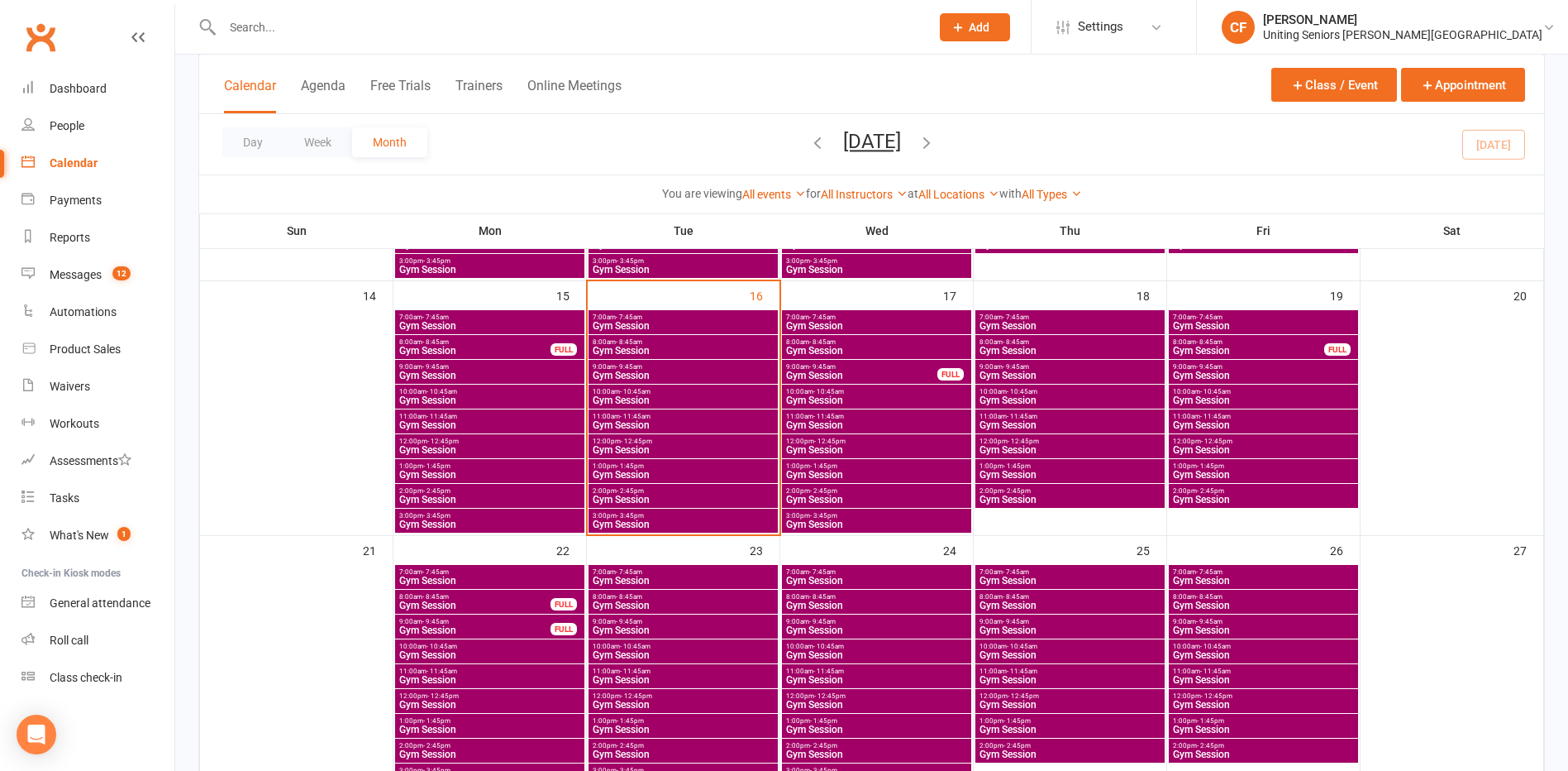
click at [693, 473] on span "Gym Session" at bounding box center [683, 474] width 182 height 10
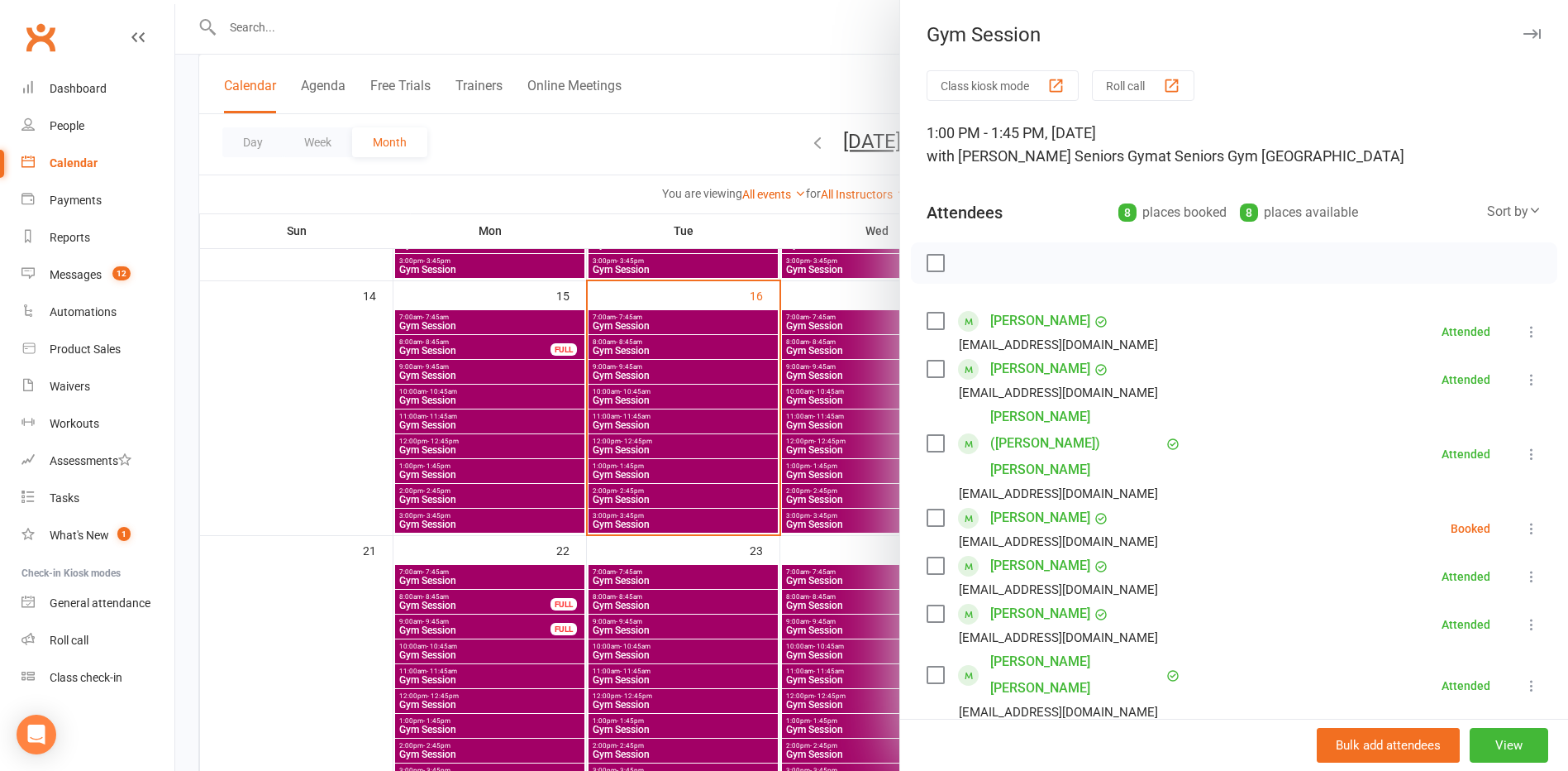
click at [433, 508] on div at bounding box center [872, 386] width 1393 height 771
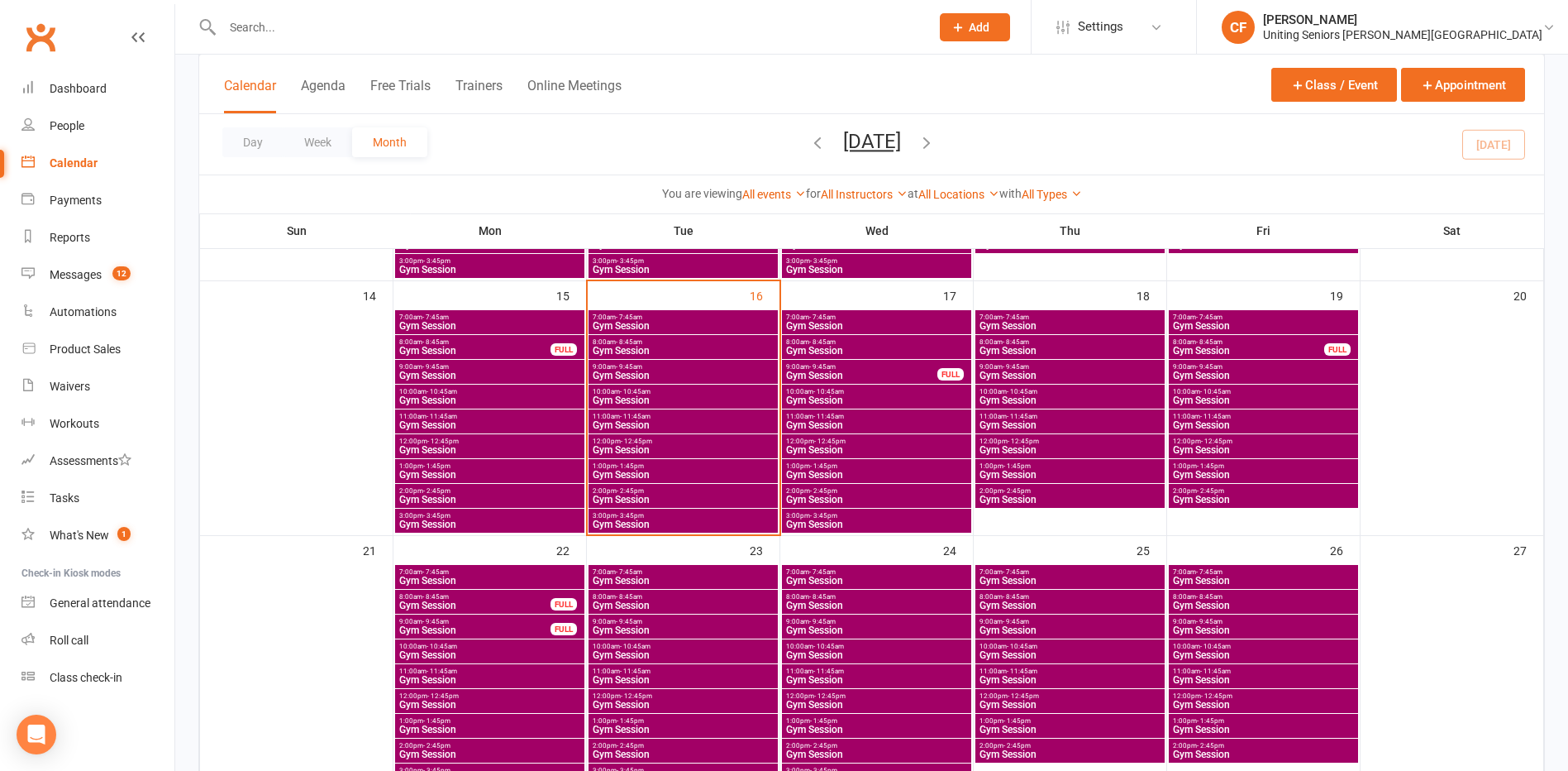
click at [340, 35] on input "text" at bounding box center [568, 27] width 701 height 23
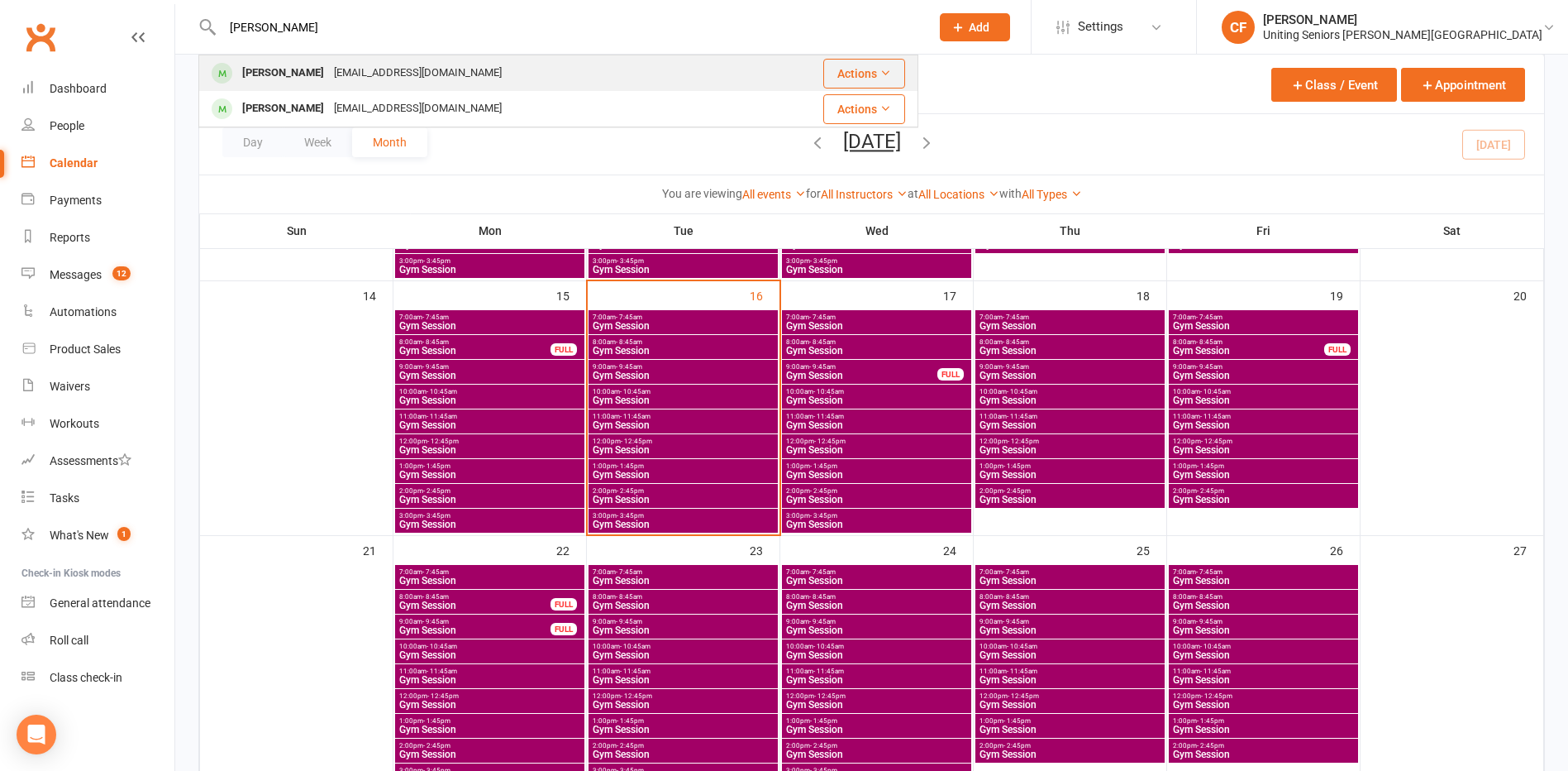
type input "[PERSON_NAME]"
click at [345, 70] on div "[EMAIL_ADDRESS][DOMAIN_NAME]" at bounding box center [418, 73] width 178 height 24
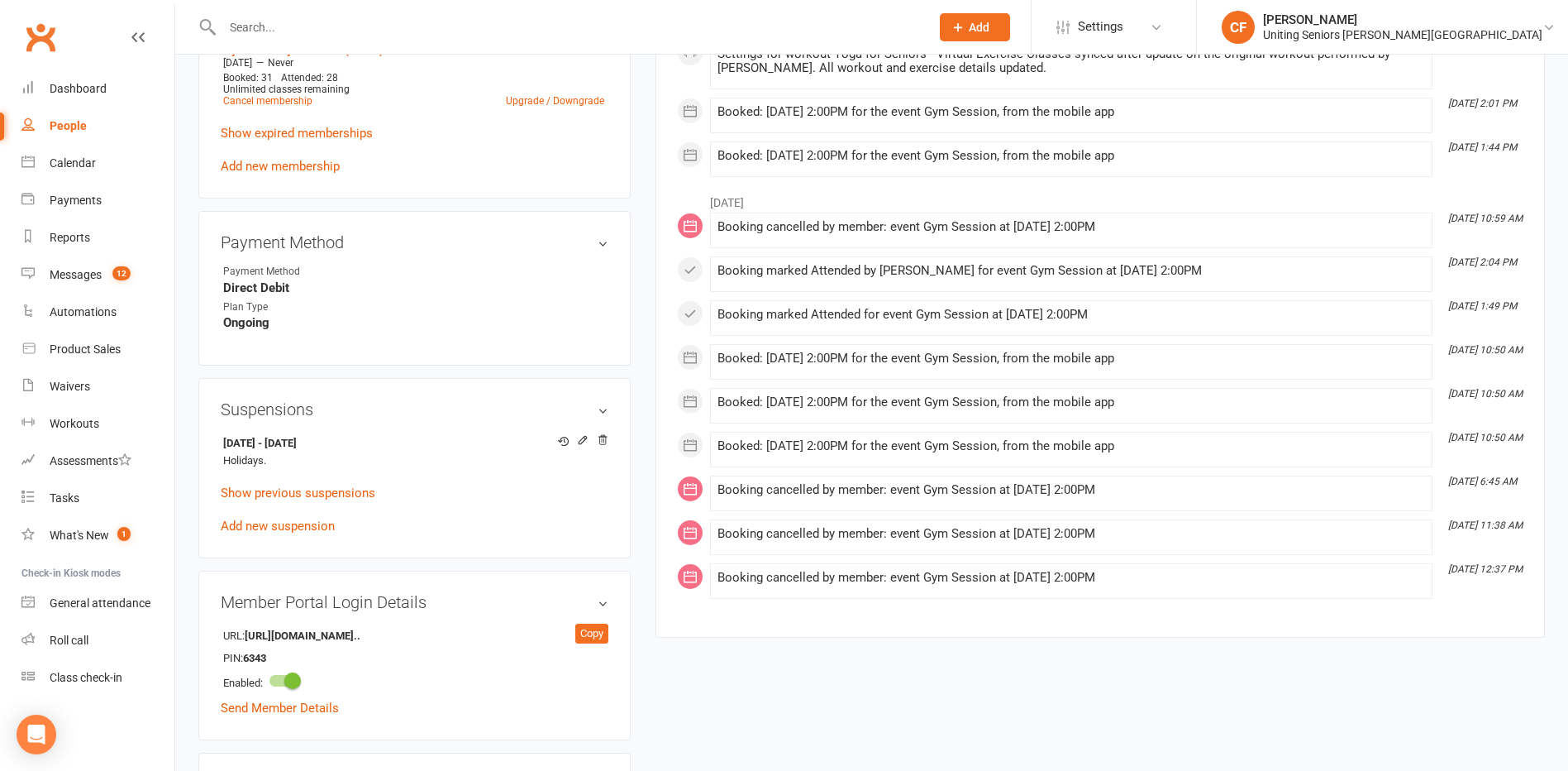
scroll to position [1075, 0]
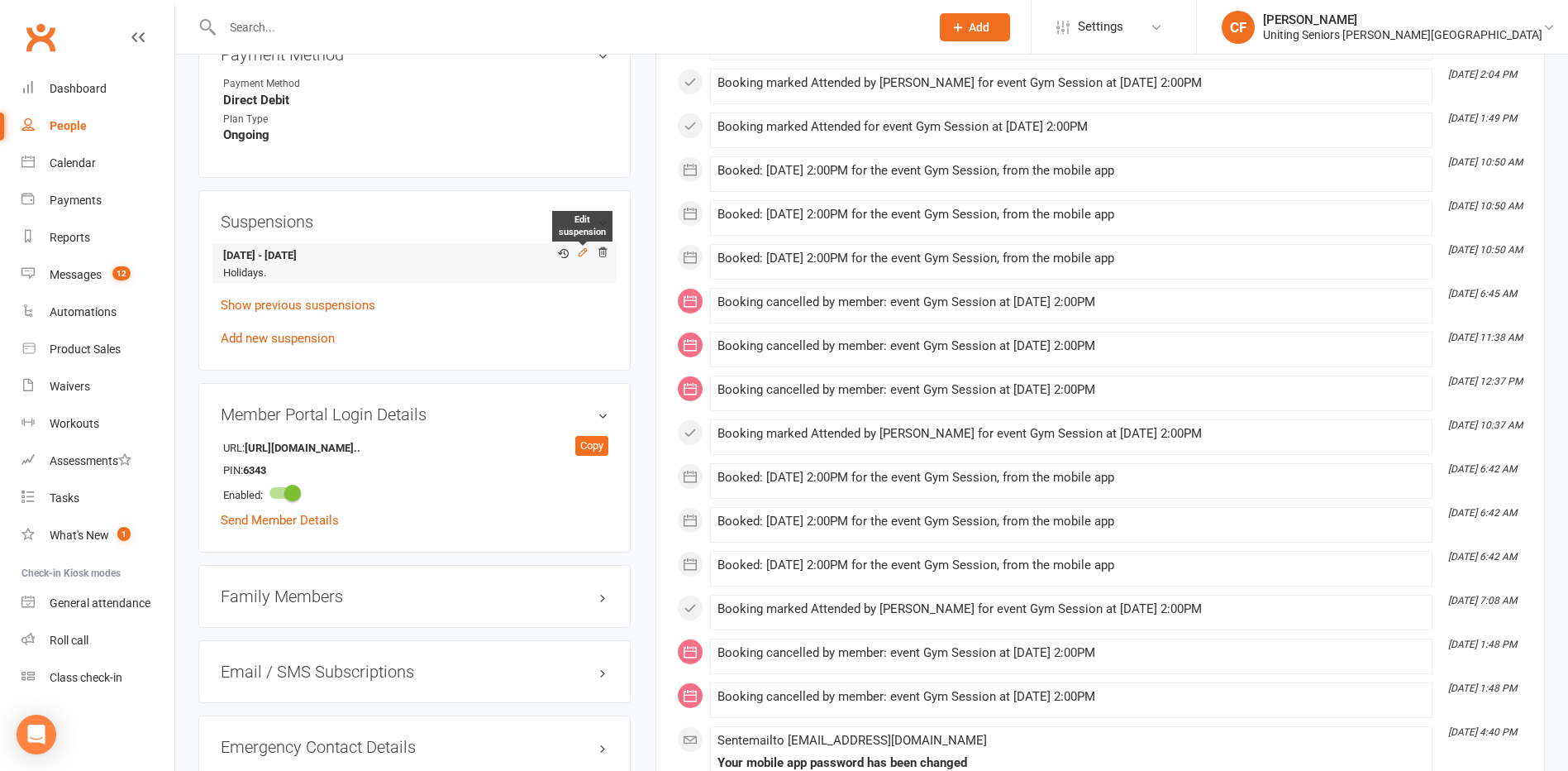
click at [579, 252] on icon at bounding box center [583, 252] width 11 height 11
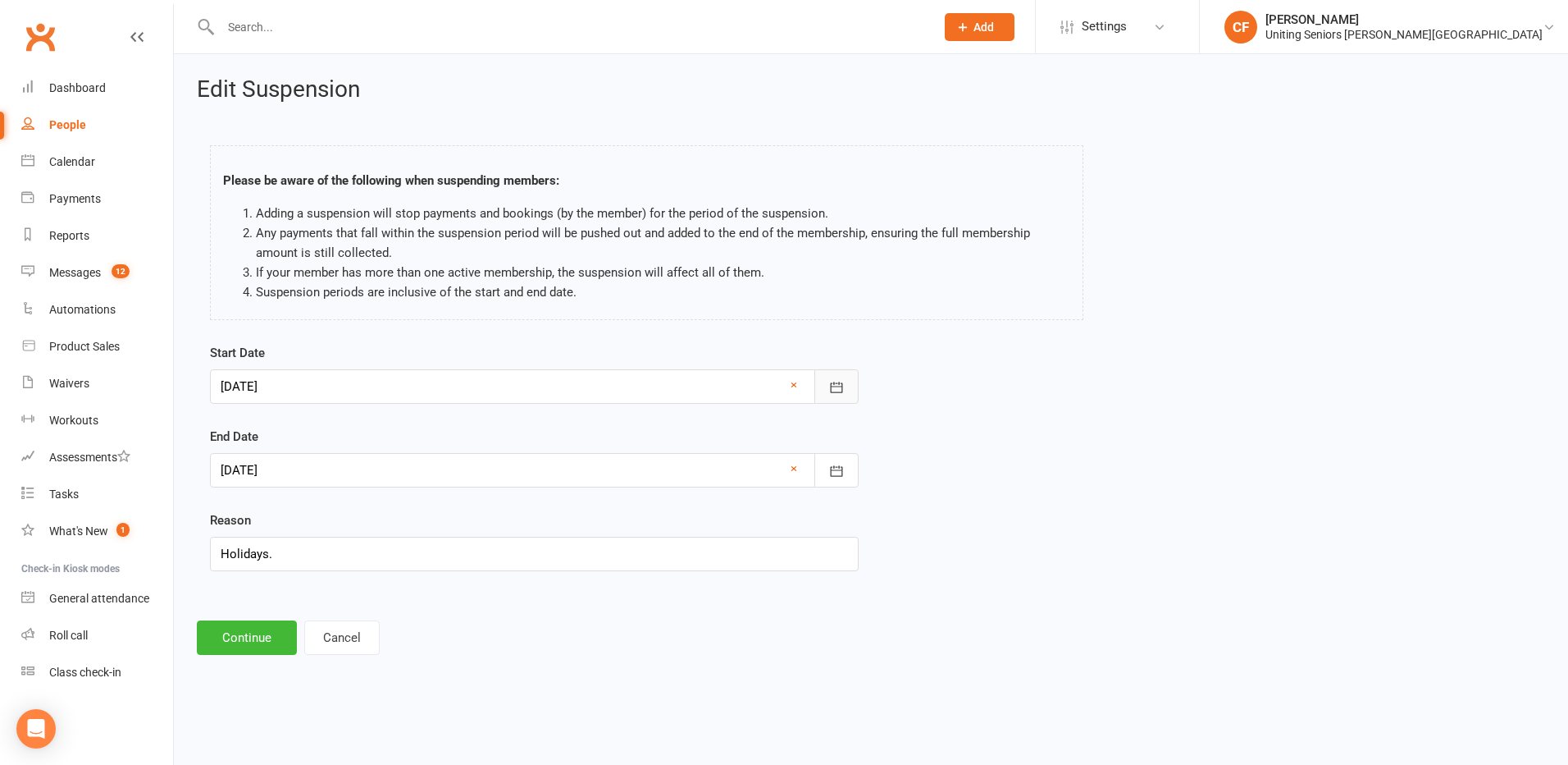
click at [835, 384] on icon "button" at bounding box center [836, 387] width 17 height 17
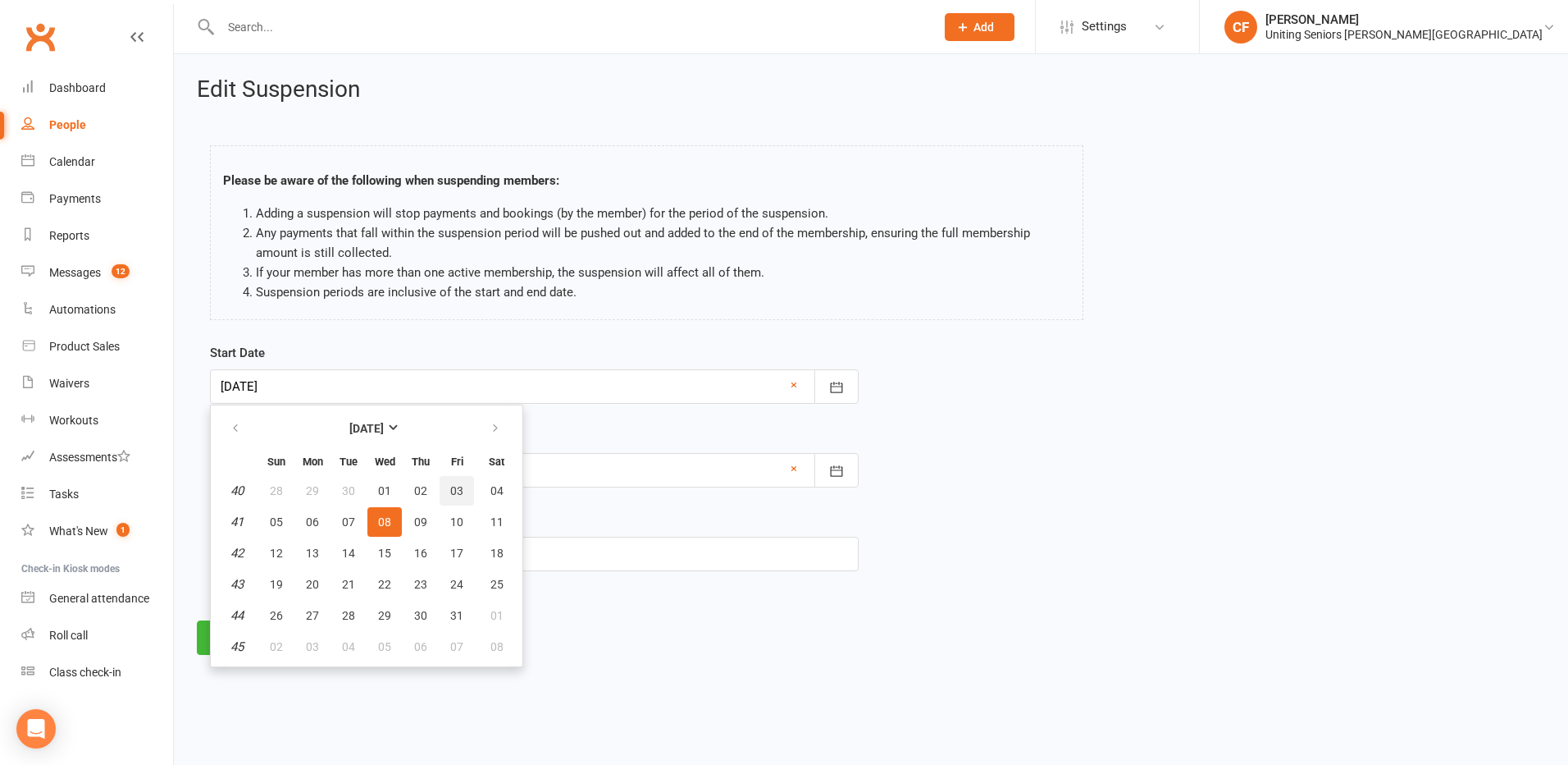
click at [454, 492] on span "03" at bounding box center [457, 491] width 13 height 13
type input "[DATE]"
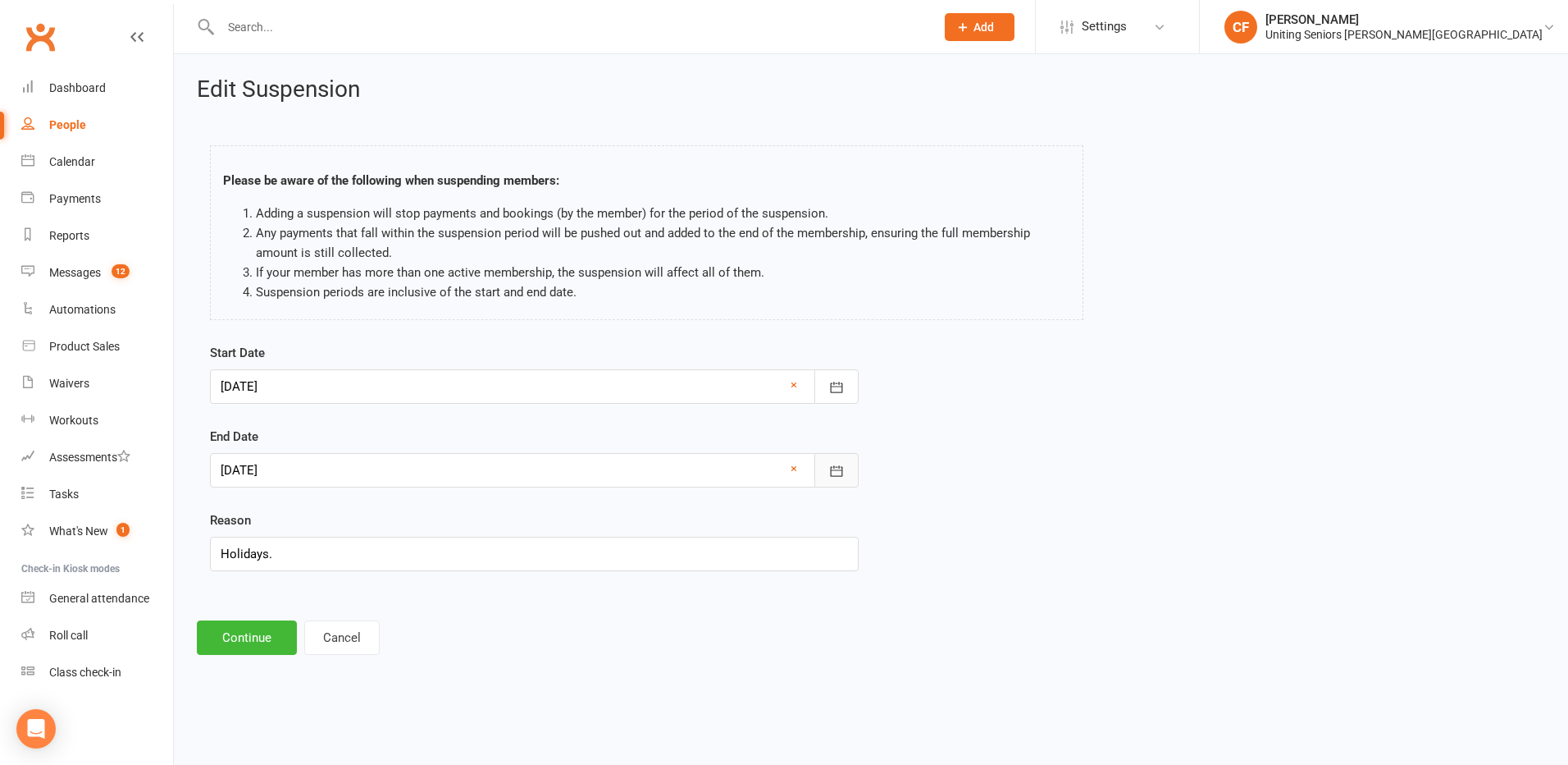
click at [837, 465] on icon "button" at bounding box center [836, 471] width 17 height 17
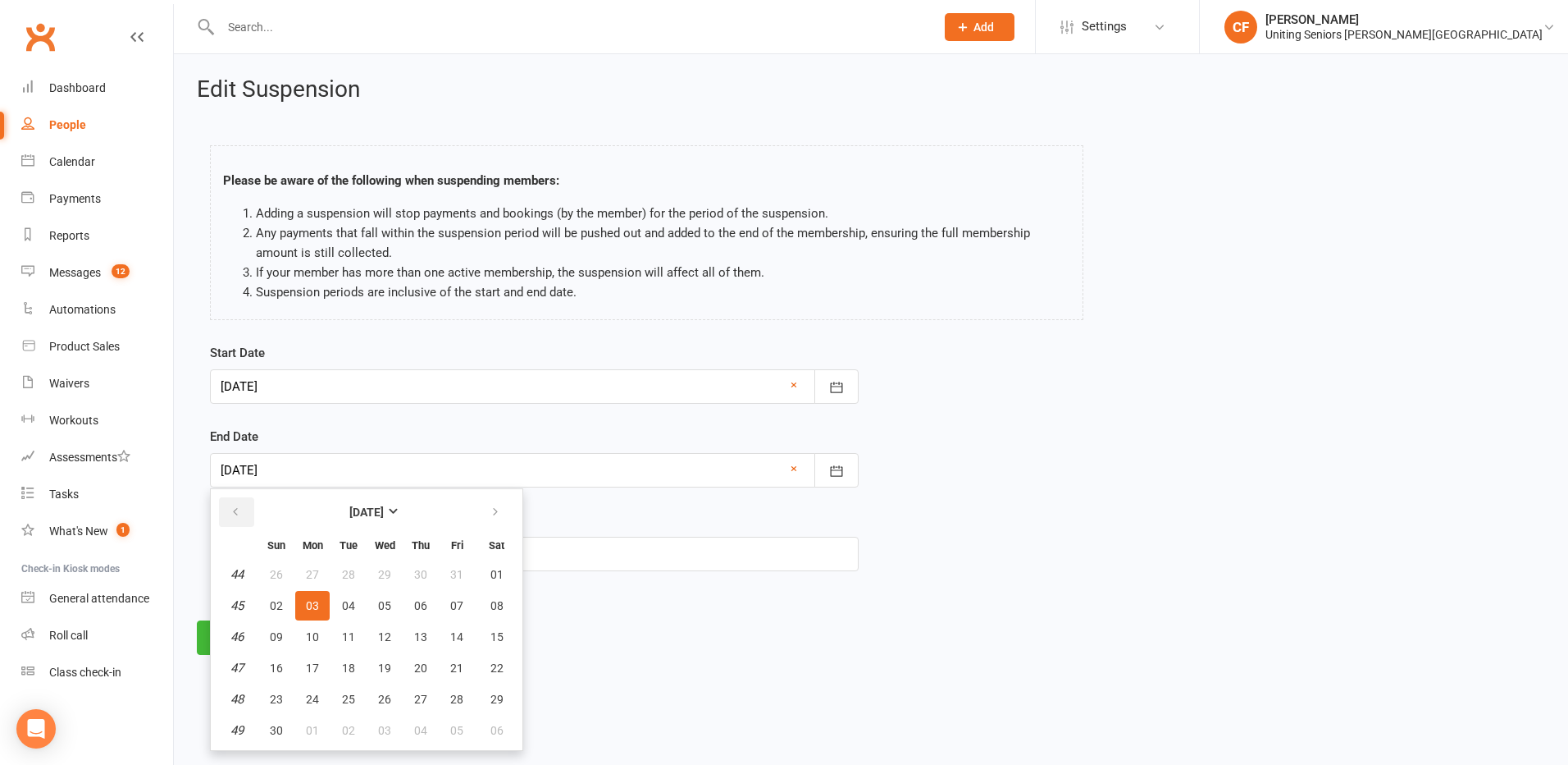
click at [238, 511] on icon "button" at bounding box center [235, 512] width 11 height 13
click at [278, 732] on span "02" at bounding box center [277, 730] width 13 height 13
type input "[DATE]"
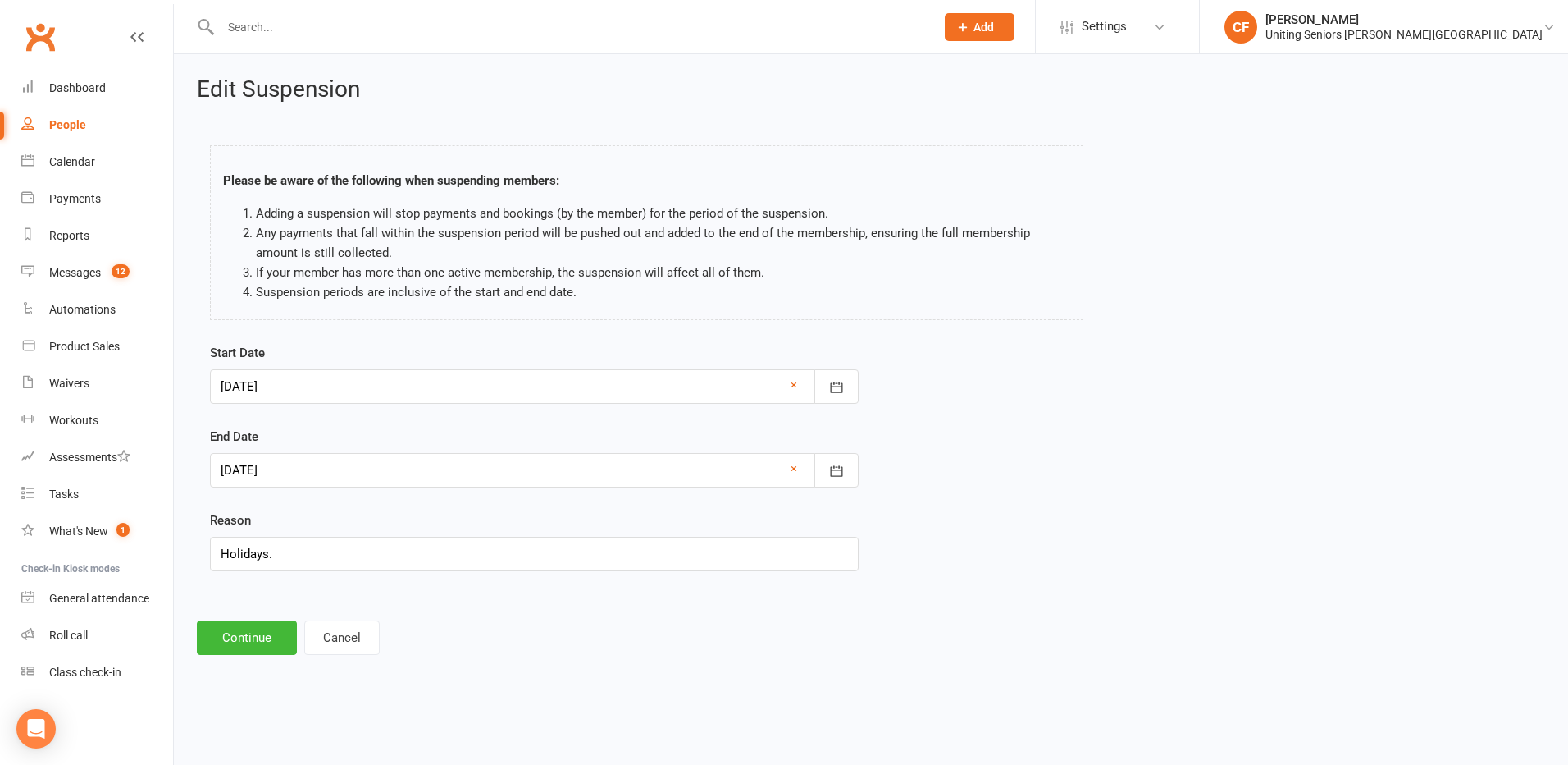
click at [412, 479] on div at bounding box center [534, 470] width 649 height 34
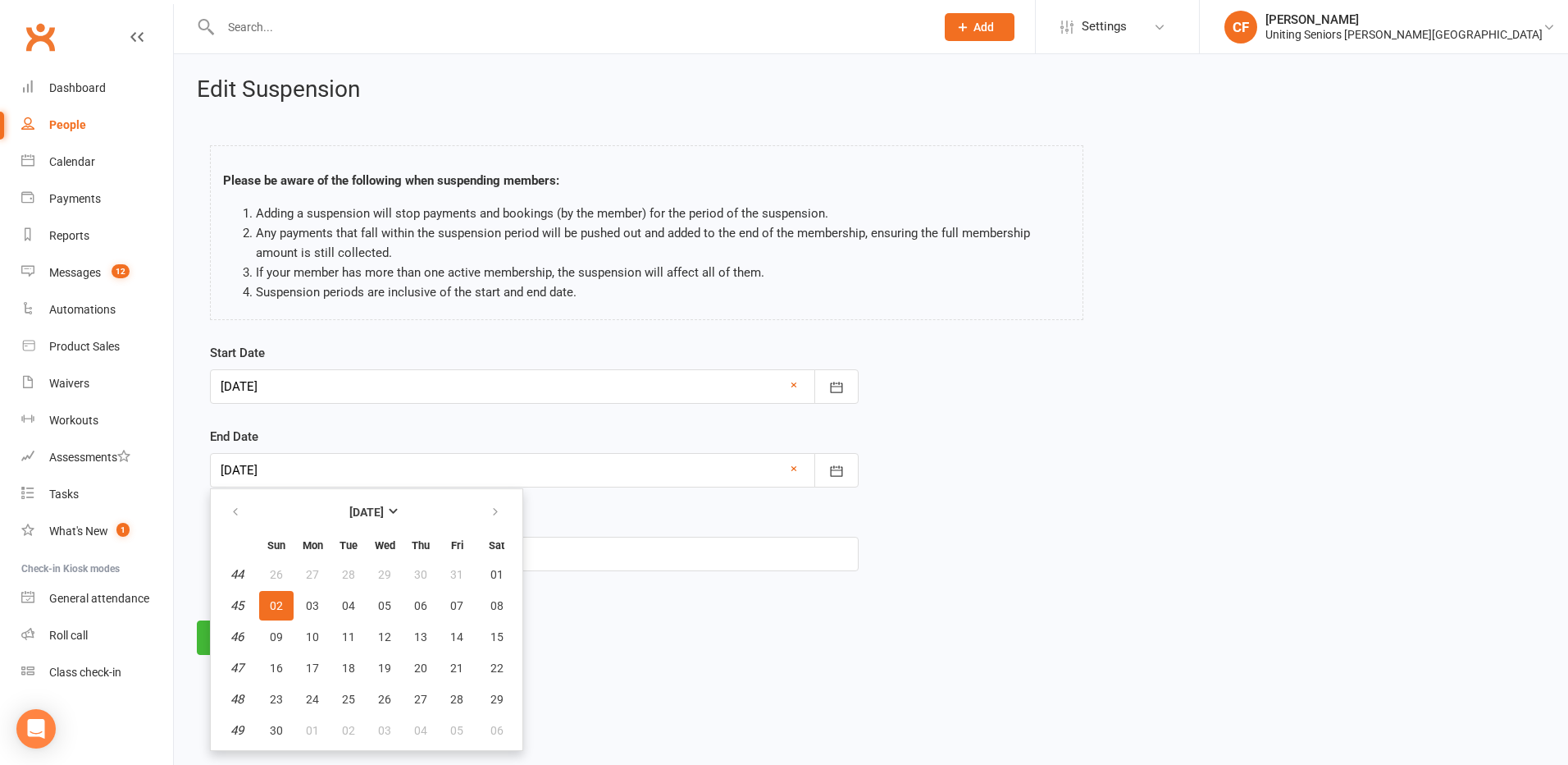
click at [942, 591] on div "Start Date [DATE] [DATE] Sun Mon Tue Wed Thu Fri Sat 40 28 29 30 01 02 03 04 41…" at bounding box center [870, 468] width 1346 height 251
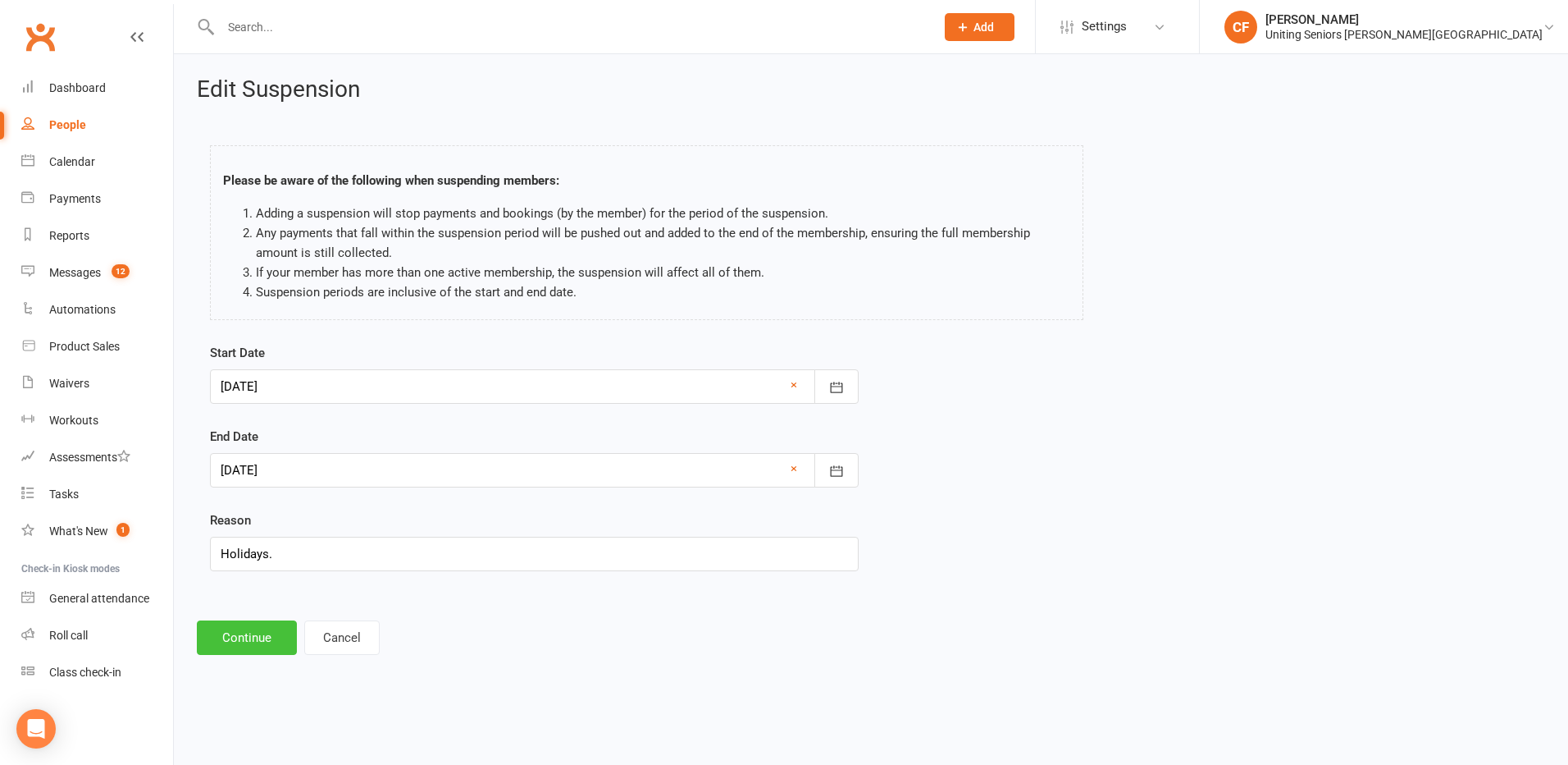
click at [223, 641] on button "Continue" at bounding box center [246, 637] width 100 height 34
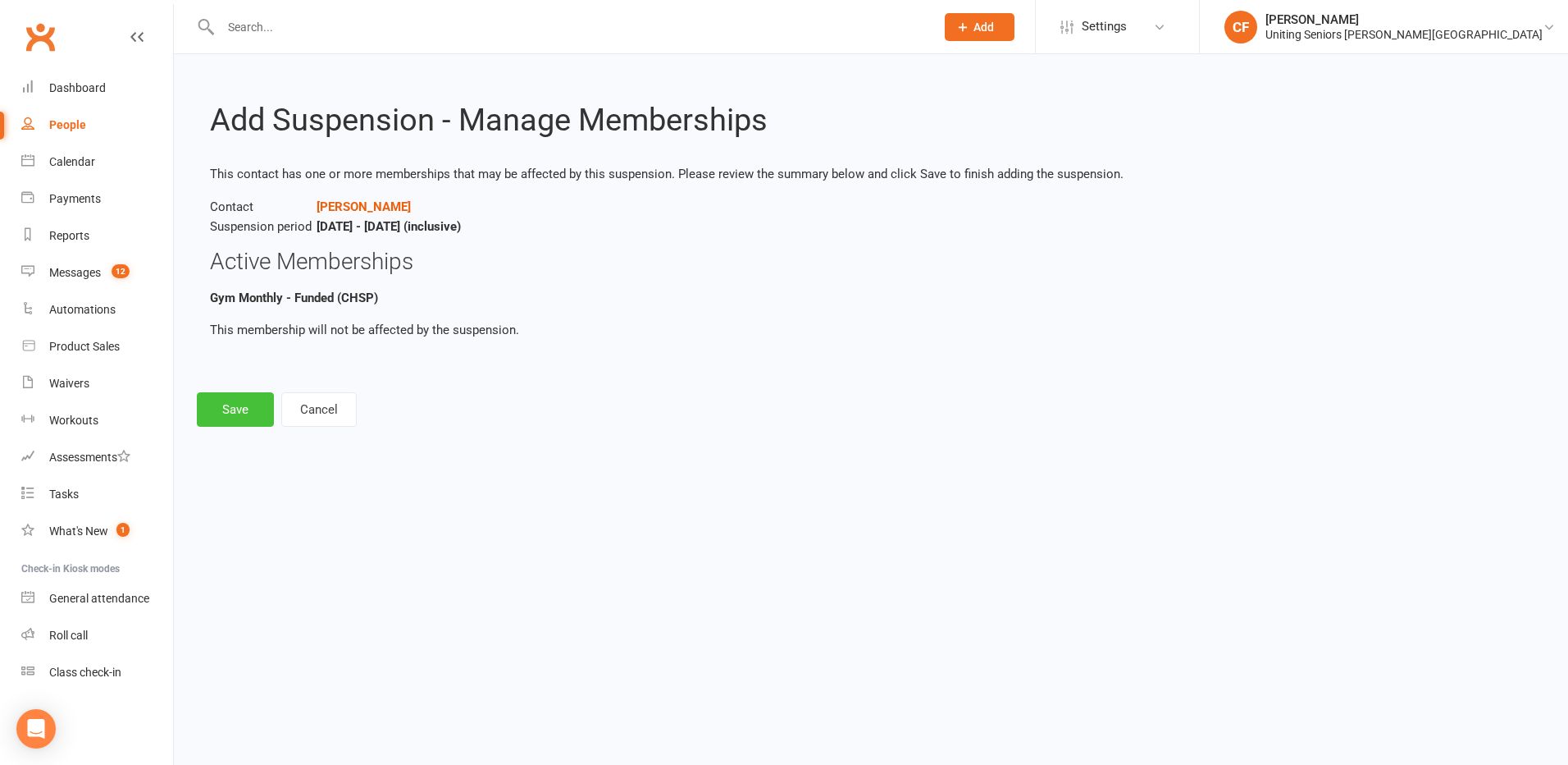
click at [221, 405] on button "Save" at bounding box center [235, 409] width 77 height 34
